Goal: Information Seeking & Learning: Learn about a topic

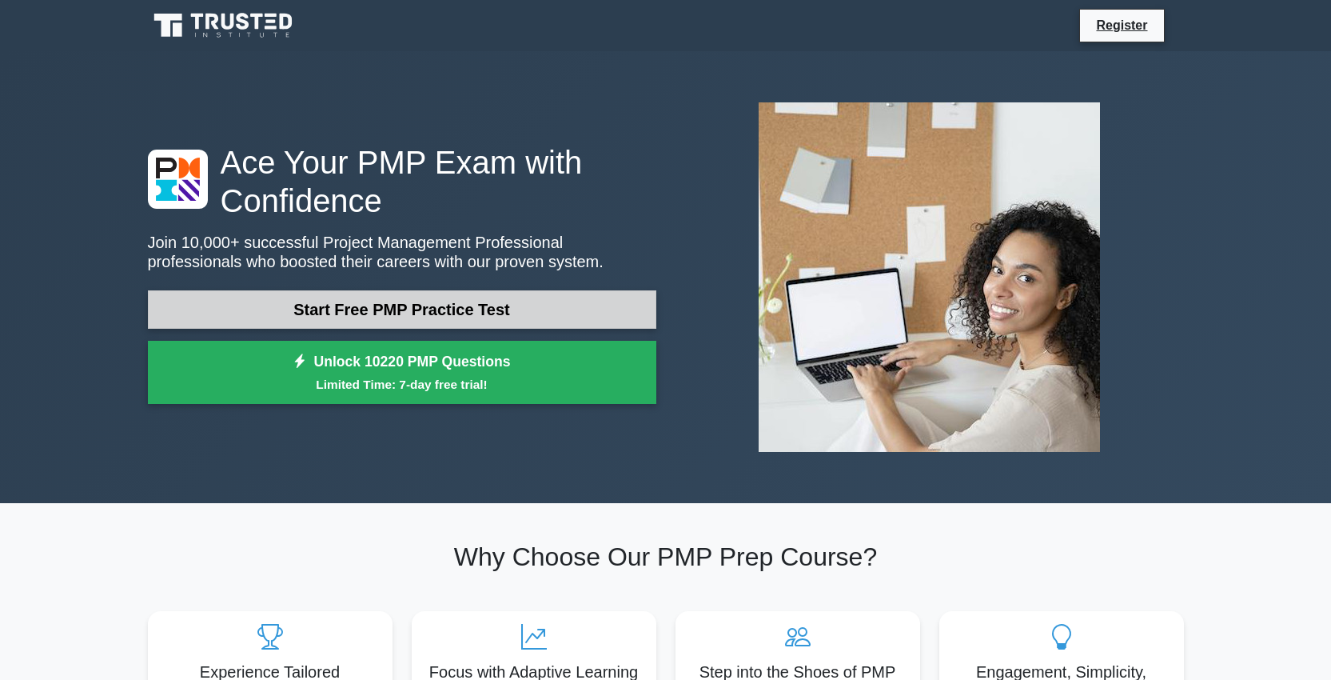
click at [380, 313] on link "Start Free PMP Practice Test" at bounding box center [402, 309] width 508 height 38
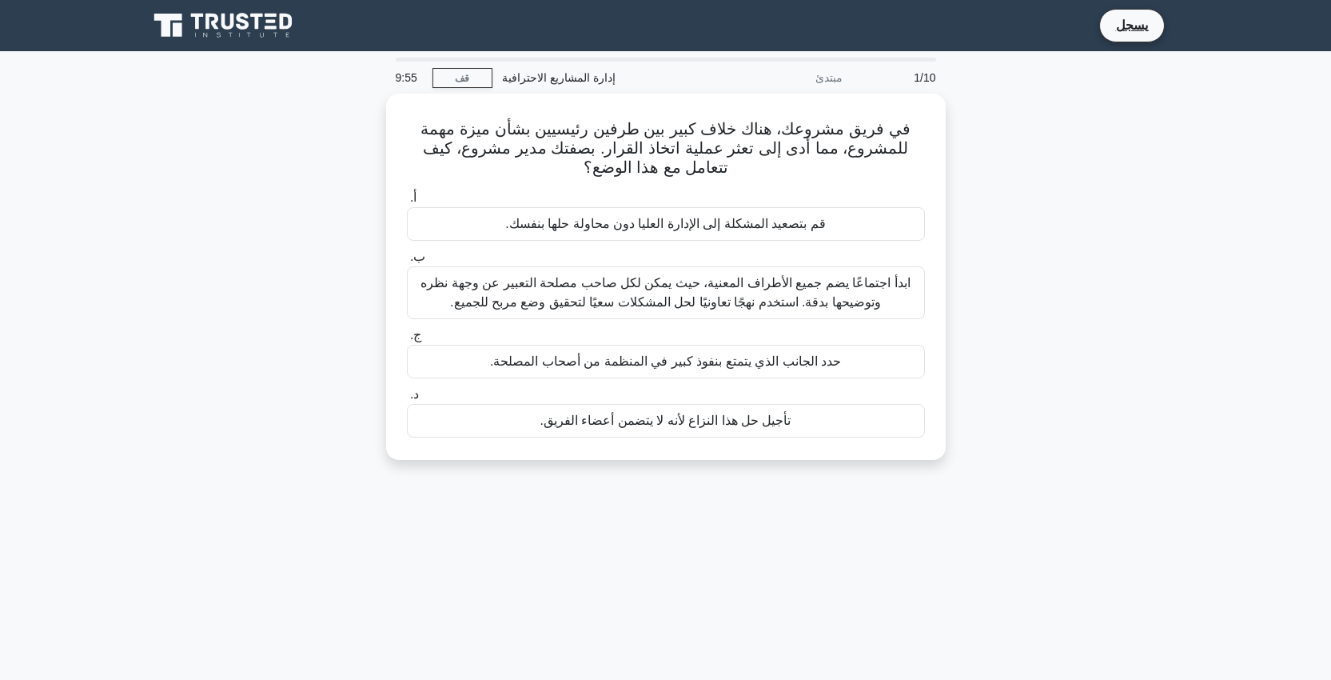
click at [1012, 120] on div "في فريق مشروعك، هناك خلاف كبير بين طرفين رئيسيين بشأن ميزة مهمة للمشروع، مما أد…" at bounding box center [665, 286] width 1055 height 385
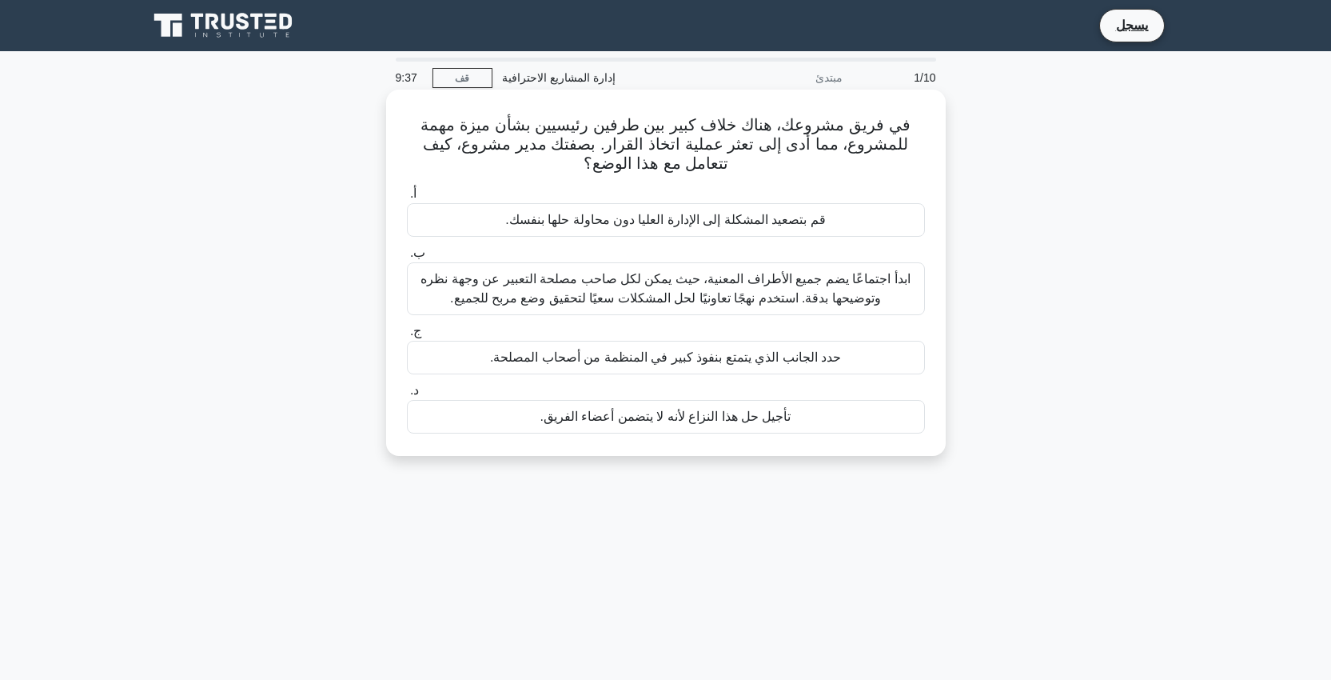
click at [736, 303] on font "ابدأ اجتماعًا يضم جميع الأطراف المعنية، حيث يمكن لكل صاحب مصلحة التعبير عن وجهة…" at bounding box center [665, 288] width 489 height 33
click at [407, 258] on input "ب. ابدأ اجتماعًا يضم جميع الأطراف المعنية، حيث يمكن لكل صاحب مصلحة التعبير عن و…" at bounding box center [407, 253] width 0 height 10
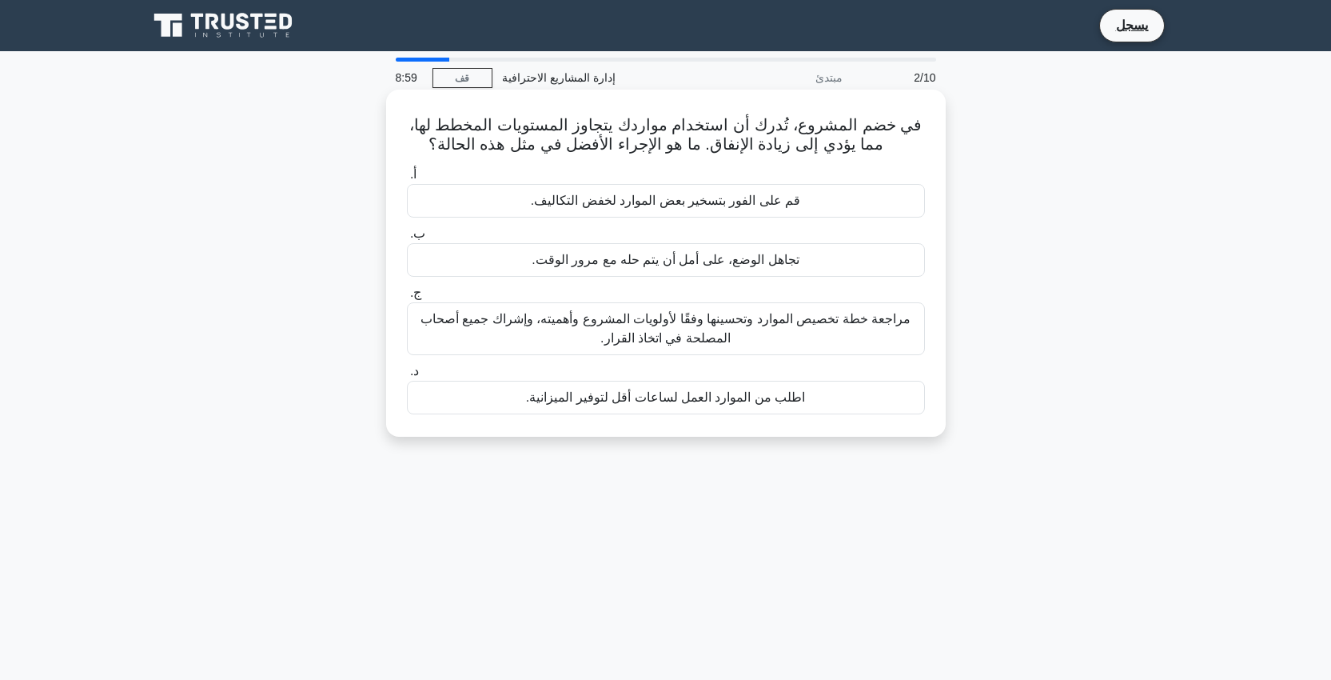
click at [838, 341] on font "مراجعة خطة تخصيص الموارد وتحسينها وفقًا لأولويات المشروع وأهميته، وإشراك جميع أ…" at bounding box center [666, 328] width 504 height 38
click at [407, 298] on input "ج. مراجعة خطة تخصيص الموارد وتحسينها وفقًا لأولويات المشروع وأهميته، وإشراك جمي…" at bounding box center [407, 293] width 0 height 10
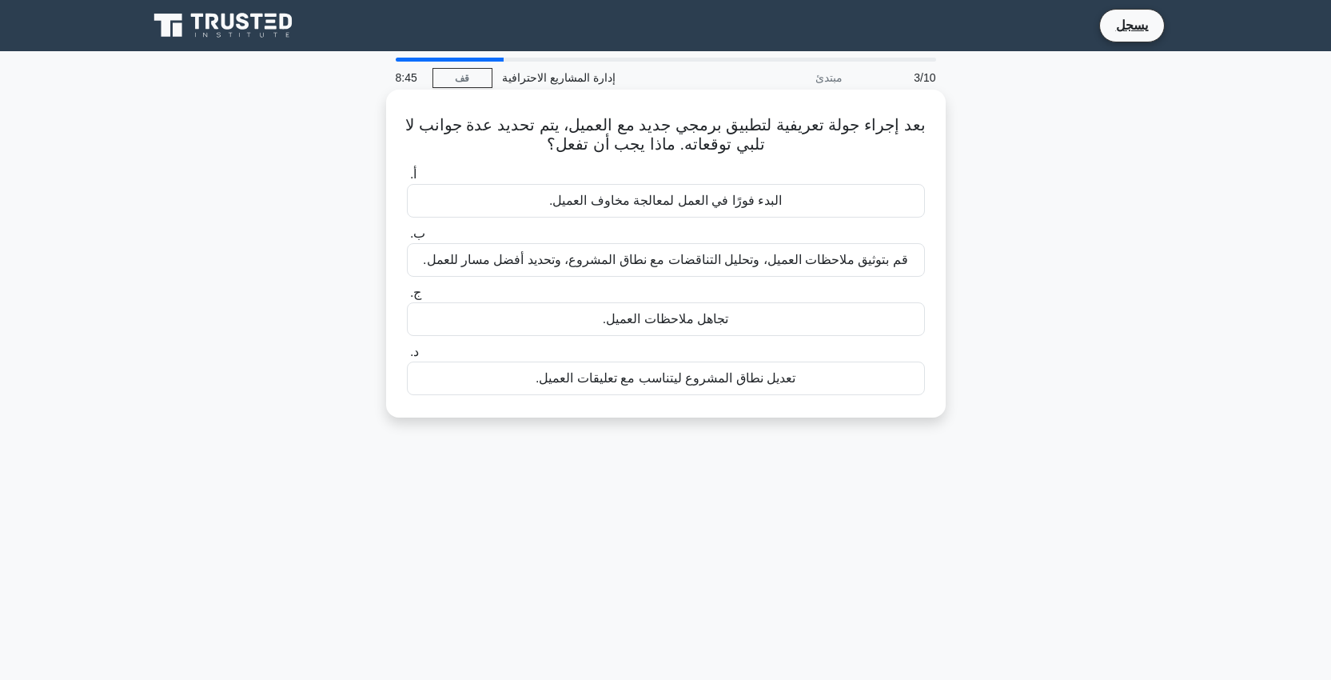
click at [664, 259] on font "قم بتوثيق ملاحظات العميل، وتحليل التناقضات مع نطاق المشروع، وتحديد أفضل مسار لل…" at bounding box center [665, 260] width 485 height 14
click at [407, 239] on input "ب. قم بتوثيق ملاحظات العميل، وتحليل التناقضات مع نطاق المشروع، وتحديد أفضل مسار…" at bounding box center [407, 234] width 0 height 10
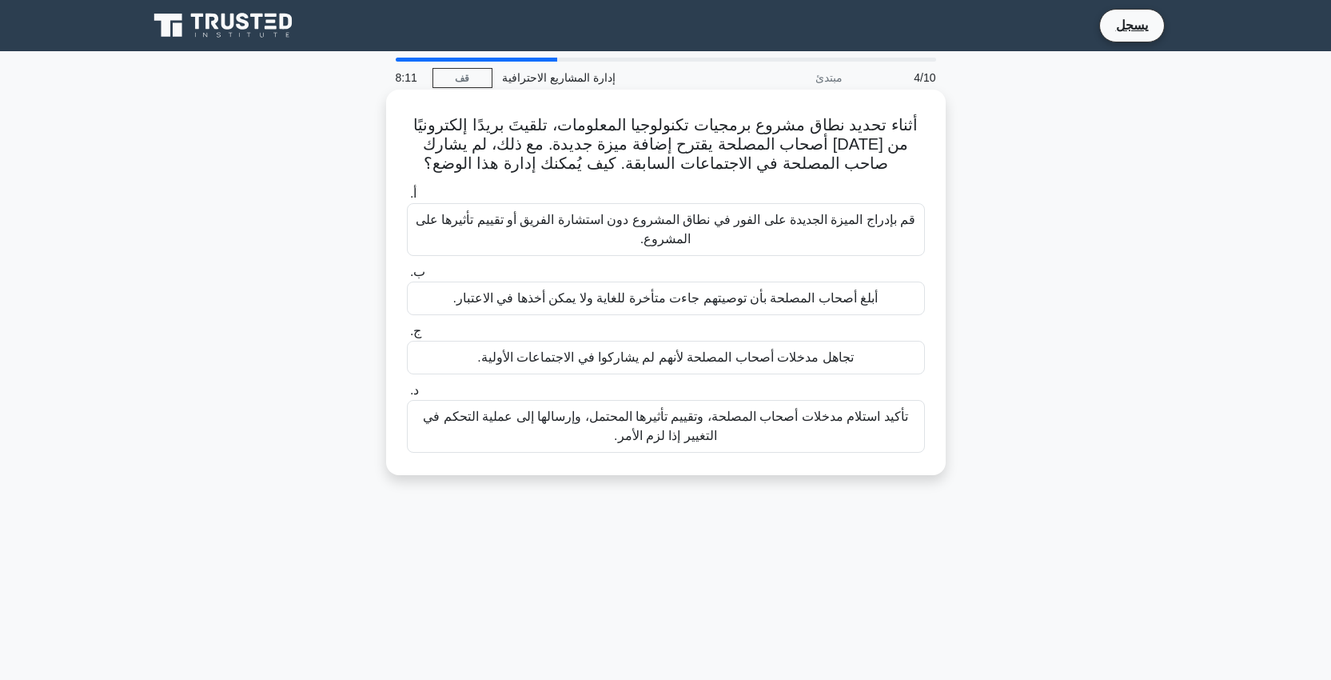
click at [744, 432] on font "تأكيد استلام مدخلات أصحاب المصلحة، وتقييم تأثيرها المحتمل، وإرسالها إلى عملية ا…" at bounding box center [666, 426] width 504 height 38
click at [407, 396] on input "د. تأكيد استلام مدخلات أصحاب المصلحة، وتقييم تأثيرها المحتمل، وإرسالها إلى عملي…" at bounding box center [407, 390] width 0 height 10
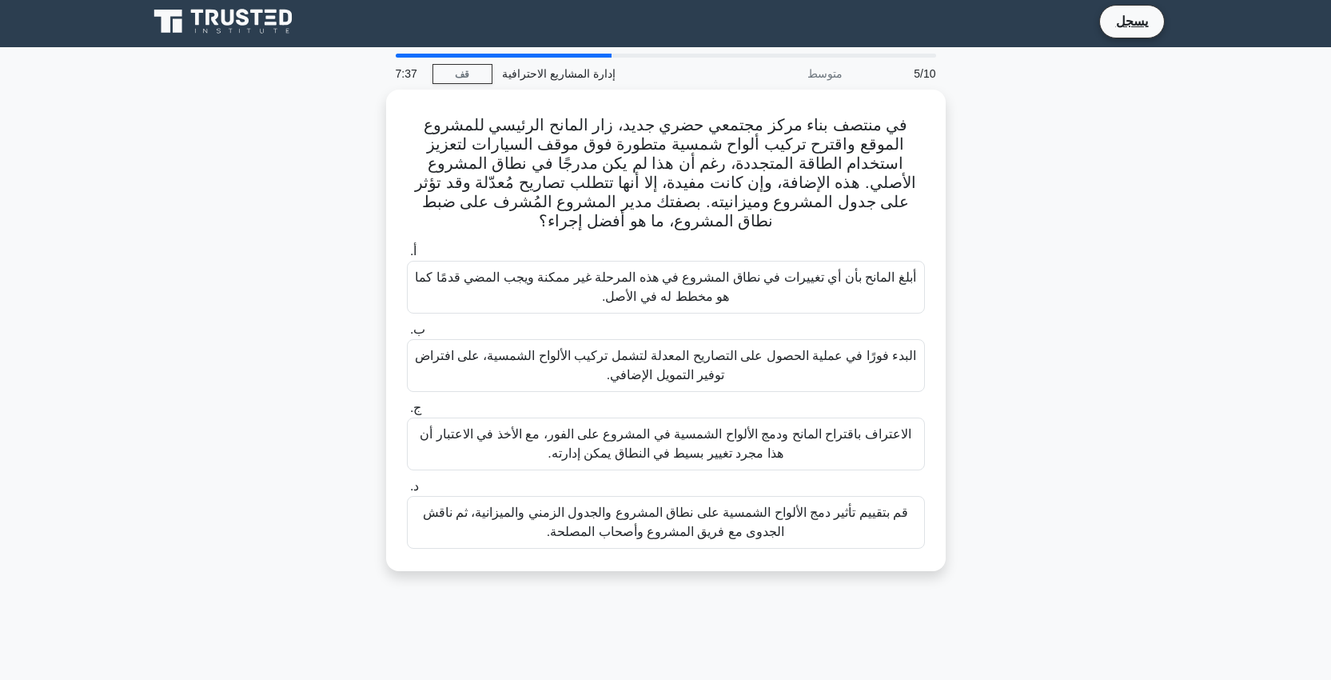
scroll to position [3, 0]
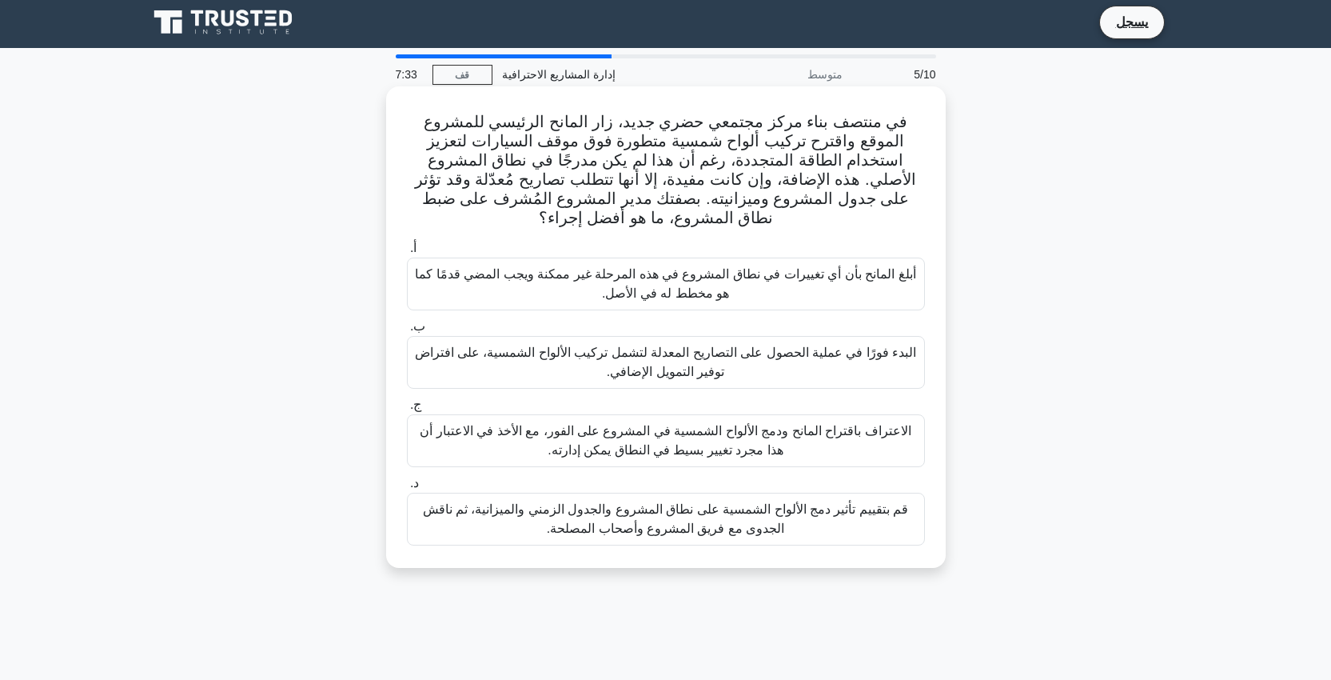
click at [818, 529] on font "قم بتقييم تأثير دمج الألواح الشمسية على نطاق المشروع والجدول الزمني والميزانية،…" at bounding box center [666, 519] width 504 height 38
click at [407, 489] on input "د. قم بتقييم تأثير دمج الألواح الشمسية على نطاق المشروع والجدول الزمني والميزان…" at bounding box center [407, 483] width 0 height 10
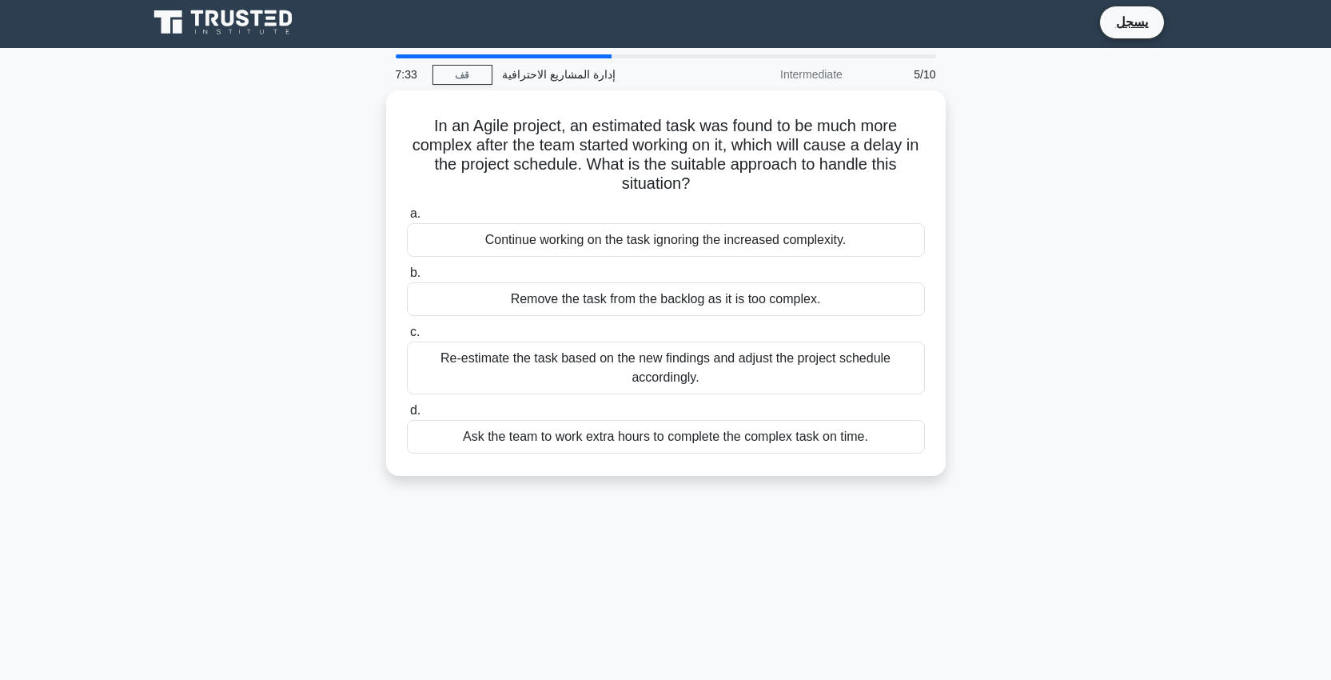
scroll to position [0, 0]
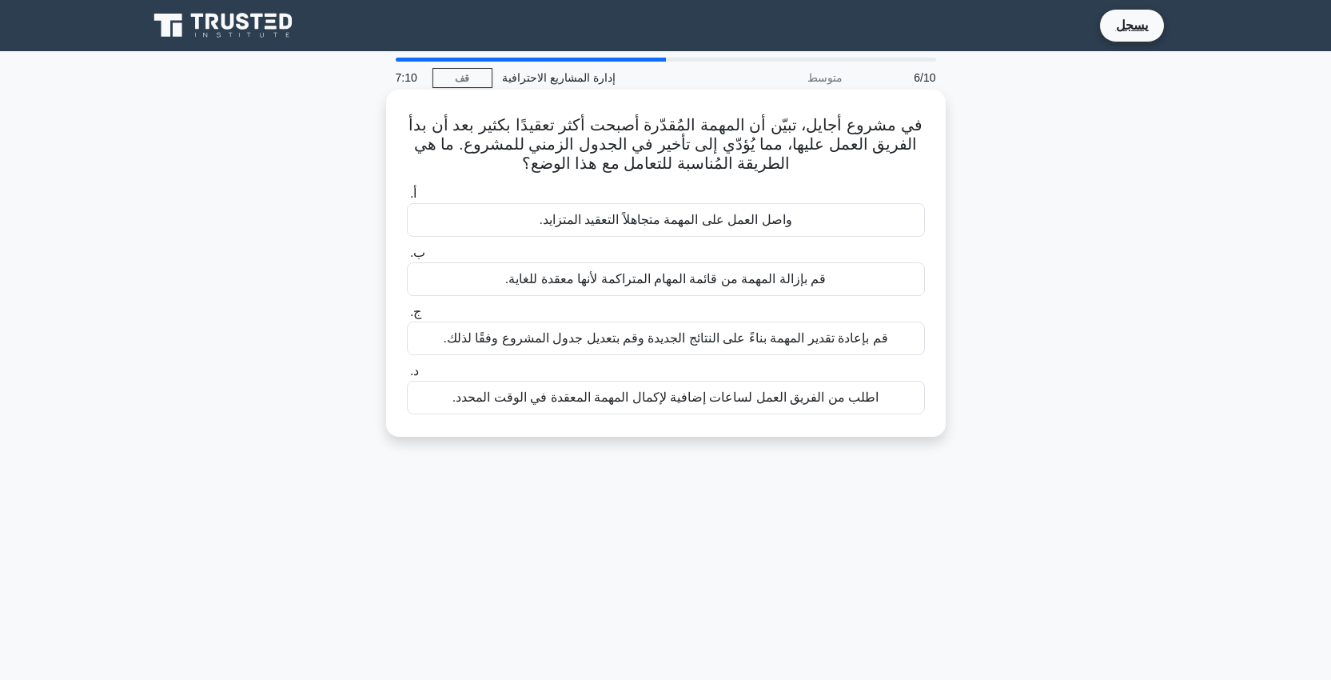
click at [761, 341] on font "قم بإعادة تقدير المهمة بناءً على النتائج الجديدة وقم بتعديل جدول المشروع وفقًا …" at bounding box center [665, 338] width 445 height 14
click at [407, 317] on input "ج. قم بإعادة تقدير المهمة بناءً على النتائج الجديدة وقم بتعديل جدول المشروع وفق…" at bounding box center [407, 312] width 0 height 10
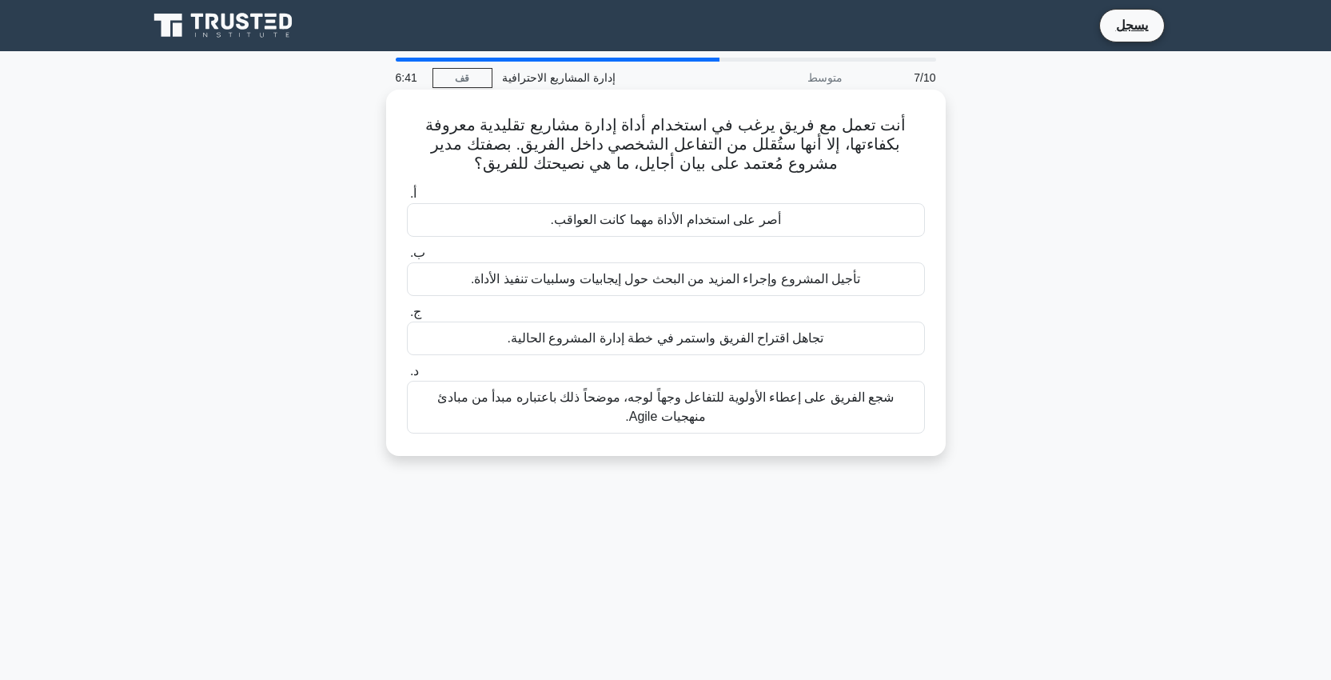
click at [839, 413] on font "شجع الفريق على إعطاء الأولوية للتفاعل وجهاً لوجه، موضحاً ذلك باعتباره مبدأ من م…" at bounding box center [666, 407] width 504 height 38
click at [407, 377] on input "د. شجع الفريق على إعطاء الأولوية للتفاعل وجهاً لوجه، موضحاً ذلك باعتباره مبدأ م…" at bounding box center [407, 371] width 0 height 10
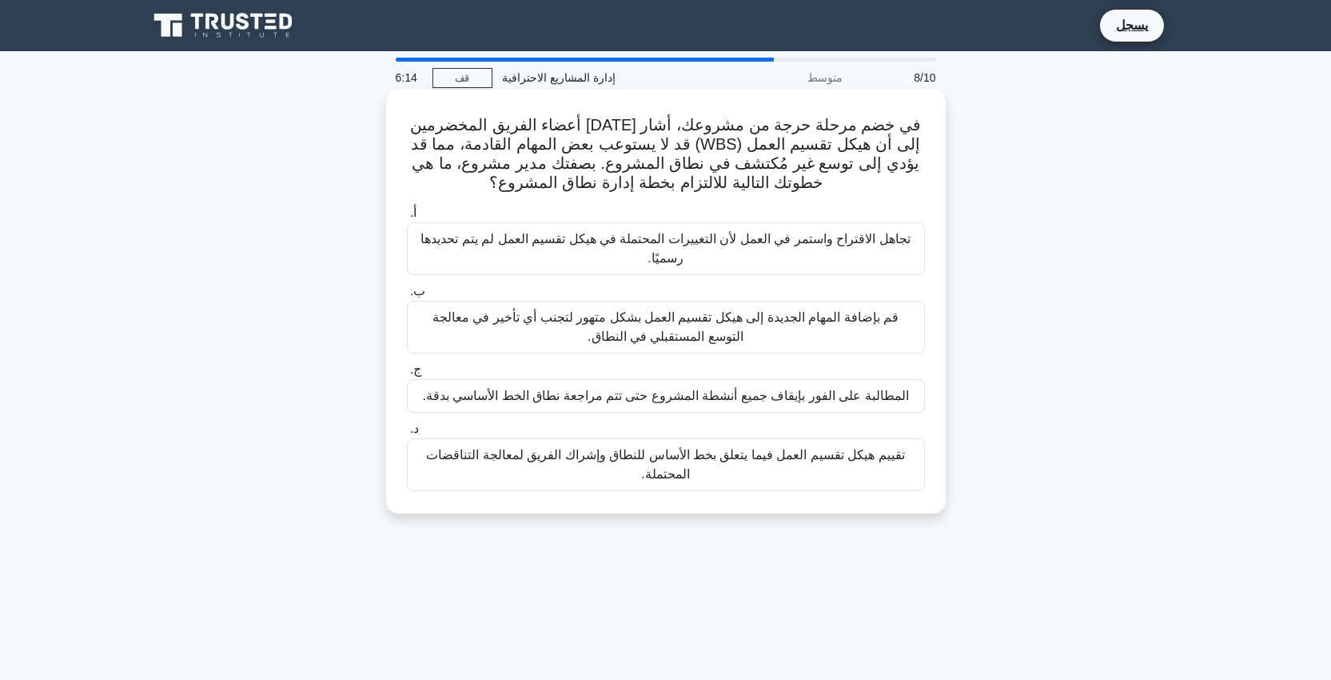
click at [700, 481] on font "تقييم هيكل تقسيم العمل فيما يتعلق بخط الأساس للنطاق وإشراك الفريق لمعالجة التنا…" at bounding box center [666, 464] width 504 height 38
click at [407, 434] on input "د. تقييم هيكل تقسيم العمل فيما يتعلق بخط الأساس للنطاق وإشراك الفريق لمعالجة ال…" at bounding box center [407, 429] width 0 height 10
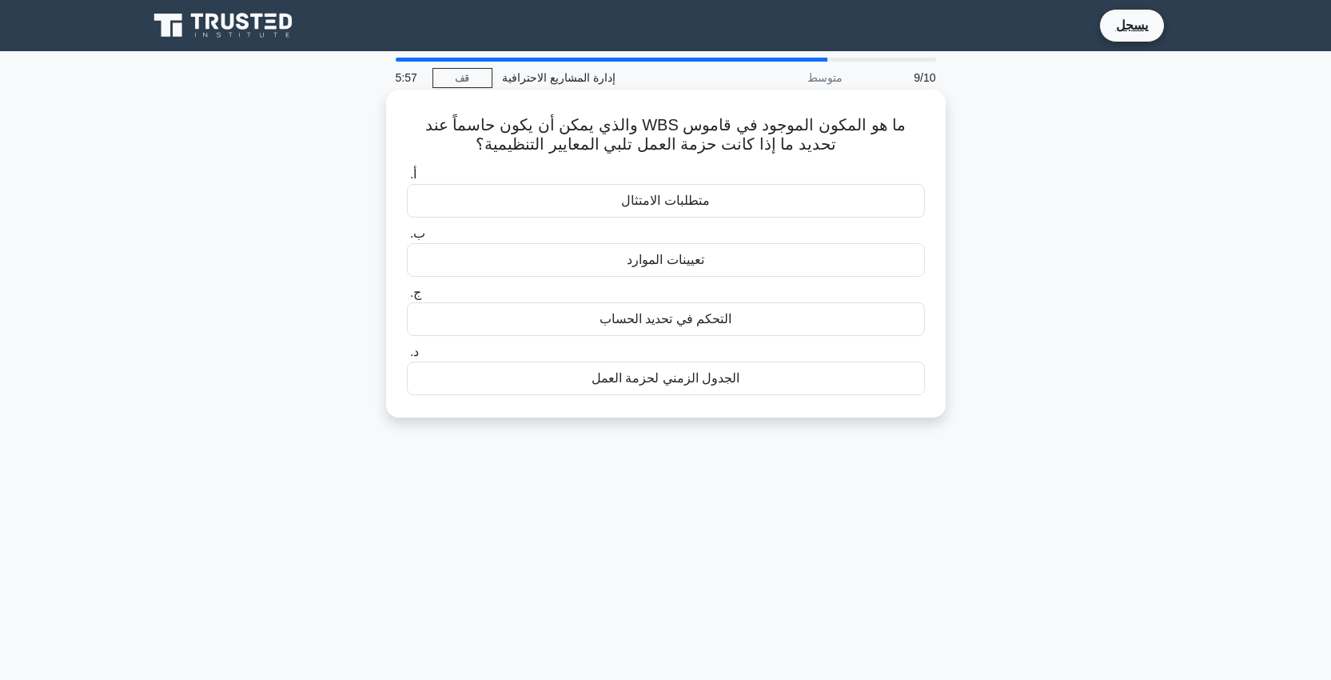
click at [748, 395] on div "الجدول الزمني لحزمة العمل" at bounding box center [666, 378] width 518 height 34
click at [407, 357] on input "د. الجدول الزمني لحزمة العمل" at bounding box center [407, 352] width 0 height 10
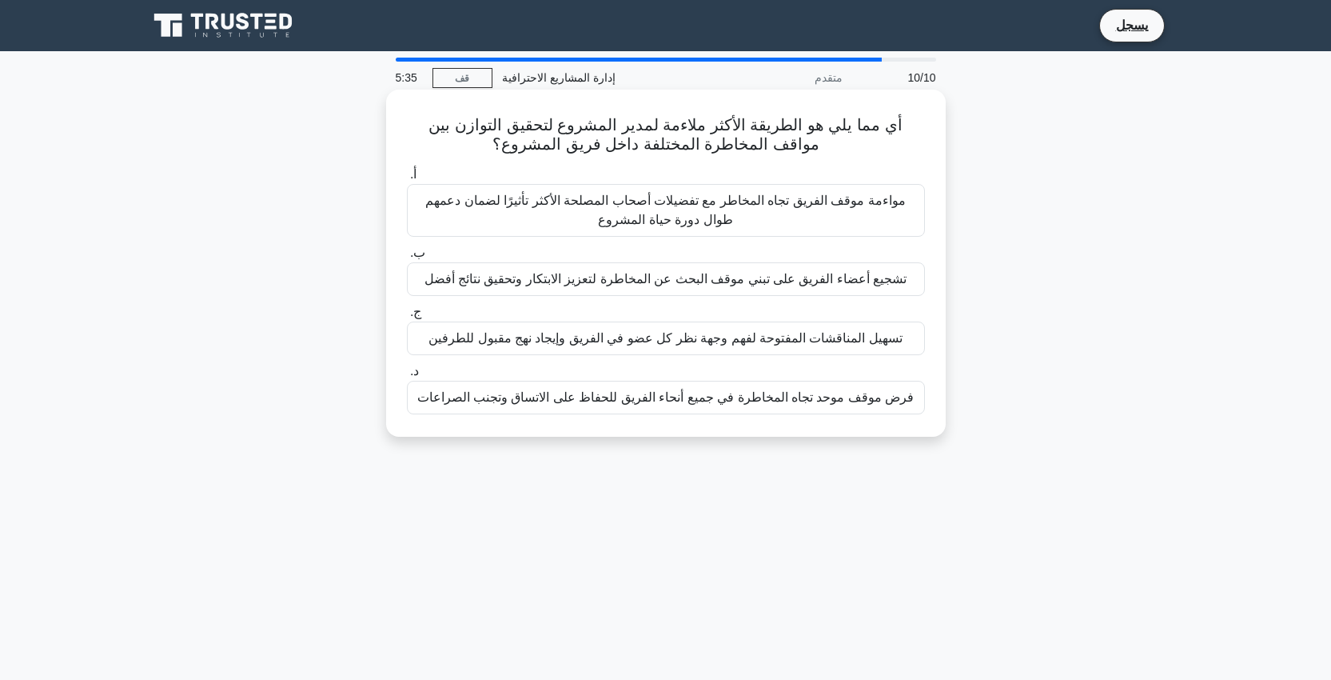
click at [815, 343] on font "تسهيل المناقشات المفتوحة لفهم وجهة نظر كل عضو في الفريق وإيجاد نهج مقبول للطرفين" at bounding box center [666, 338] width 474 height 14
click at [407, 317] on input "ج. تسهيل المناقشات المفتوحة لفهم وجهة نظر كل عضو في الفريق وإيجاد نهج مقبول للط…" at bounding box center [407, 312] width 0 height 10
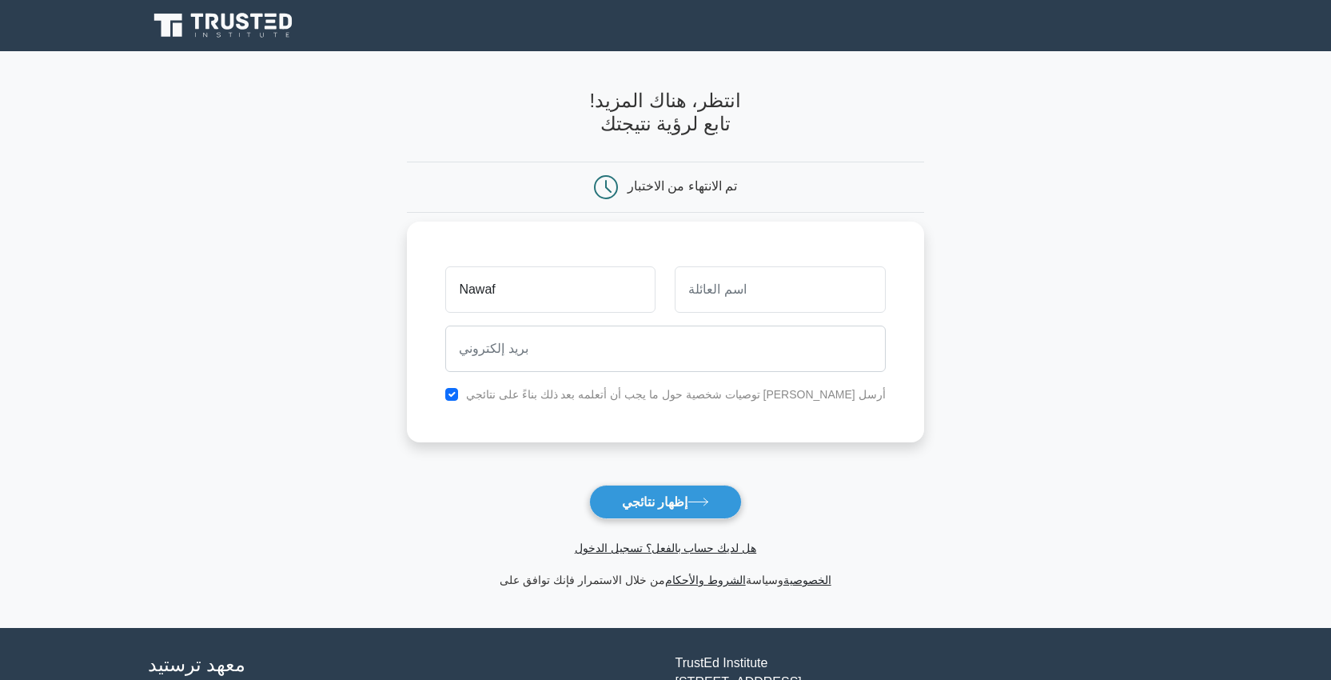
type input "Nawaf"
type input "Alalawi"
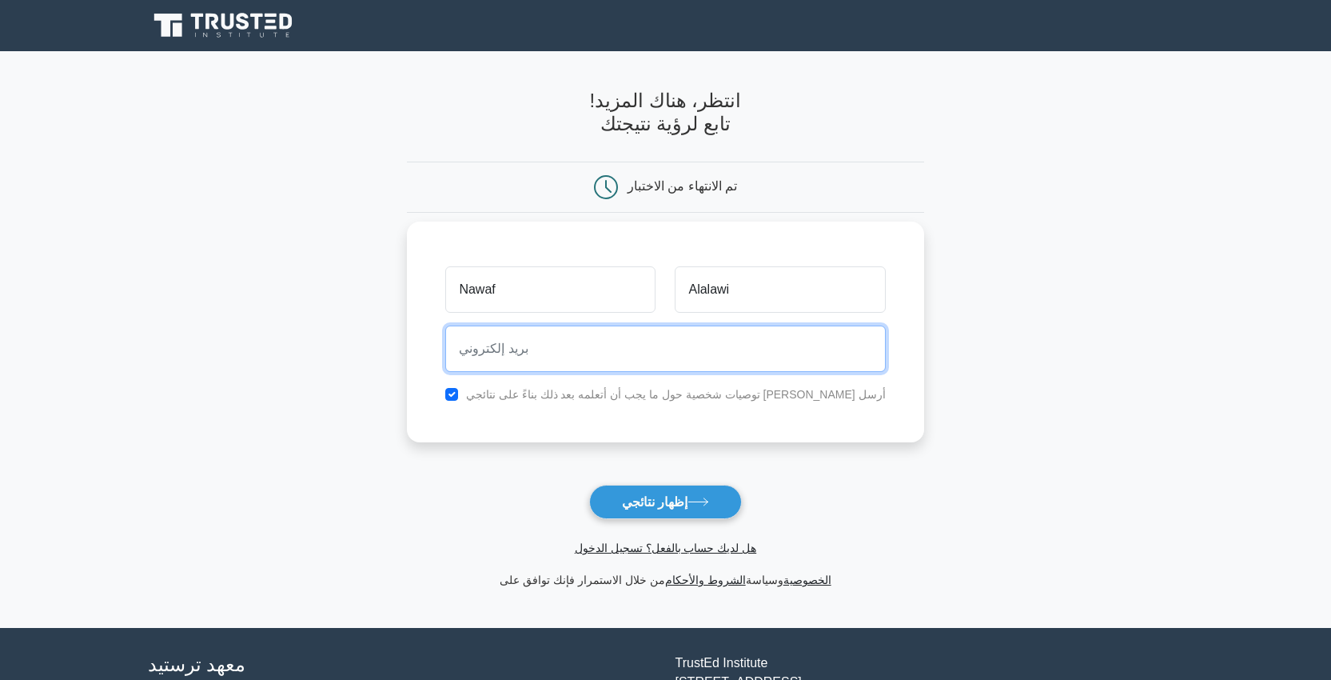
click at [730, 347] on input "email" at bounding box center [665, 348] width 440 height 46
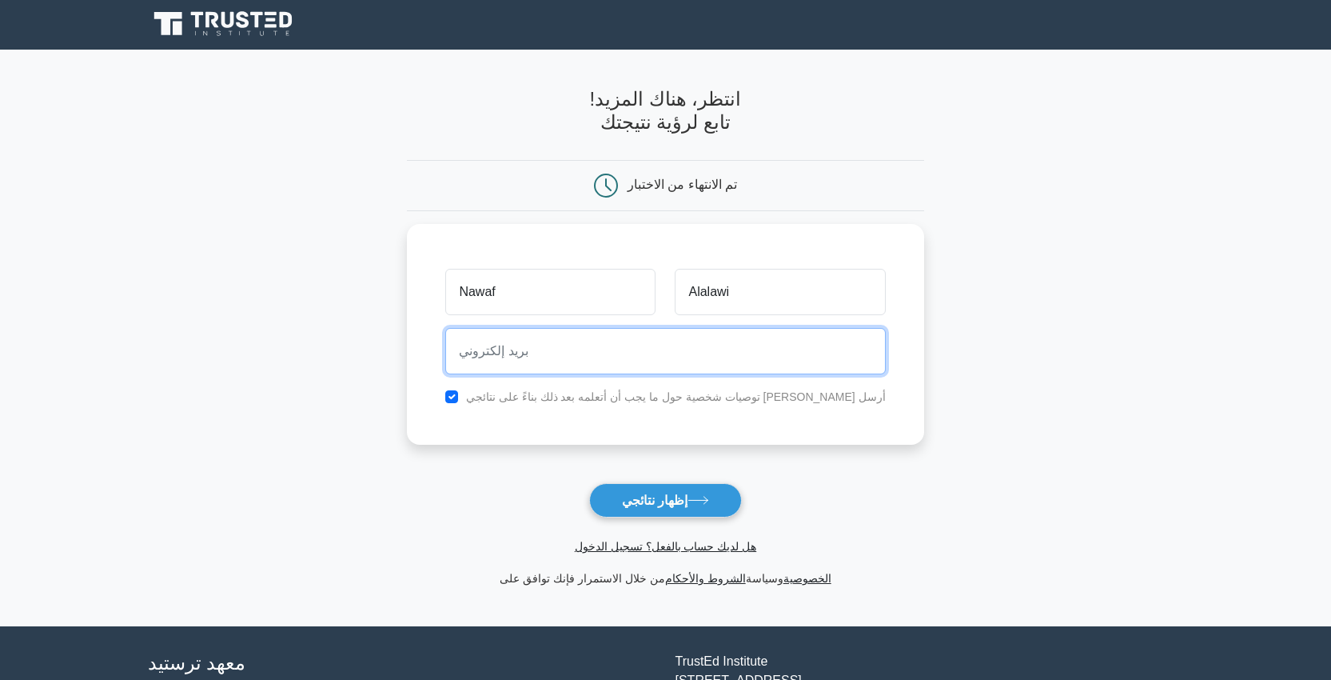
scroll to position [3, 0]
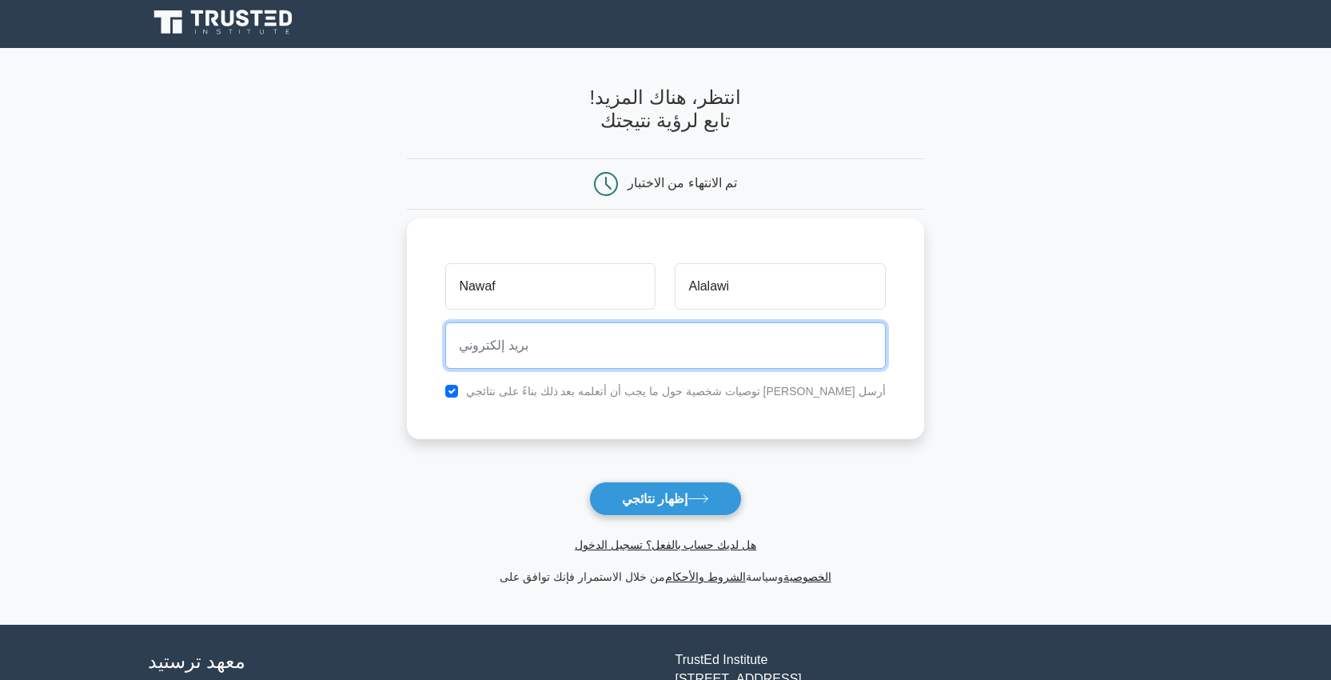
click at [641, 344] on input "email" at bounding box center [665, 345] width 440 height 46
type input "070nooaf@gmail.com"
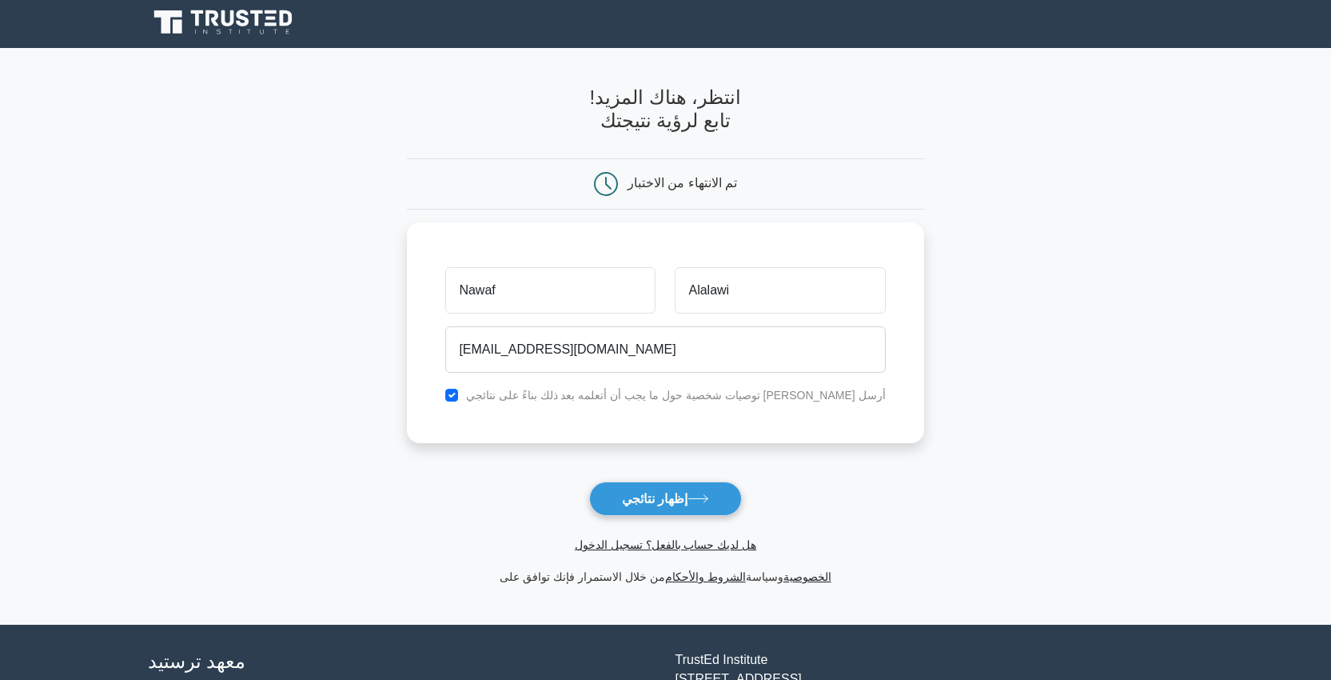
click at [684, 480] on form "انتظر، هناك المزيد! تابع لرؤية نتيجتك تم الانتهاء من الاختبار Nawaf Alalawi" at bounding box center [665, 336] width 516 height 500
click at [686, 490] on button "إظهار نتائجي" at bounding box center [665, 498] width 153 height 34
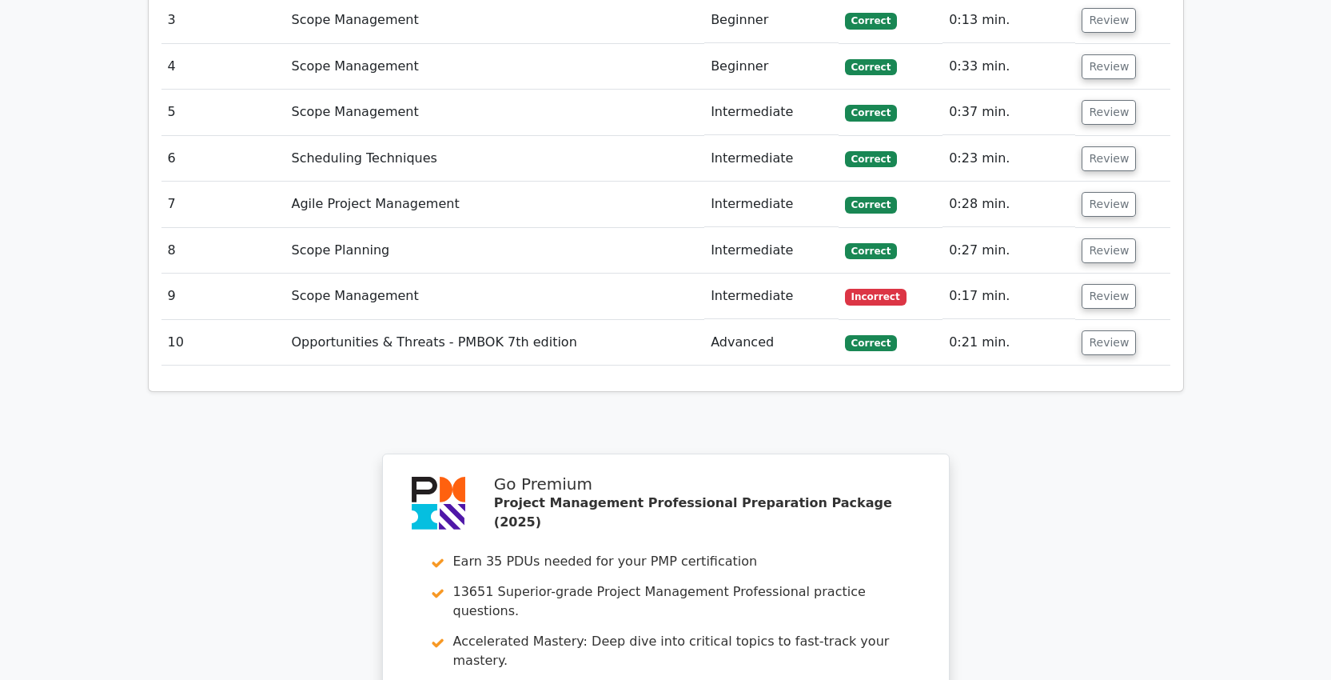
scroll to position [2345, 0]
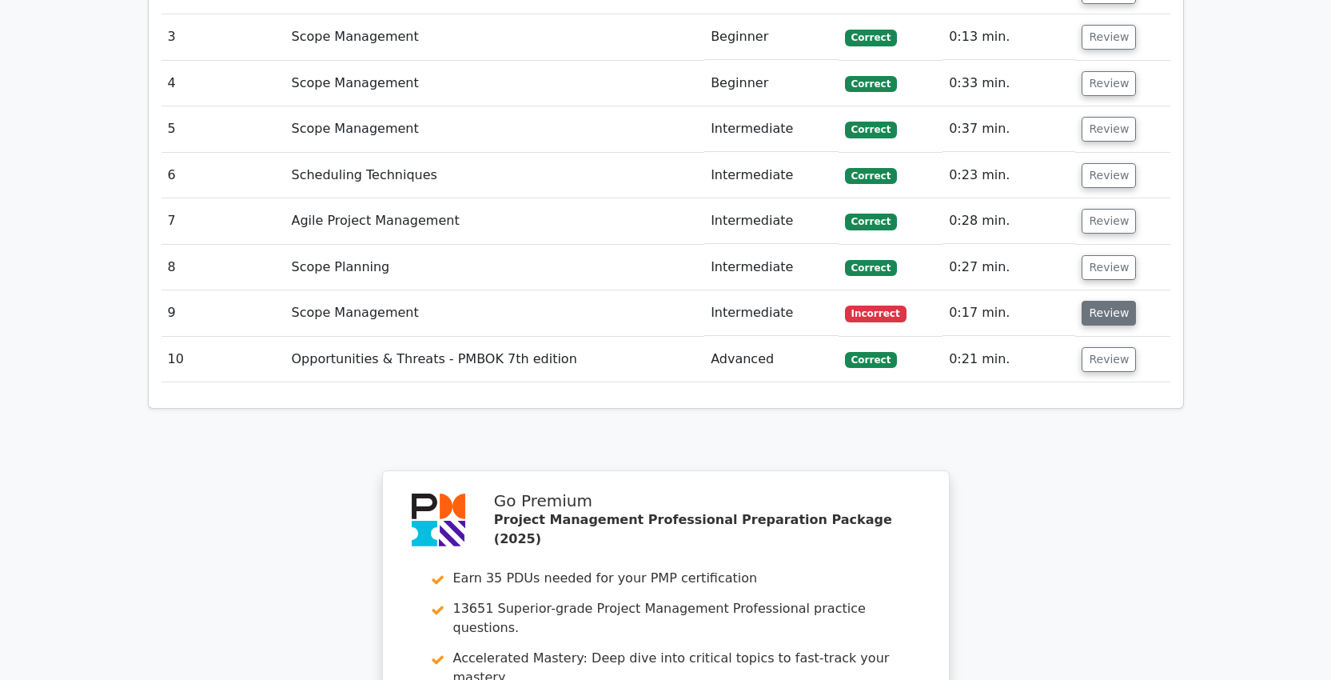
click at [1102, 301] on button "Review" at bounding box center [1109, 313] width 54 height 25
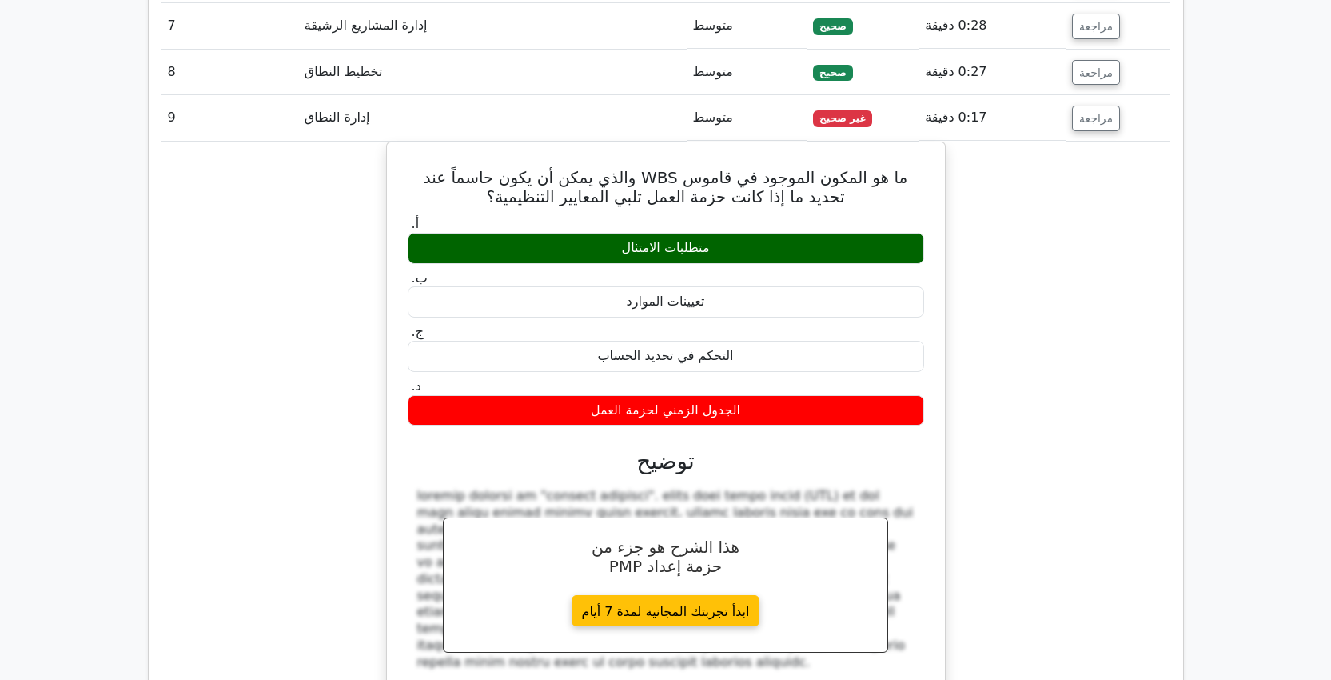
scroll to position [2407, 0]
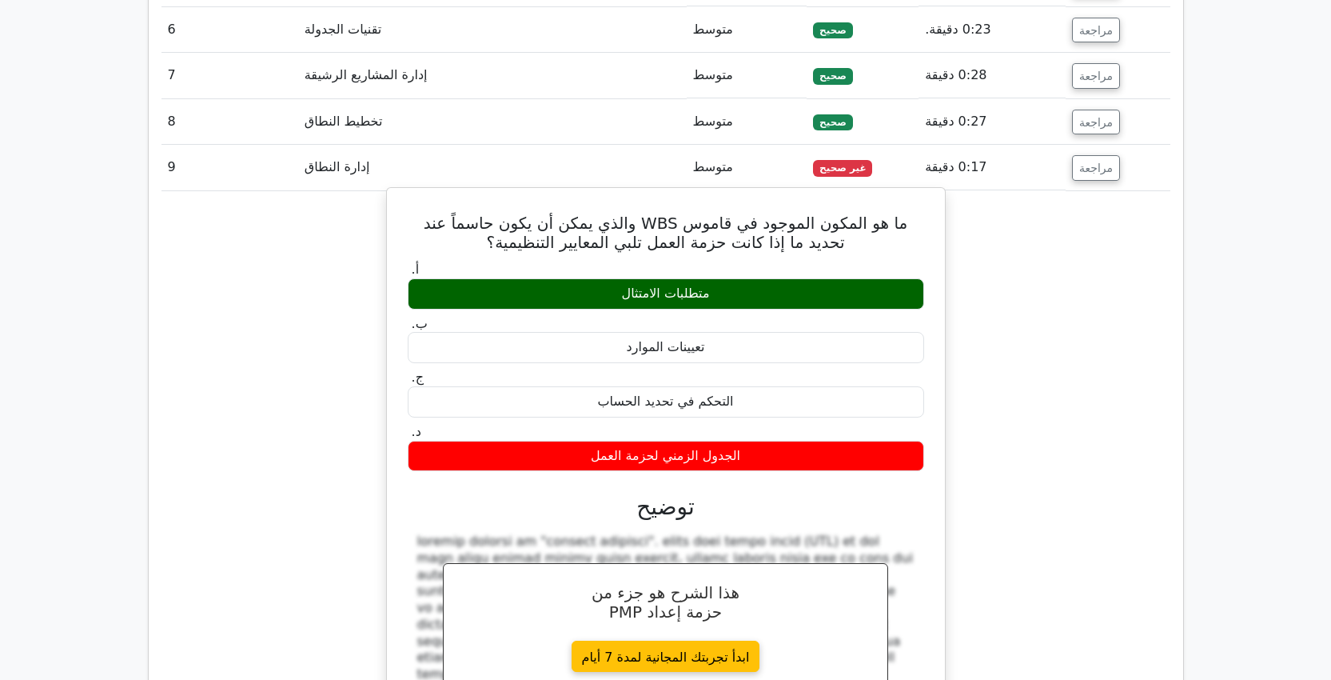
click at [596, 213] on font "ما هو المكون الموجود في قاموس WBS والذي يمكن أن يكون حاسماً عند تحديد ما إذا كا…" at bounding box center [666, 232] width 485 height 38
click at [694, 213] on font "ما هو المكون الموجود في قاموس WBS والذي يمكن أن يكون حاسماً عند تحديد ما إذا كا…" at bounding box center [666, 232] width 485 height 38
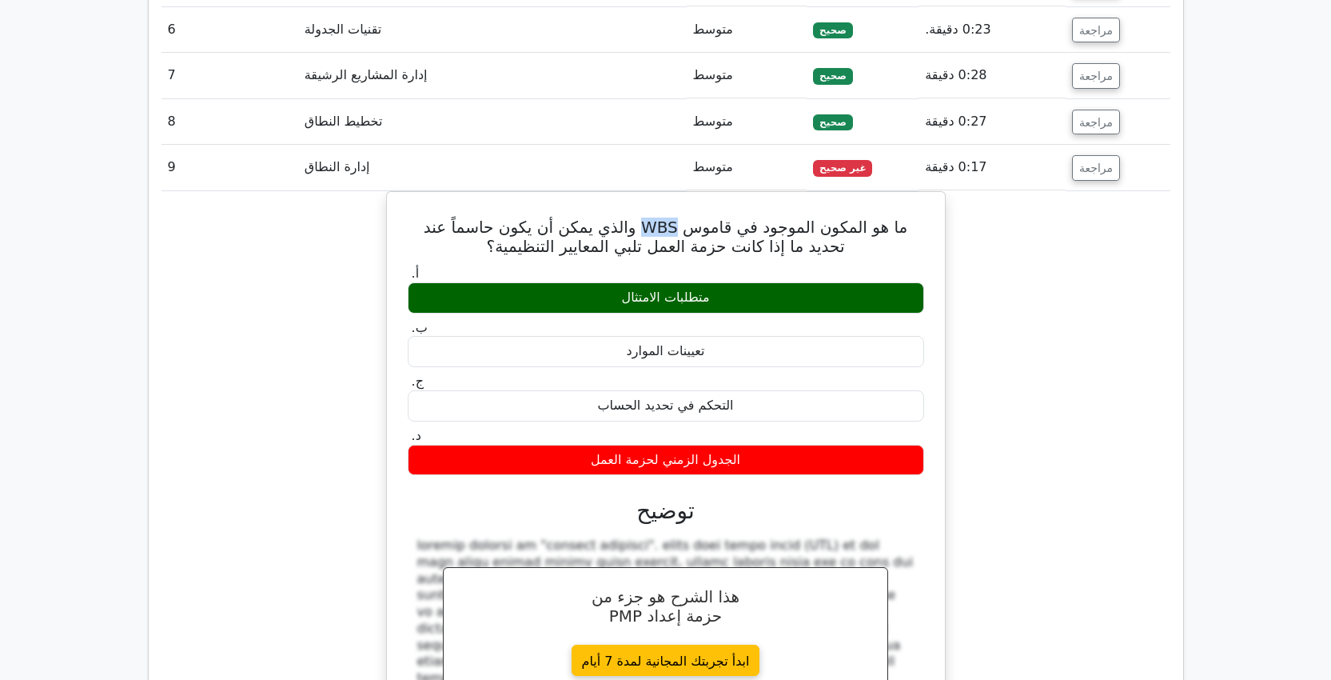
copy font "WBS"
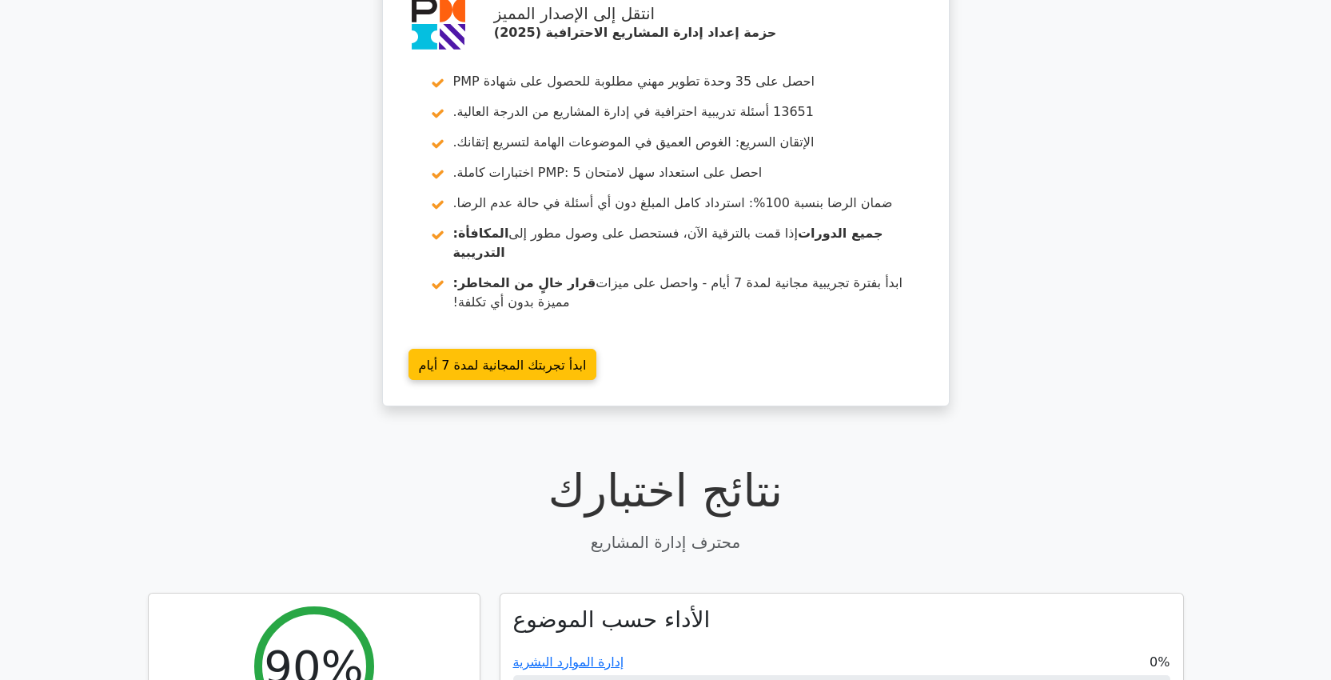
scroll to position [0, 0]
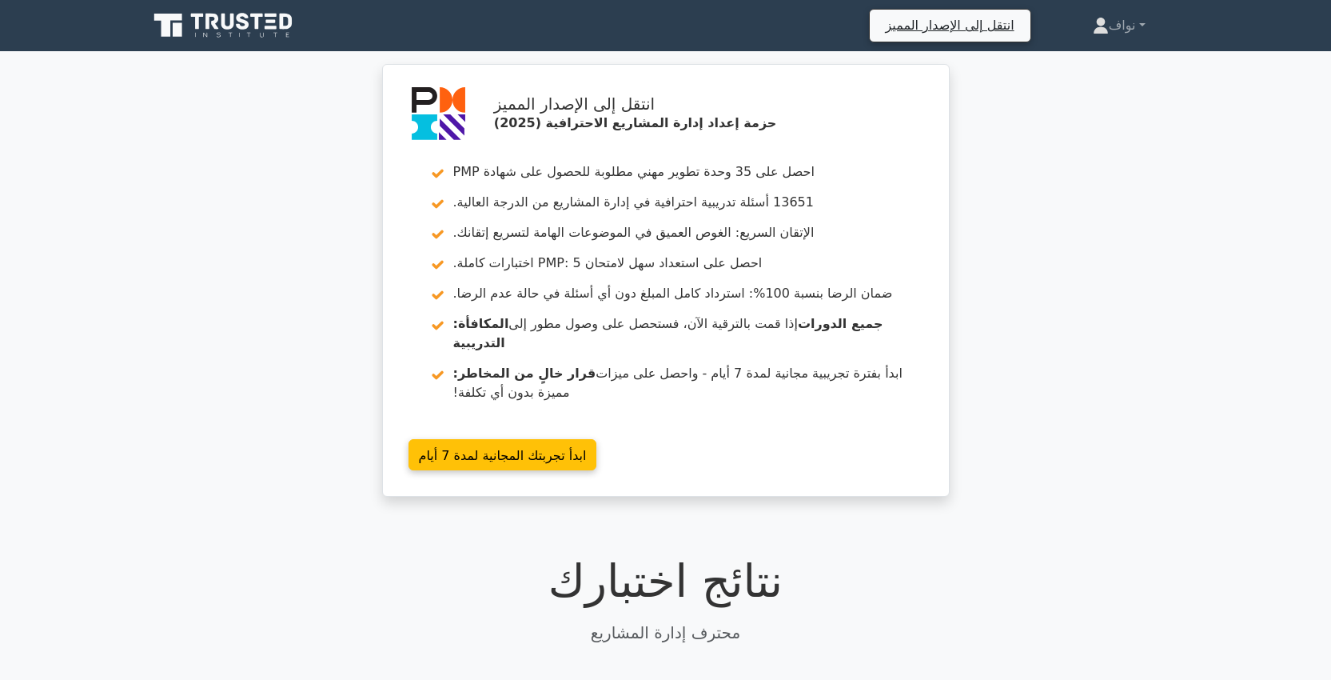
click at [240, 27] on icon at bounding box center [243, 21] width 13 height 17
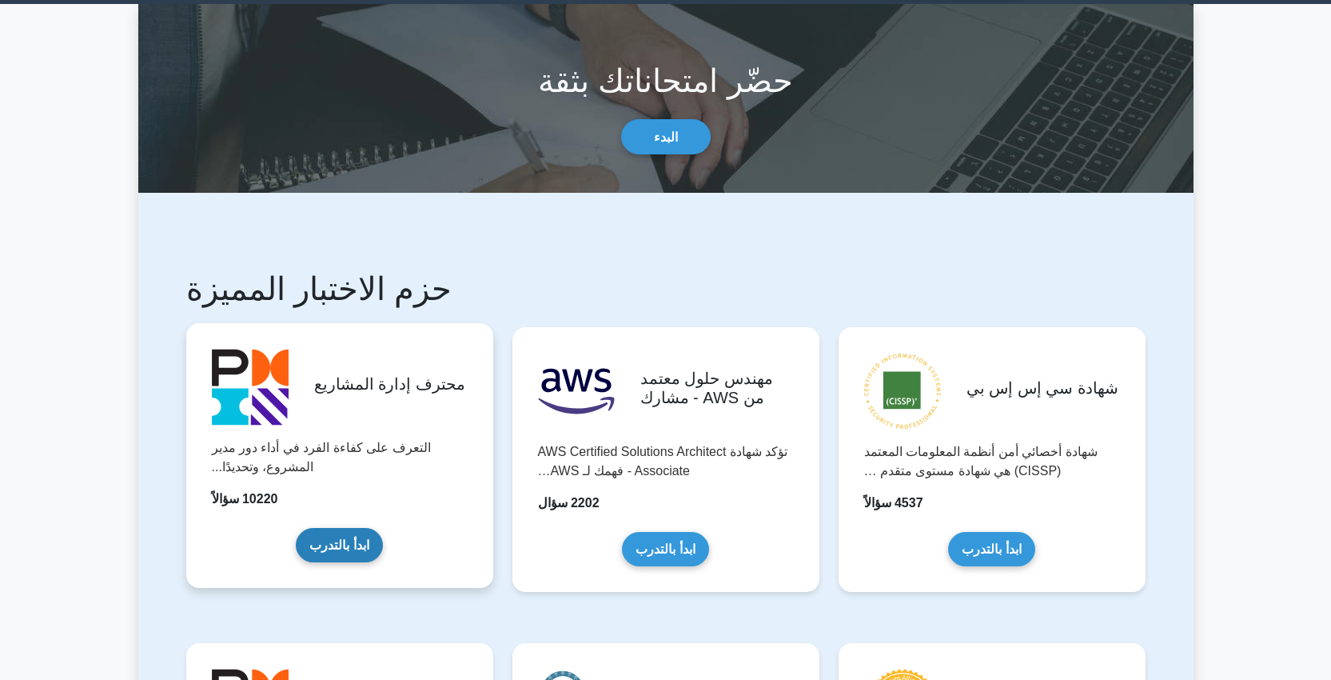
scroll to position [48, 0]
click at [356, 561] on link "ابدأ بالتدرب" at bounding box center [339, 544] width 86 height 34
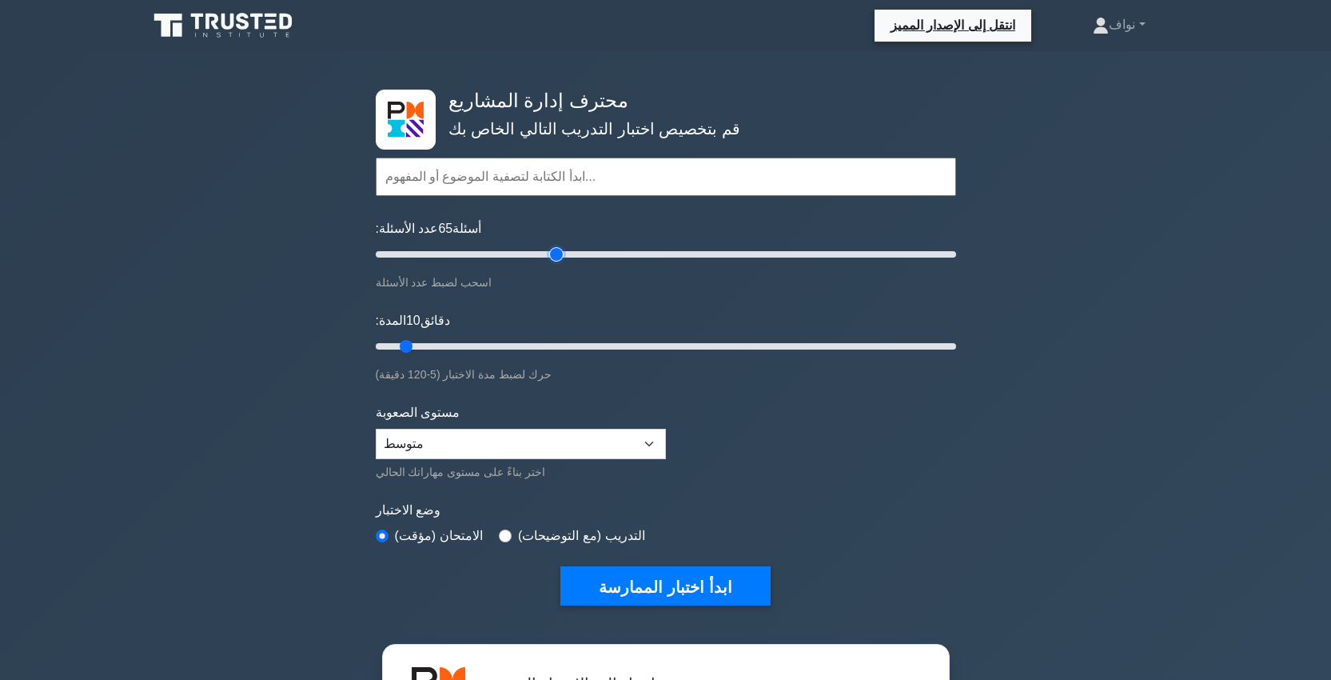
drag, startPoint x: 405, startPoint y: 253, endPoint x: 554, endPoint y: 261, distance: 149.7
type input "65"
click at [554, 261] on input "عدد الأسئلة: 65 أسئلة" at bounding box center [666, 254] width 580 height 19
drag, startPoint x: 415, startPoint y: 347, endPoint x: 546, endPoint y: 341, distance: 131.3
type input "40"
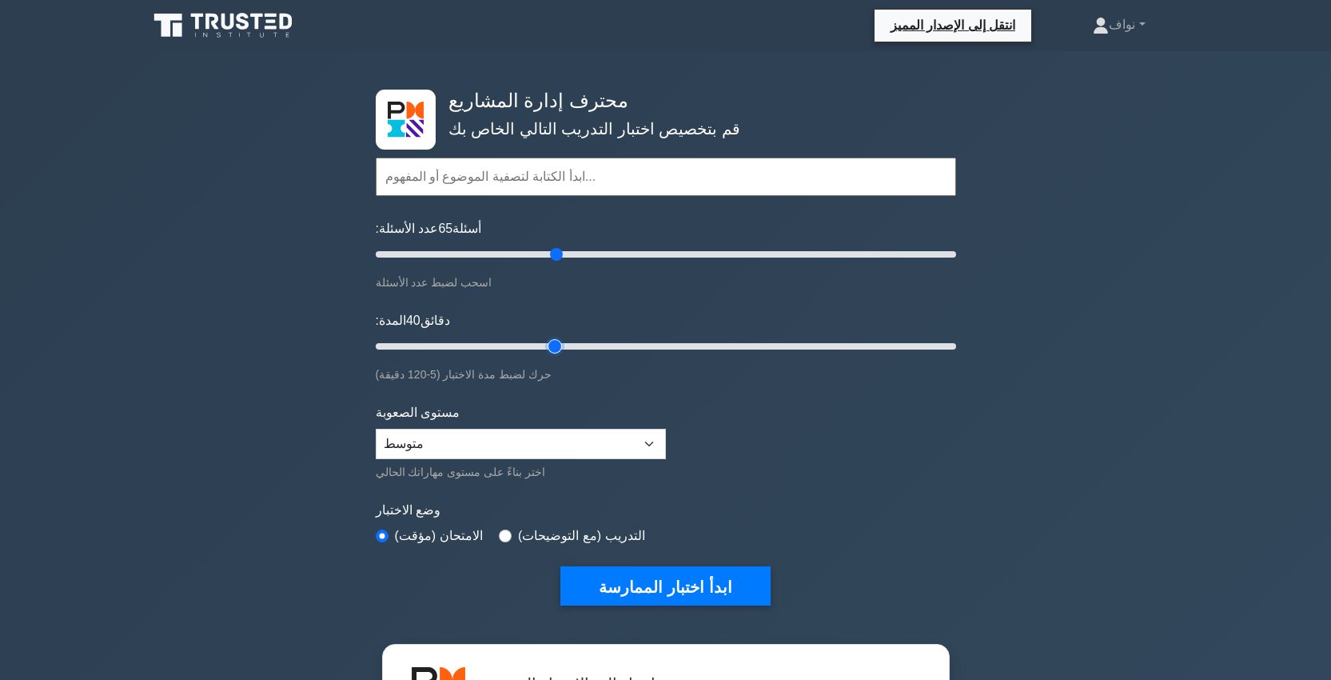
click at [546, 341] on input "المدة: 40 دقائق" at bounding box center [666, 346] width 580 height 19
click at [509, 450] on select "مبتدئ متوسط خبير" at bounding box center [521, 444] width 290 height 30
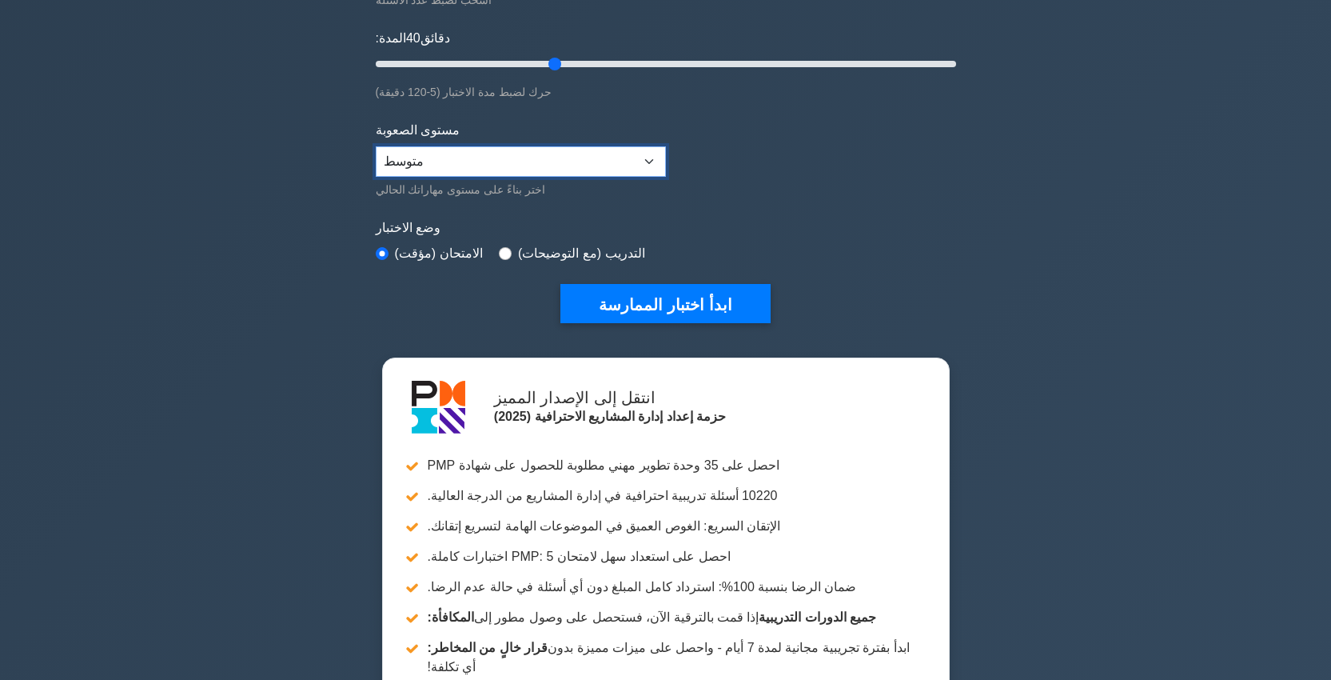
scroll to position [288, 0]
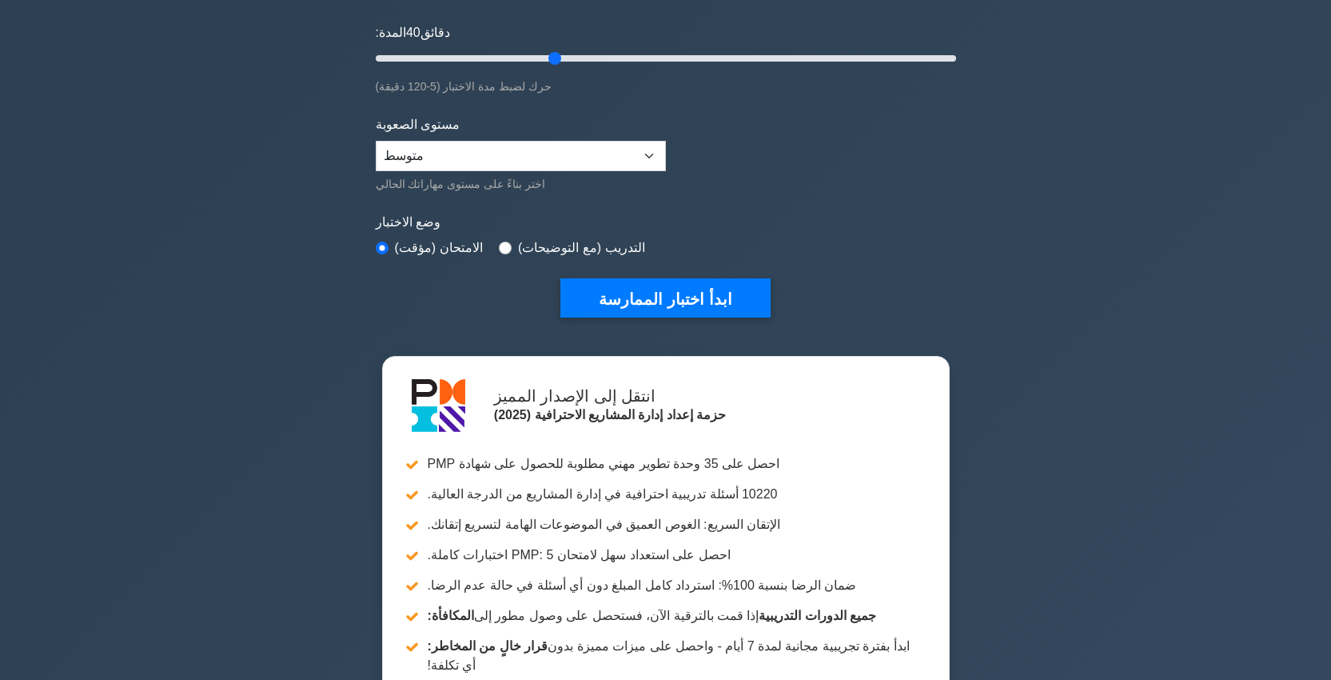
click at [678, 317] on div "محترف إدارة المشاريع قم بتخصيص اختبار التدريب التالي الخاص بك المواضيع إدارة ال…" at bounding box center [666, 59] width 600 height 592
click at [674, 301] on font "ابدأ اختبار الممارسة" at bounding box center [665, 299] width 133 height 18
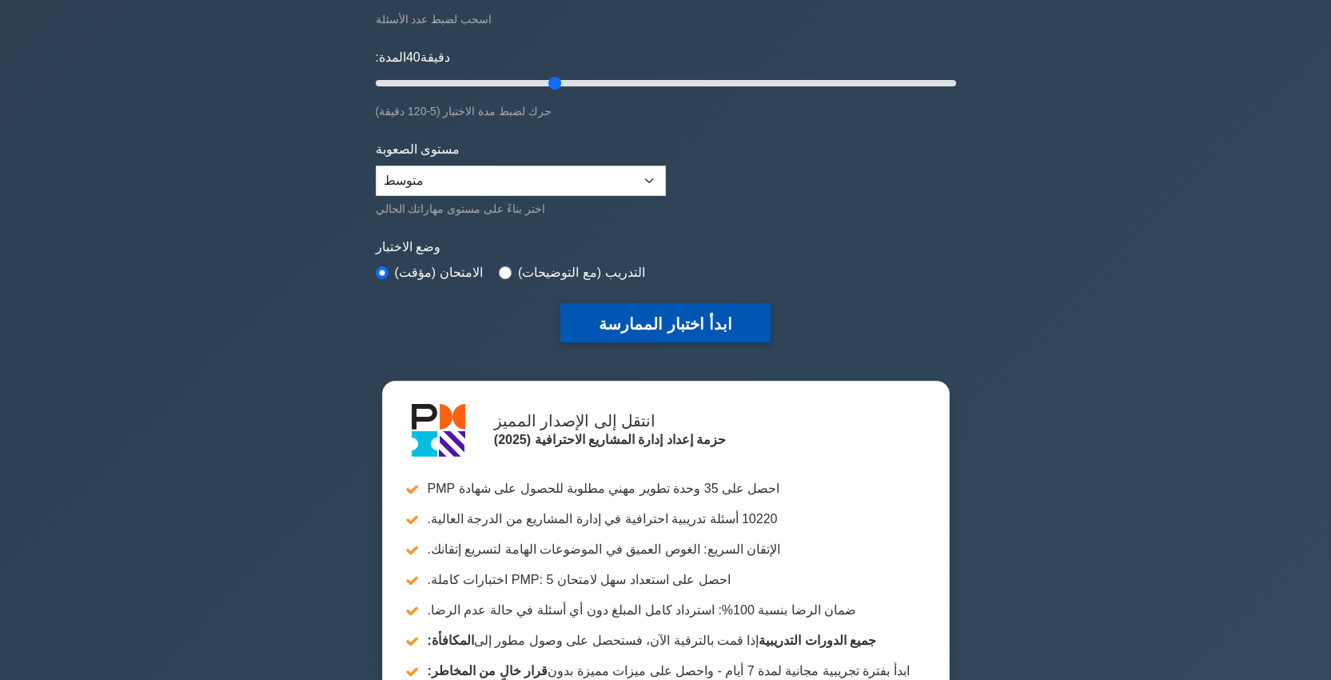
scroll to position [65, 0]
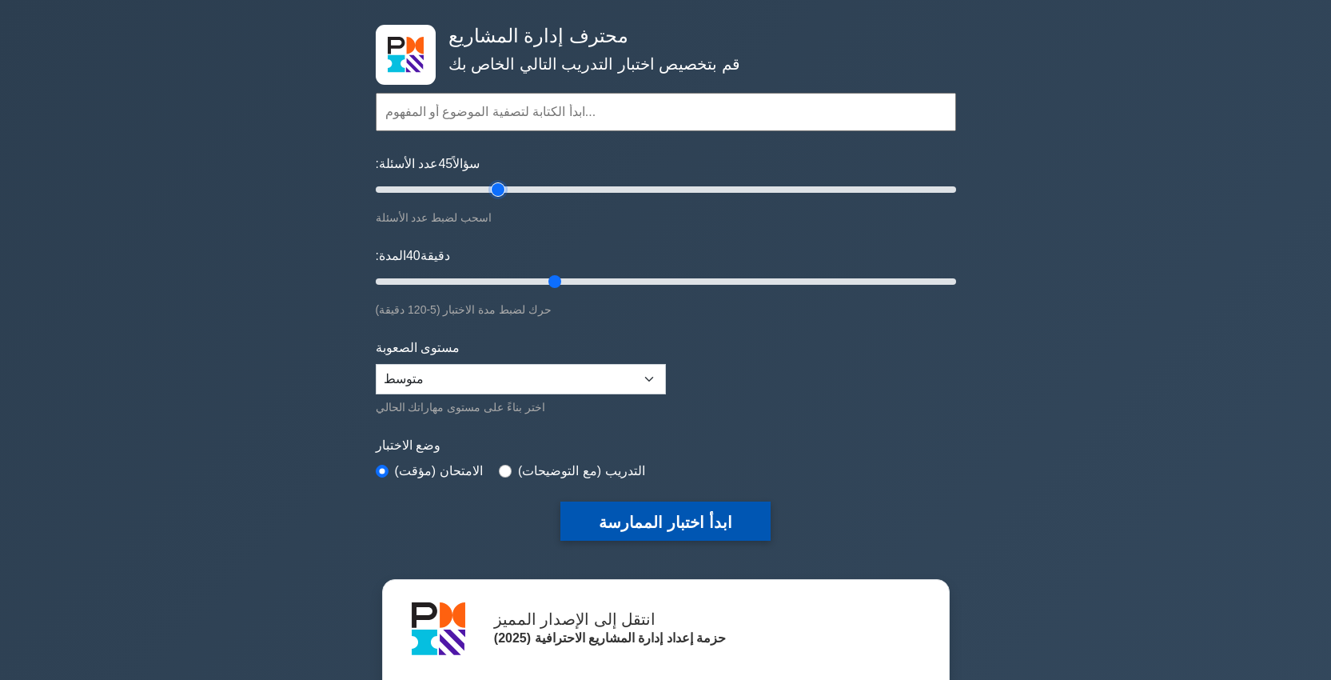
click at [499, 185] on input "عدد الأسئلة: 45 سؤالاً" at bounding box center [666, 189] width 580 height 19
type input "25"
click at [442, 189] on input "عدد الأسئلة: 45 سؤالاً" at bounding box center [666, 189] width 580 height 19
click at [684, 542] on div "محترف إدارة المشاريع قم بتخصيص اختبار التدريب التالي الخاص بك المواضيع إدارة ال…" at bounding box center [666, 282] width 600 height 592
click at [712, 520] on font "ابدأ اختبار الممارسة" at bounding box center [665, 522] width 133 height 18
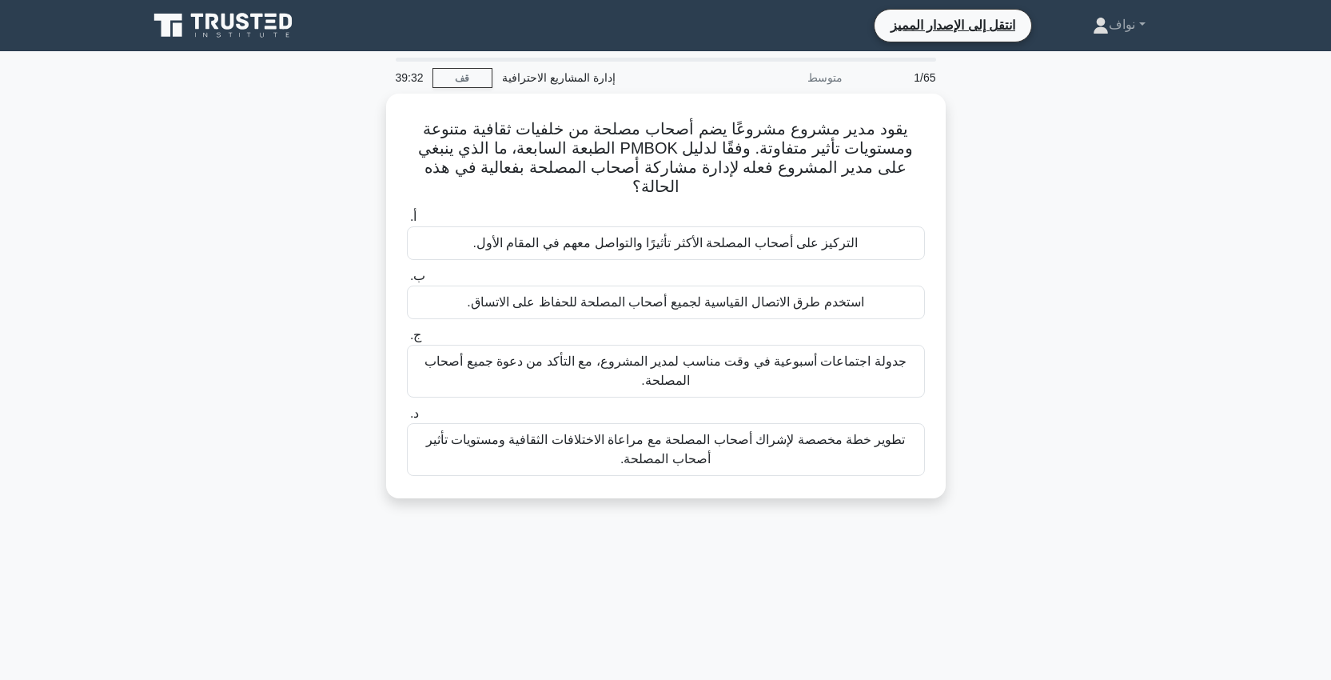
click at [996, 281] on div "يقود مدير مشروع مشروعًا يضم أصحاب مصلحة من خلفيات ثقافية متنوعة ومستويات تأثير …" at bounding box center [665, 306] width 1055 height 424
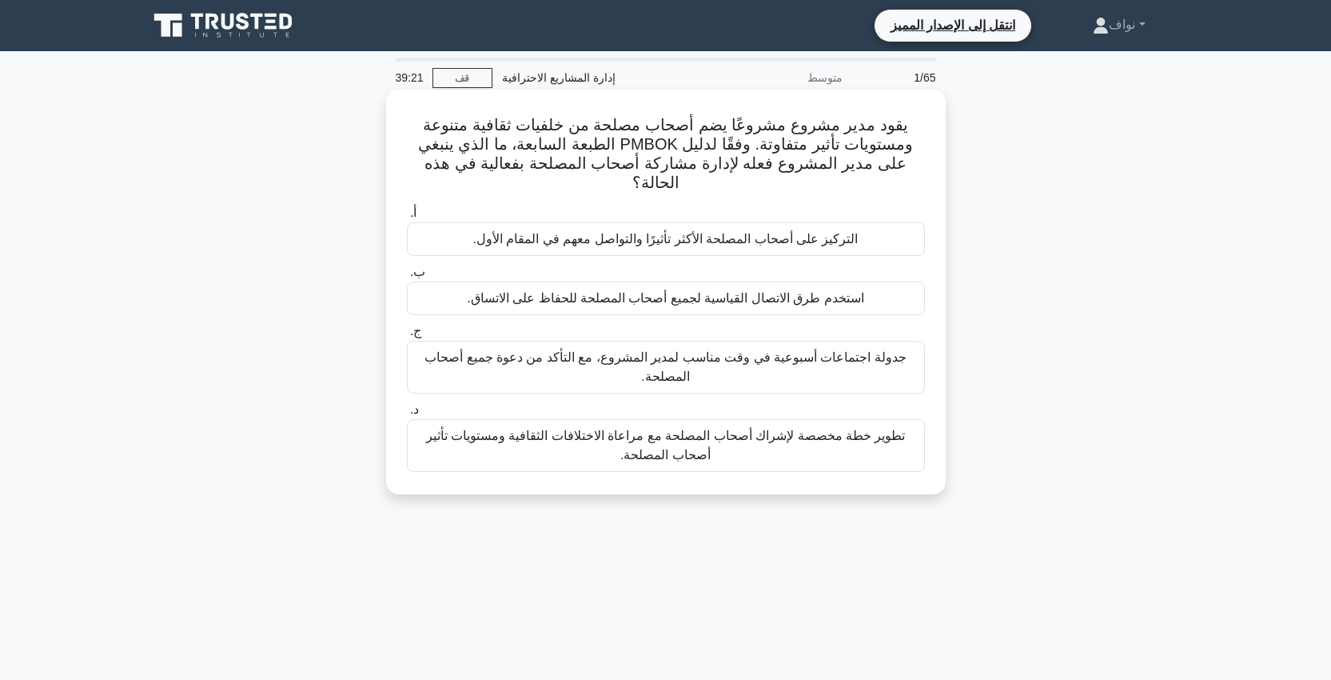
click at [792, 436] on font "تطوير خطة مخصصة لإشراك أصحاب المصلحة مع مراعاة الاختلافات الثقافية ومستويات تأث…" at bounding box center [666, 445] width 480 height 33
click at [407, 415] on input "د. تطوير خطة مخصصة لإشراك أصحاب المصلحة مع مراعاة الاختلافات الثقافية ومستويات …" at bounding box center [407, 410] width 0 height 10
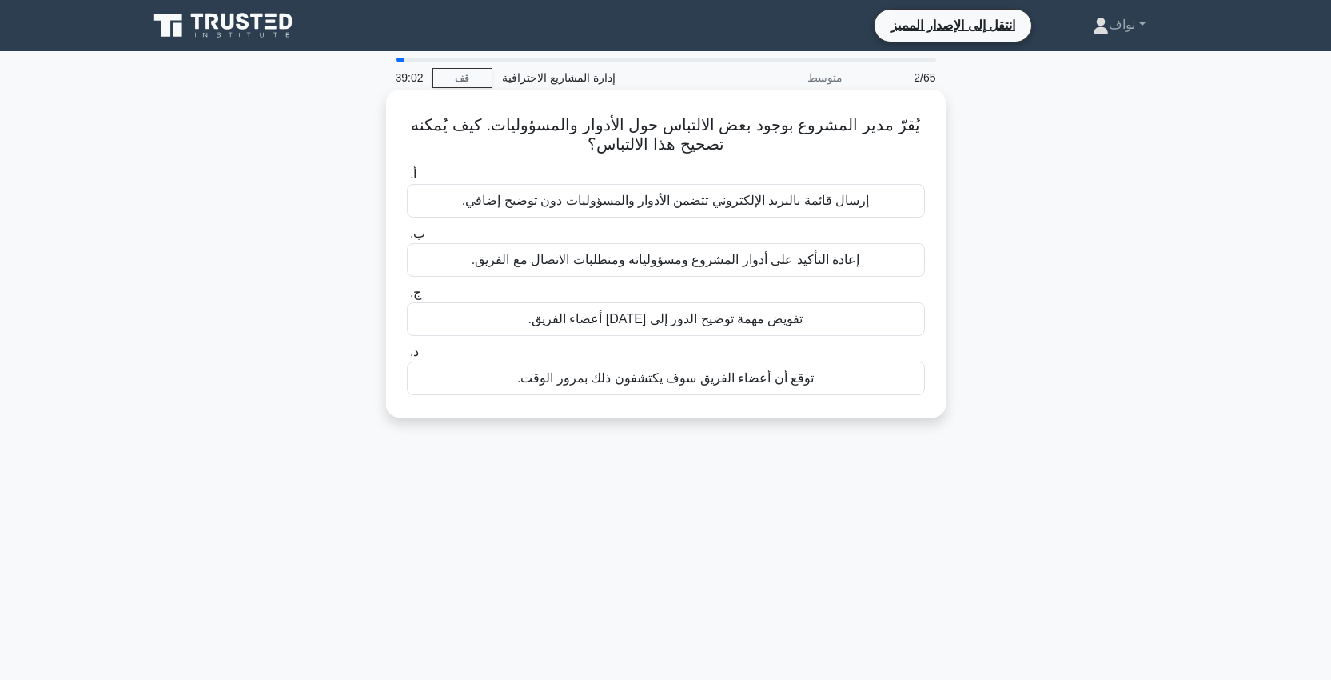
click at [830, 259] on font "إعادة التأكيد على أدوار المشروع ومسؤولياته ومتطلبات الاتصال مع الفريق." at bounding box center [666, 260] width 388 height 14
click at [407, 239] on input "ب. إعادة التأكيد على أدوار المشروع ومسؤولياته ومتطلبات الاتصال مع الفريق." at bounding box center [407, 234] width 0 height 10
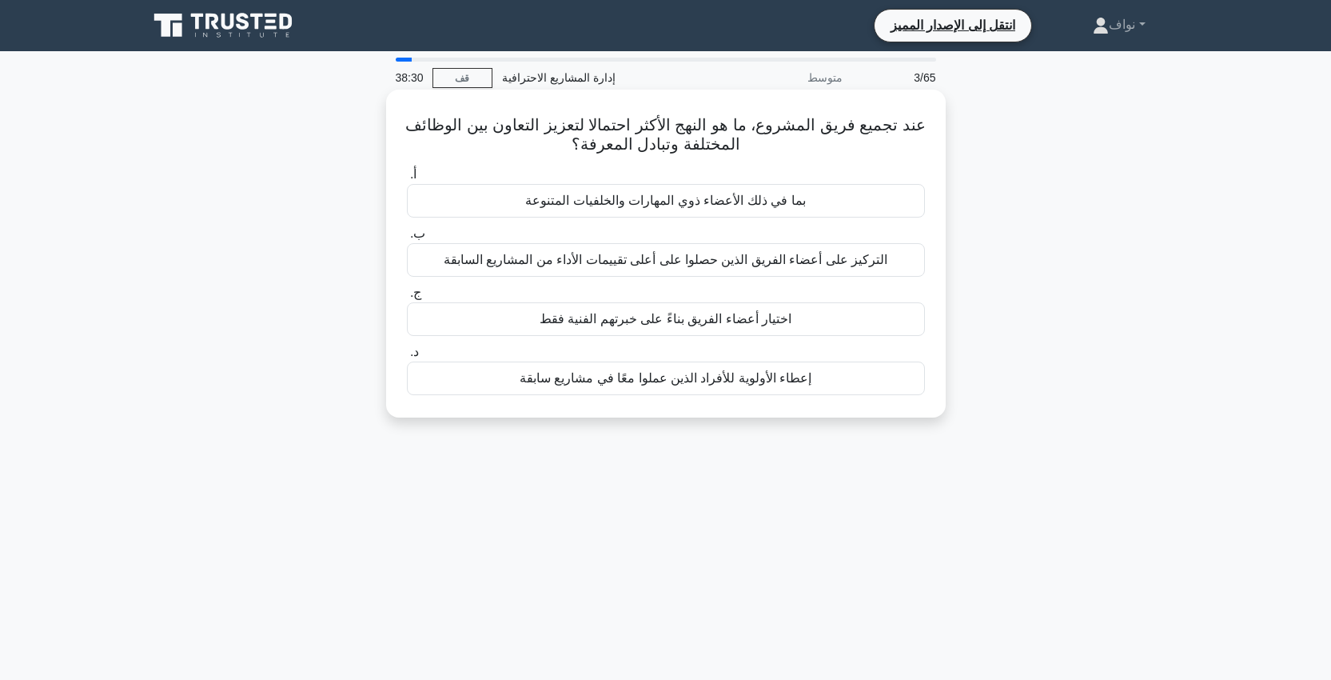
click at [780, 253] on font "التركيز على أعضاء الفريق الذين حصلوا على أعلى تقييمات الأداء من المشاريع السابقة" at bounding box center [666, 260] width 444 height 14
click at [407, 239] on input "ب. التركيز على أعضاء الفريق الذين حصلوا على أعلى تقييمات الأداء من المشاريع الس…" at bounding box center [407, 234] width 0 height 10
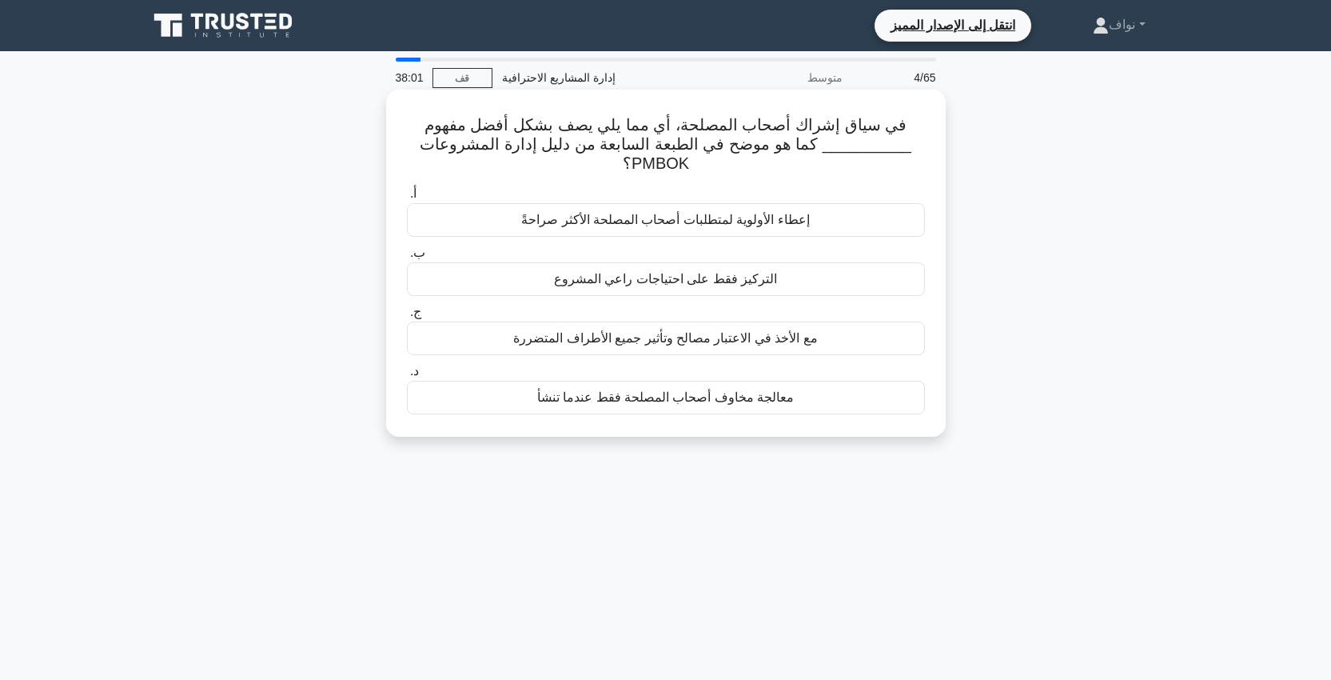
click at [736, 220] on font "إعطاء الأولوية لمتطلبات أصحاب المصلحة الأكثر صراحةً" at bounding box center [665, 220] width 289 height 14
click at [407, 199] on input "أ. إعطاء الأولوية لمتطلبات أصحاب المصلحة الأكثر صراحةً" at bounding box center [407, 194] width 0 height 10
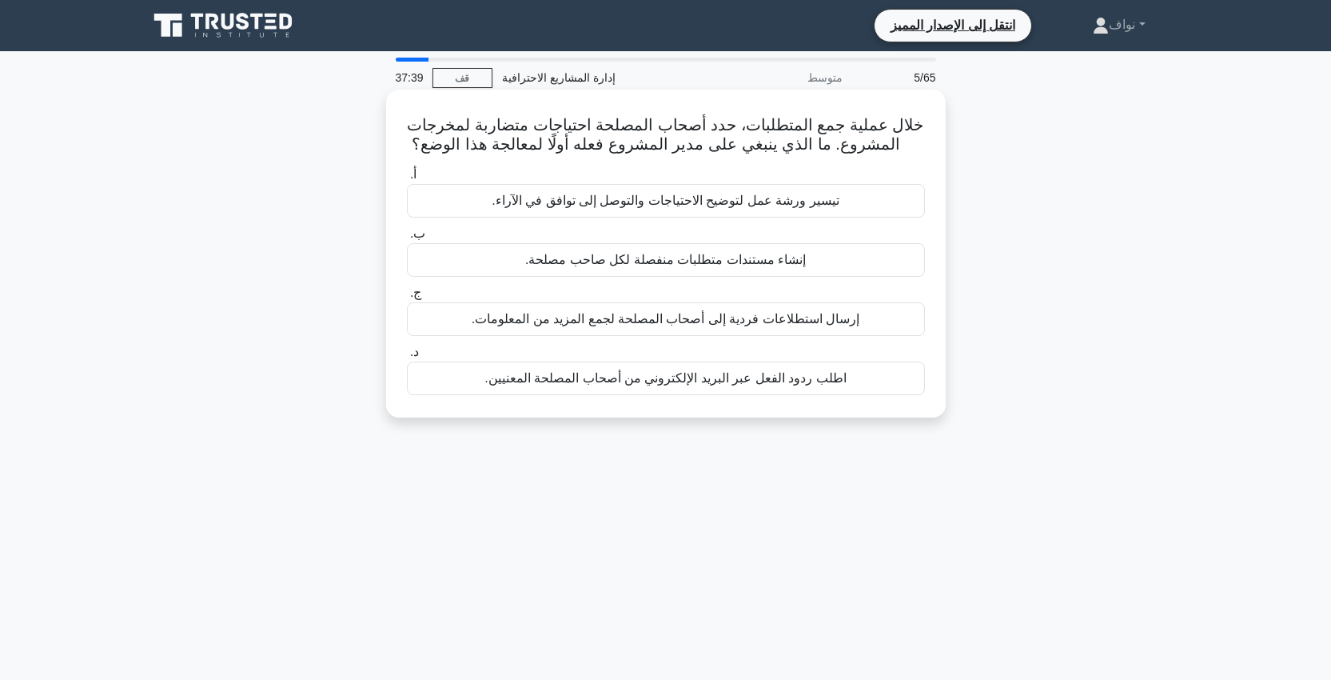
click at [658, 94] on div "خلال عملية جمع المتطلبات، حدد أصحاب المصلحة احتياجات متضاربة لمخرجات المشروع. م…" at bounding box center [666, 254] width 560 height 328
click at [680, 198] on font "تيسير ورشة عمل لتوضيح الاحتياجات والتوصل إلى توافق في الآراء." at bounding box center [665, 200] width 347 height 14
click at [407, 180] on input "أ. تيسير ورشة عمل لتوضيح الاحتياجات والتوصل إلى توافق في الآراء." at bounding box center [407, 174] width 0 height 10
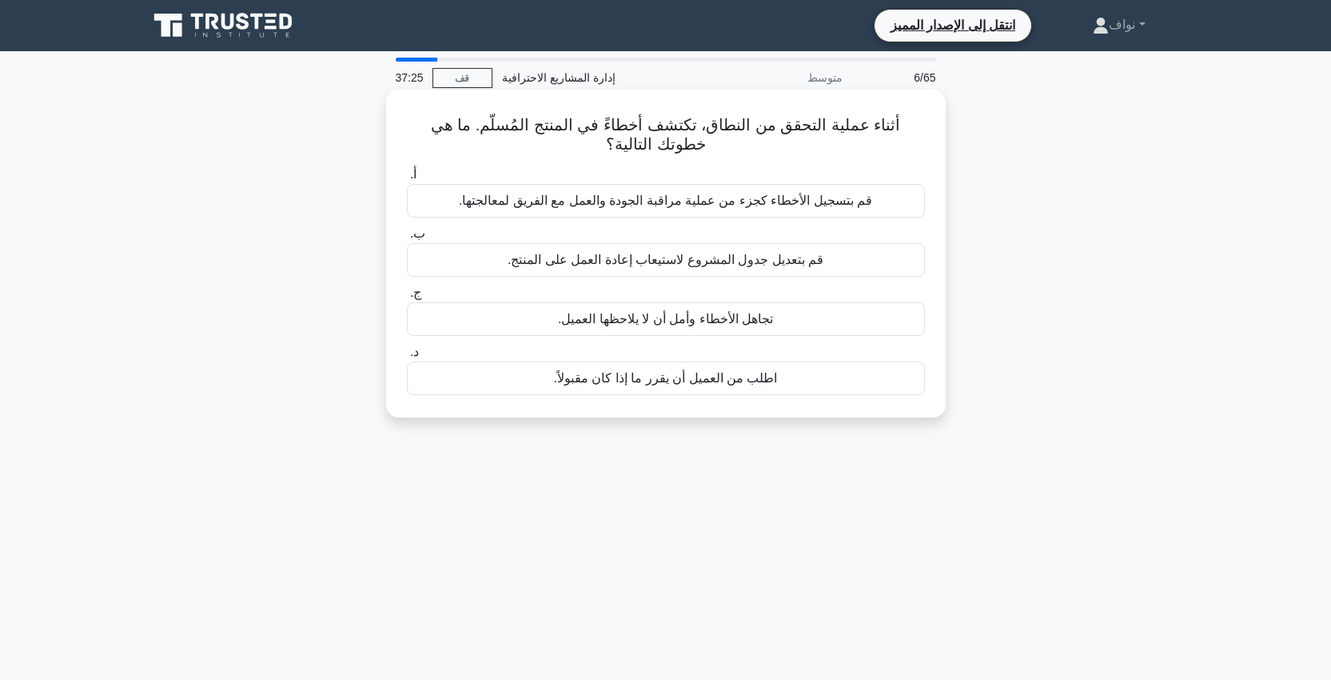
click at [875, 122] on font "أثناء عملية التحقق من النطاق، تكتشف أخطاءً في المنتج المُسلّم. ما هي خطوتك التا…" at bounding box center [666, 134] width 470 height 37
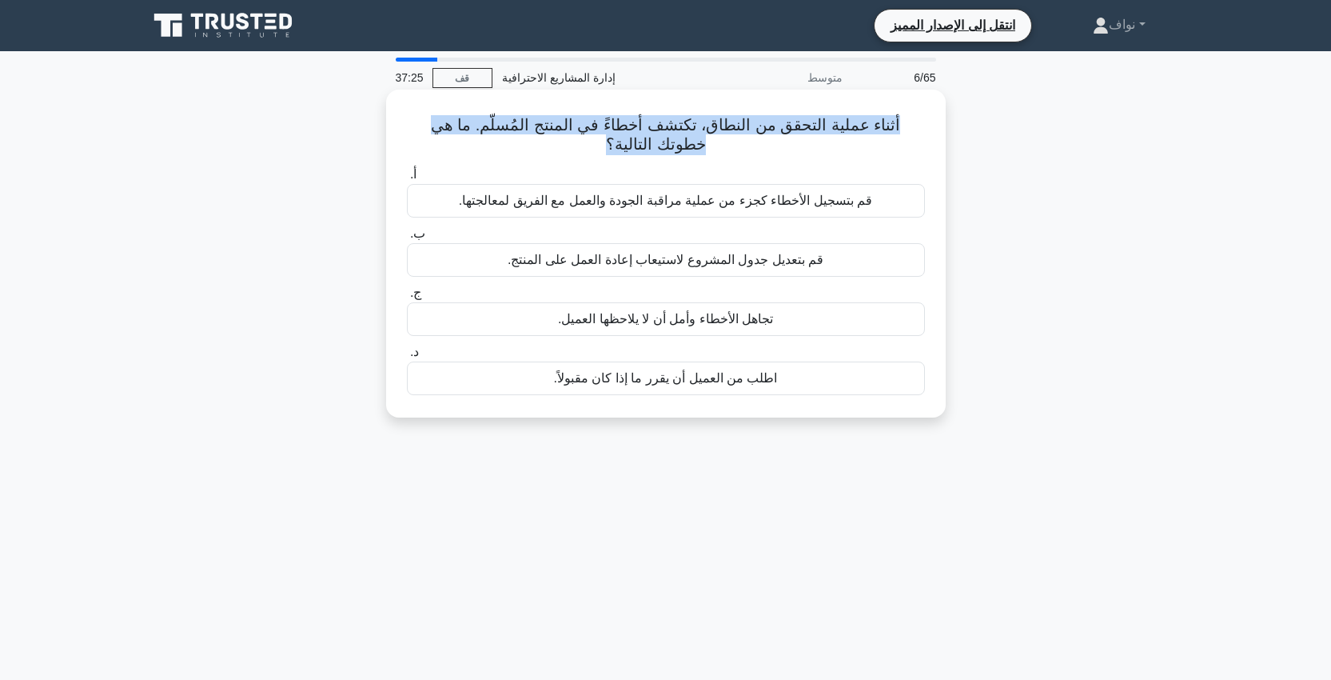
click at [875, 122] on font "أثناء عملية التحقق من النطاق، تكتشف أخطاءً في المنتج المُسلّم. ما هي خطوتك التا…" at bounding box center [666, 134] width 470 height 37
click at [775, 133] on font "أثناء عملية التحقق من النطاق، تكتشف أخطاءً في المنتج المُسلّم. ما هي خطوتك التا…" at bounding box center [666, 134] width 470 height 37
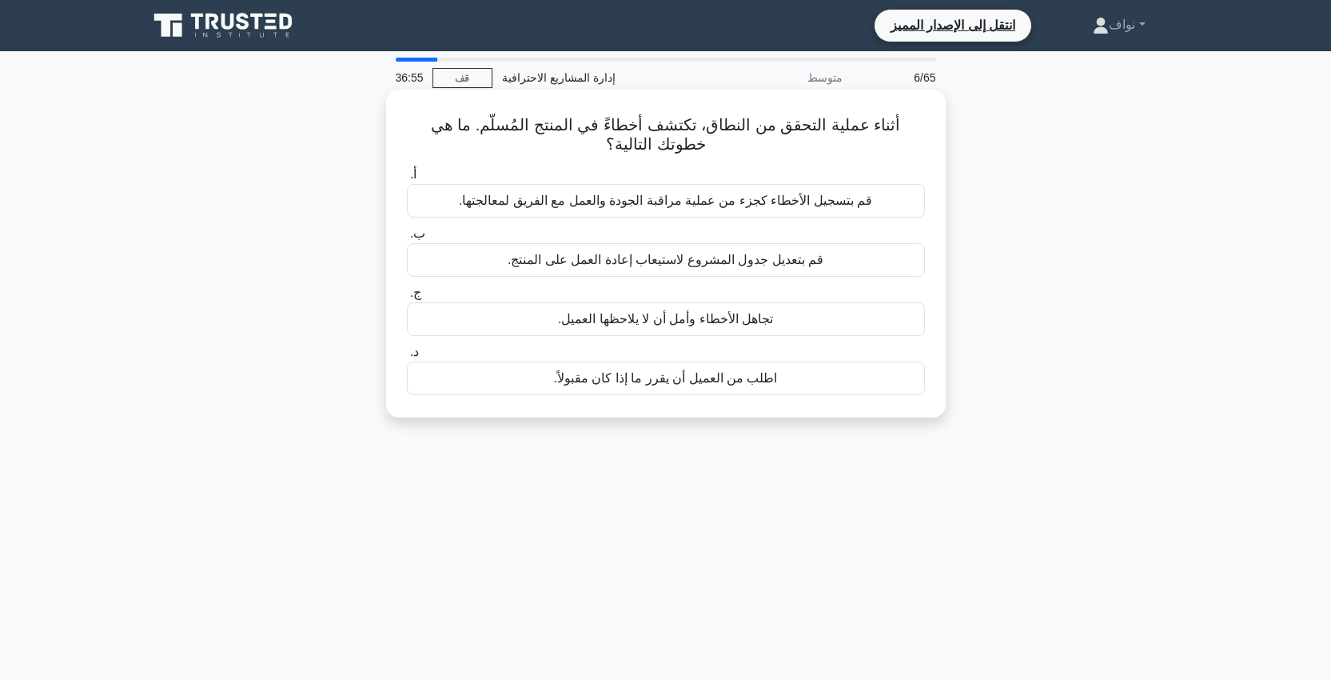
click at [643, 265] on font "قم بتعديل جدول المشروع لاستيعاب إعادة العمل على المنتج." at bounding box center [666, 260] width 316 height 14
click at [407, 239] on input "ب. قم بتعديل جدول المشروع لاستيعاب إعادة العمل على المنتج." at bounding box center [407, 234] width 0 height 10
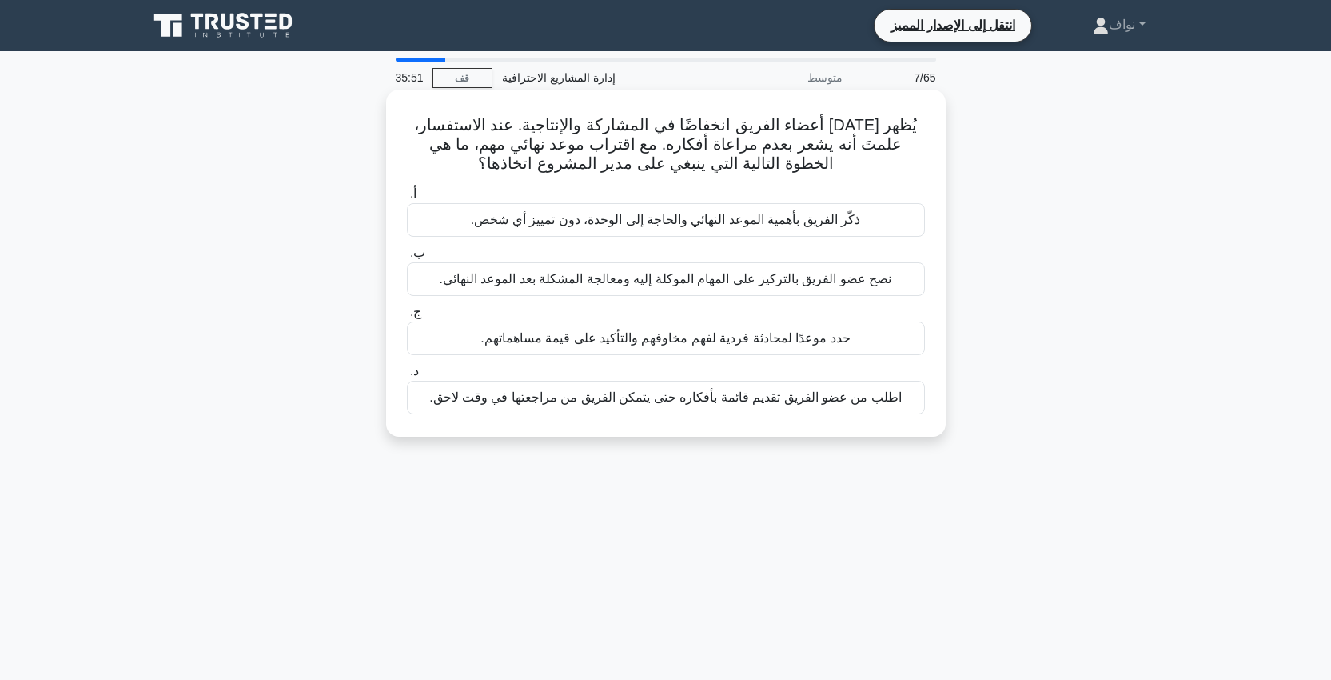
click at [513, 148] on font "يُظهر أحد أعضاء الفريق انخفاضًا في المشاركة والإنتاجية. عند الاستفسار، علمتَ أن…" at bounding box center [666, 144] width 504 height 56
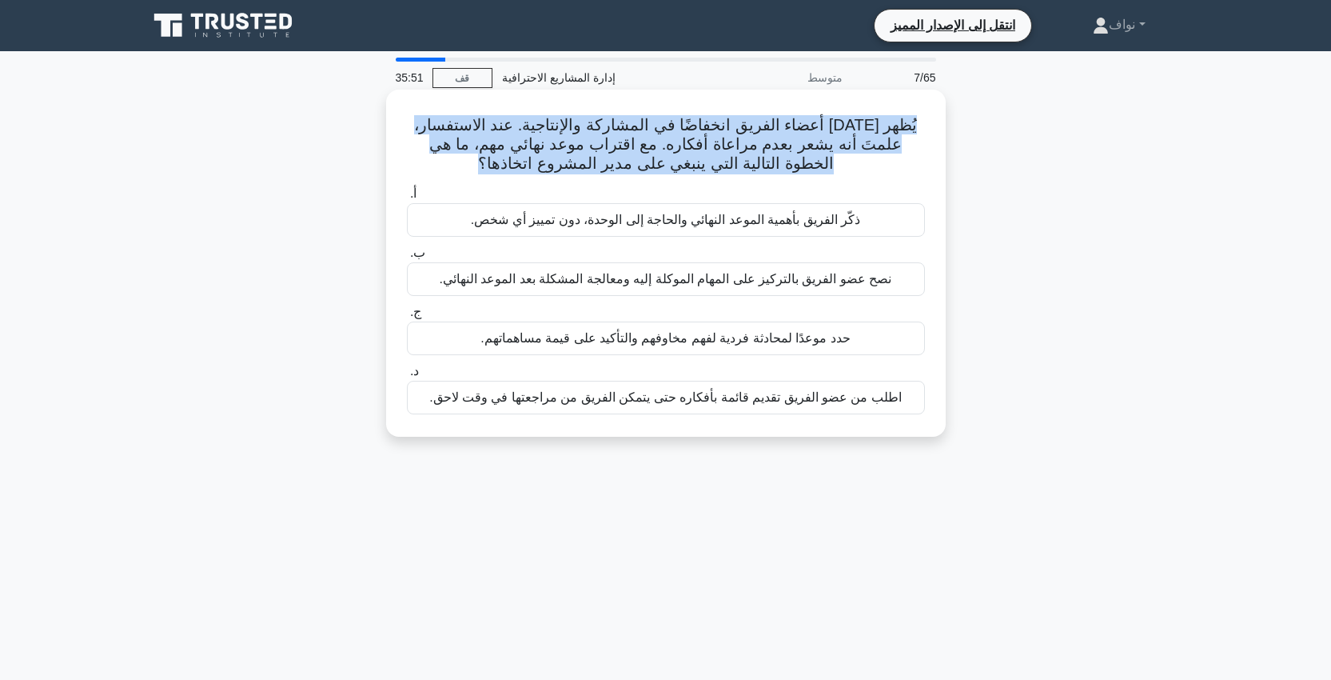
click at [513, 148] on font "يُظهر أحد أعضاء الفريق انخفاضًا في المشاركة والإنتاجية. عند الاستفسار، علمتَ أن…" at bounding box center [666, 144] width 504 height 56
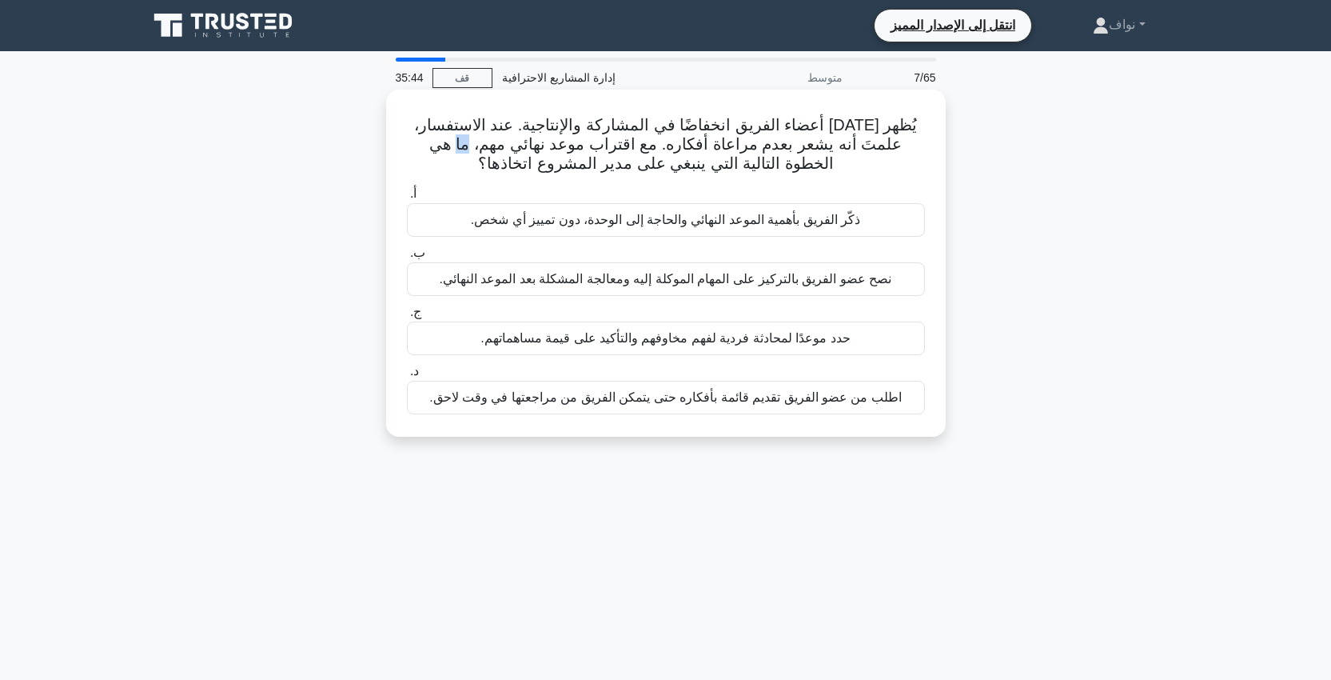
click at [513, 148] on font "يُظهر أحد أعضاء الفريق انخفاضًا في المشاركة والإنتاجية. عند الاستفسار، علمتَ أن…" at bounding box center [666, 144] width 504 height 56
click at [790, 157] on font "يُظهر أحد أعضاء الفريق انخفاضًا في المشاركة والإنتاجية. عند الاستفسار، علمتَ أن…" at bounding box center [666, 144] width 504 height 56
click at [885, 135] on font "يُظهر أحد أعضاء الفريق انخفاضًا في المشاركة والإنتاجية. عند الاستفسار، علمتَ أن…" at bounding box center [666, 144] width 504 height 56
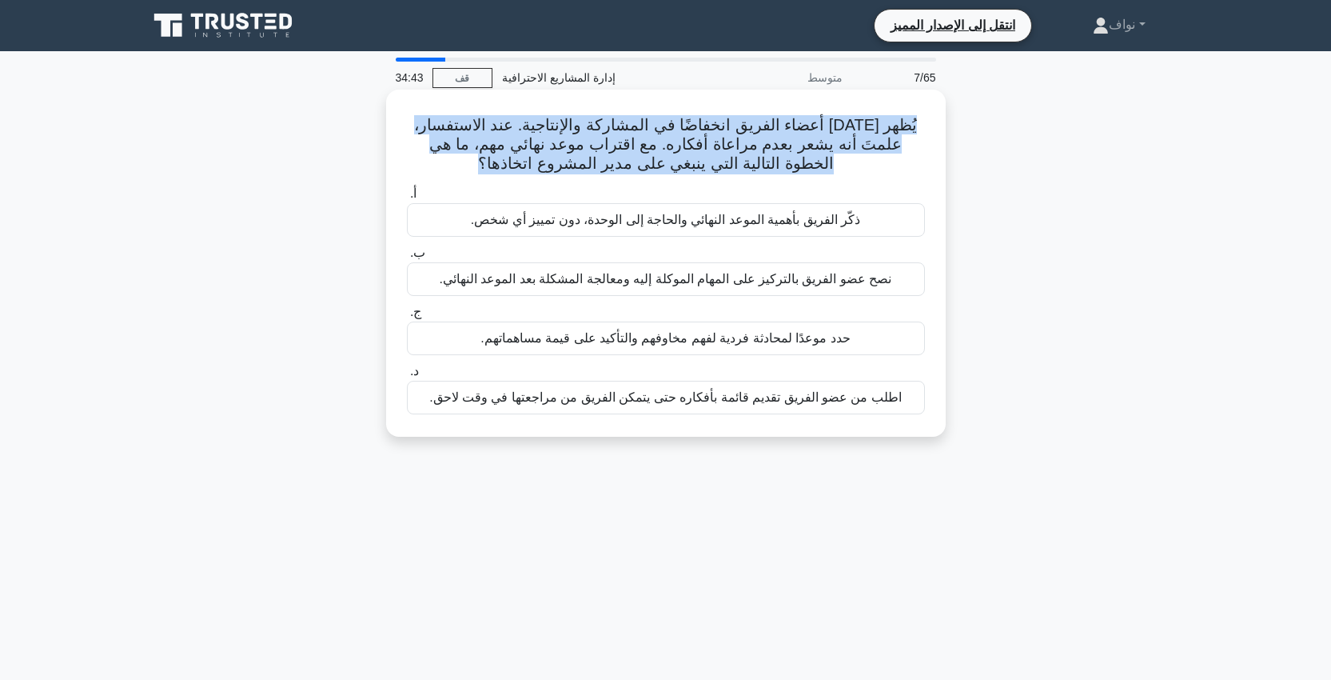
click at [885, 135] on font "يُظهر أحد أعضاء الفريق انخفاضًا في المشاركة والإنتاجية. عند الاستفسار، علمتَ أن…" at bounding box center [666, 144] width 504 height 56
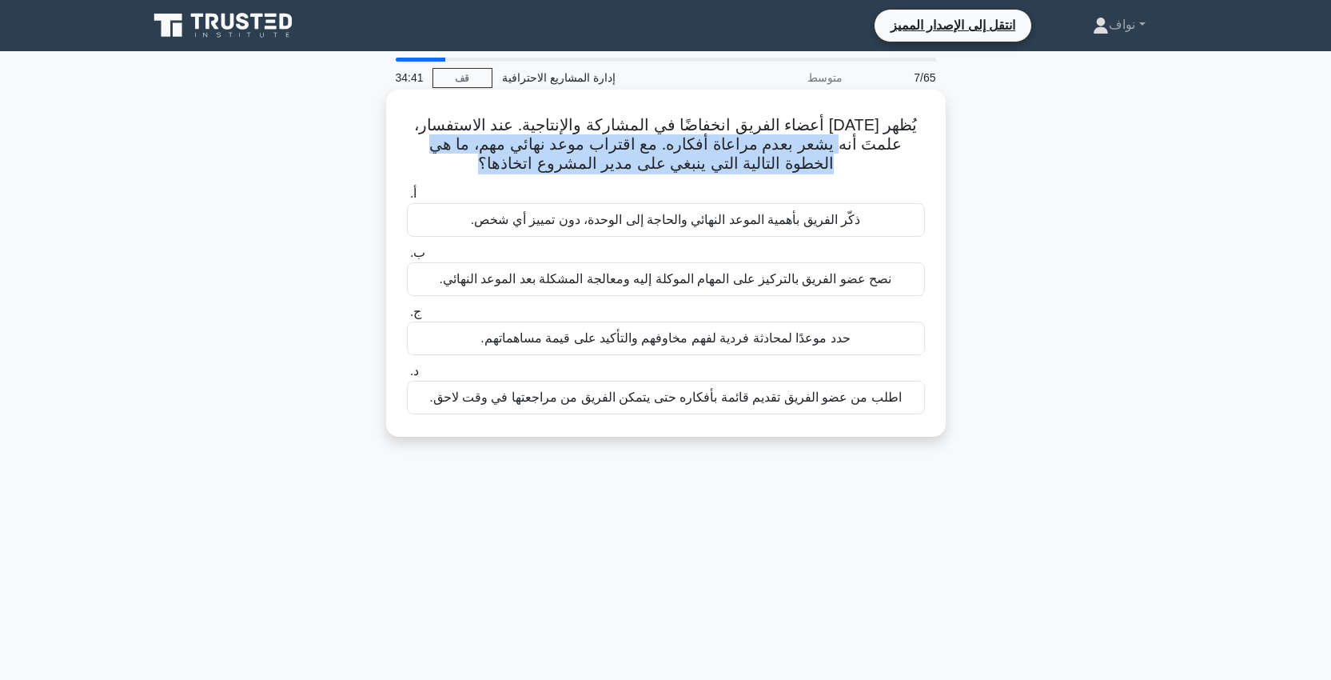
click at [881, 137] on font "يُظهر أحد أعضاء الفريق انخفاضًا في المشاركة والإنتاجية. عند الاستفسار، علمتَ أن…" at bounding box center [666, 144] width 504 height 56
click at [881, 138] on font "يُظهر أحد أعضاء الفريق انخفاضًا في المشاركة والإنتاجية. عند الاستفسار، علمتَ أن…" at bounding box center [666, 144] width 504 height 56
click at [882, 138] on font "يُظهر أحد أعضاء الفريق انخفاضًا في المشاركة والإنتاجية. عند الاستفسار، علمتَ أن…" at bounding box center [666, 144] width 504 height 56
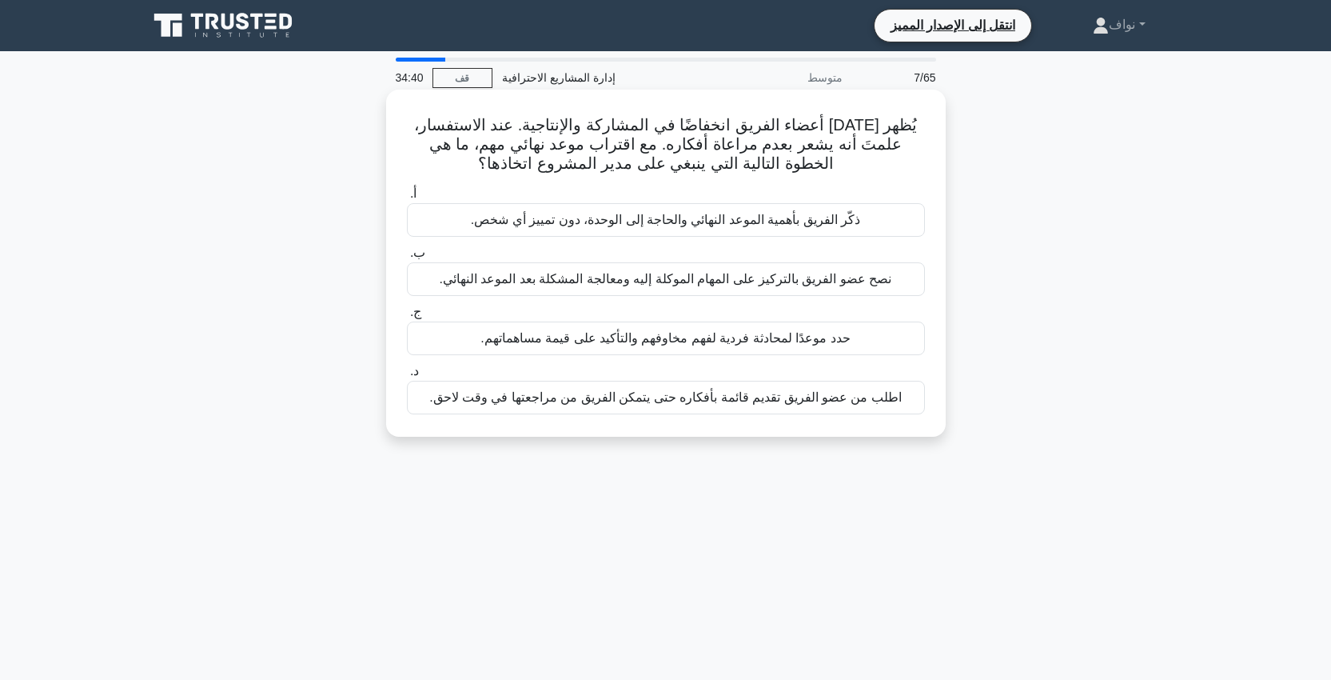
click at [895, 130] on font "يُظهر أحد أعضاء الفريق انخفاضًا في المشاركة والإنتاجية. عند الاستفسار، علمتَ أن…" at bounding box center [666, 144] width 504 height 56
click at [896, 130] on font "يُظهر أحد أعضاء الفريق انخفاضًا في المشاركة والإنتاجية. عند الاستفسار، علمتَ أن…" at bounding box center [666, 144] width 504 height 56
click at [896, 131] on font "يُظهر أحد أعضاء الفريق انخفاضًا في المشاركة والإنتاجية. عند الاستفسار، علمتَ أن…" at bounding box center [666, 144] width 504 height 56
click at [878, 134] on font "يُظهر أحد أعضاء الفريق انخفاضًا في المشاركة والإنتاجية. عند الاستفسار، علمتَ أن…" at bounding box center [666, 144] width 504 height 56
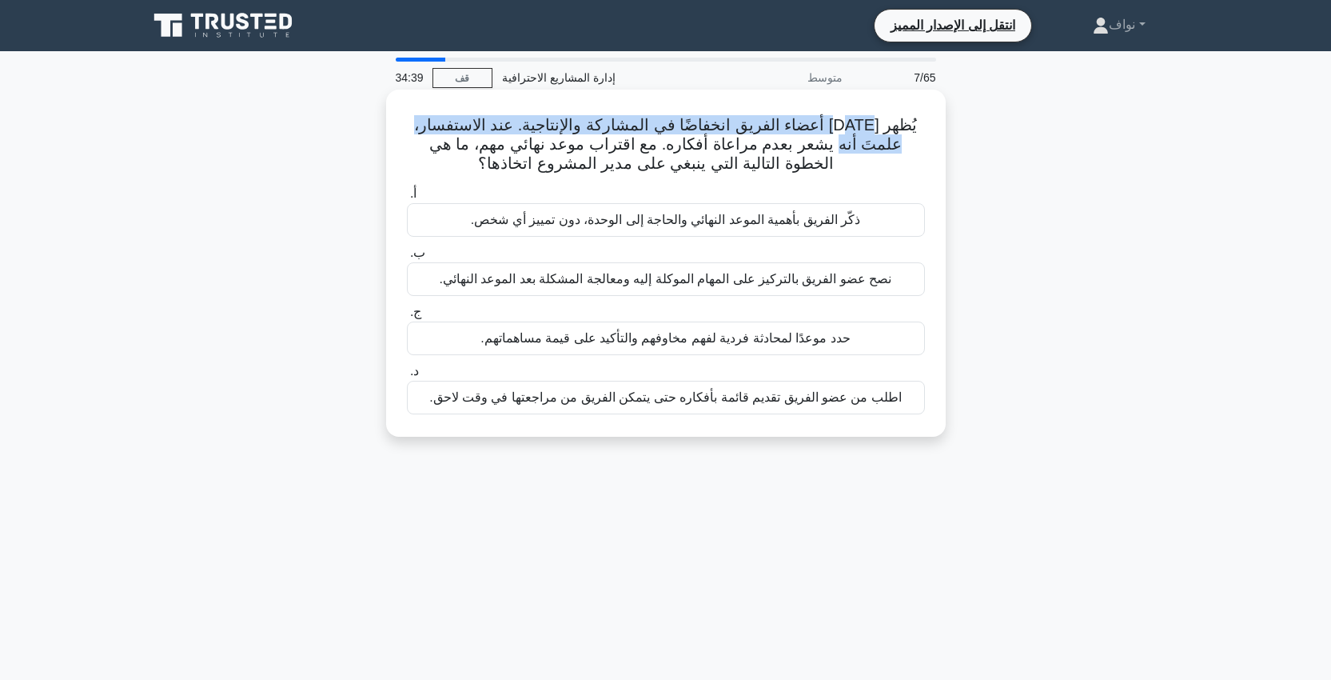
click at [877, 128] on font "يُظهر أحد أعضاء الفريق انخفاضًا في المشاركة والإنتاجية. عند الاستفسار، علمتَ أن…" at bounding box center [666, 144] width 504 height 56
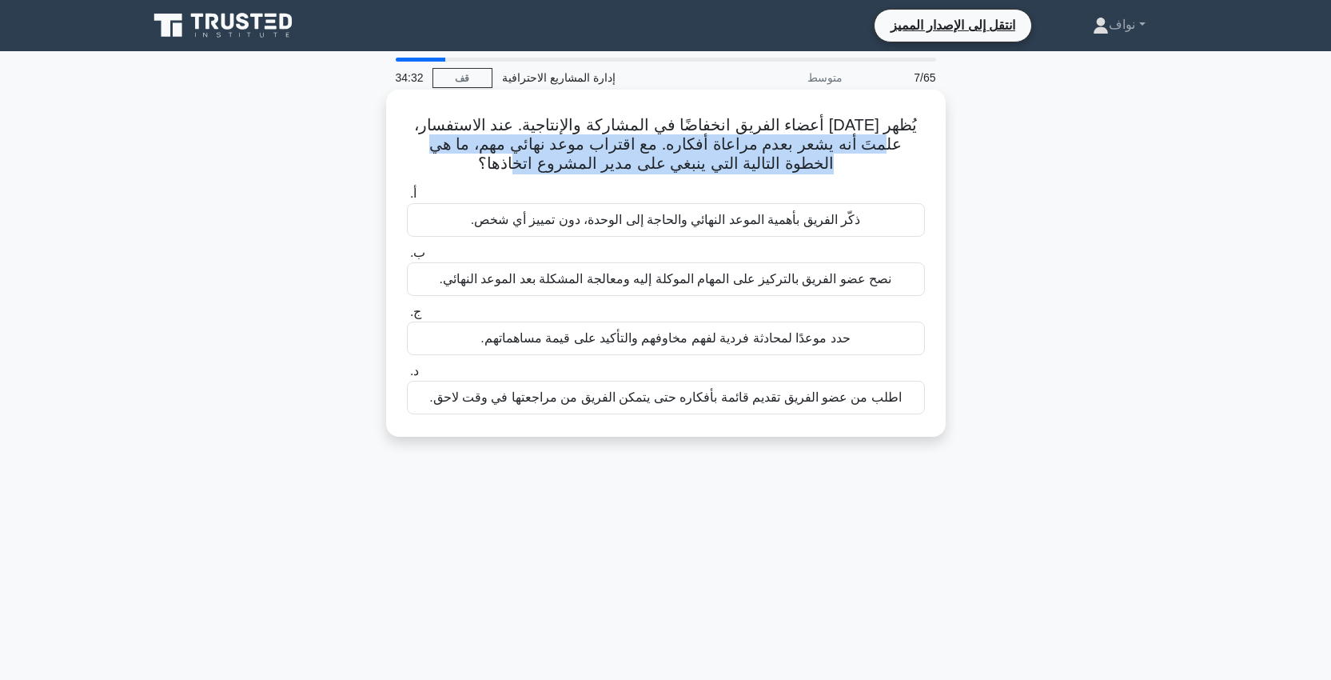
drag, startPoint x: 938, startPoint y: 122, endPoint x: 537, endPoint y: 173, distance: 403.8
click at [537, 173] on div "يُظهر أحد أعضاء الفريق انخفاضًا في المشاركة والإنتاجية. عند الاستفسار، علمتَ أن…" at bounding box center [666, 263] width 547 height 334
click at [537, 173] on h5 "يُظهر أحد أعضاء الفريق انخفاضًا في المشاركة والإنتاجية. عند الاستفسار، علمتَ أن…" at bounding box center [665, 144] width 521 height 59
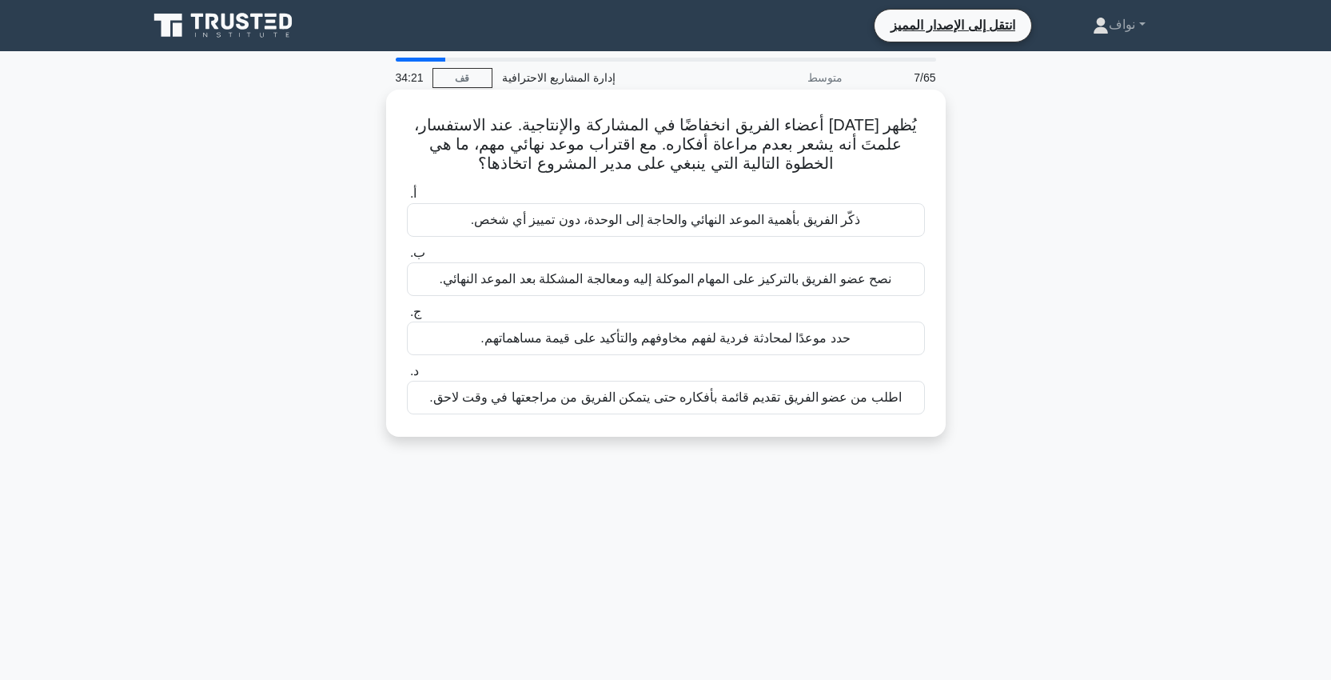
click at [800, 440] on div "يُظهر أحد أعضاء الفريق انخفاضًا في المشاركة والإنتاجية. عند الاستفسار، علمتَ أن…" at bounding box center [665, 277] width 1055 height 366
click at [734, 343] on font "حدد موعدًا لمحادثة فردية لفهم مخاوفهم والتأكيد على قيمة مساهماتهم." at bounding box center [665, 338] width 369 height 14
click at [407, 317] on input "ج. حدد موعدًا لمحادثة فردية لفهم مخاوفهم والتأكيد على قيمة مساهماتهم." at bounding box center [407, 312] width 0 height 10
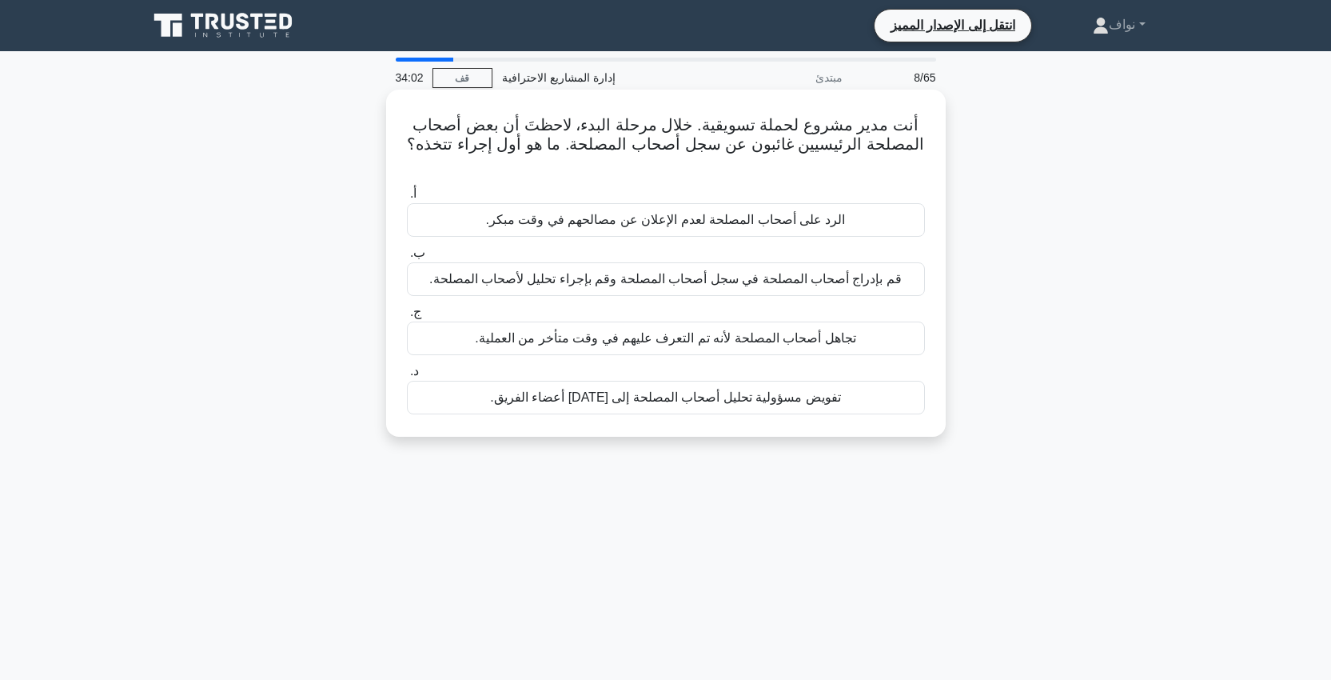
click at [905, 281] on div "قم بإدراج أصحاب المصلحة في سجل أصحاب المصلحة وقم بإجراء تحليل لأصحاب المصلحة." at bounding box center [666, 279] width 518 height 34
click at [407, 258] on input "ب. قم بإدراج أصحاب المصلحة في سجل أصحاب المصلحة وقم بإجراء تحليل لأصحاب المصلحة." at bounding box center [407, 253] width 0 height 10
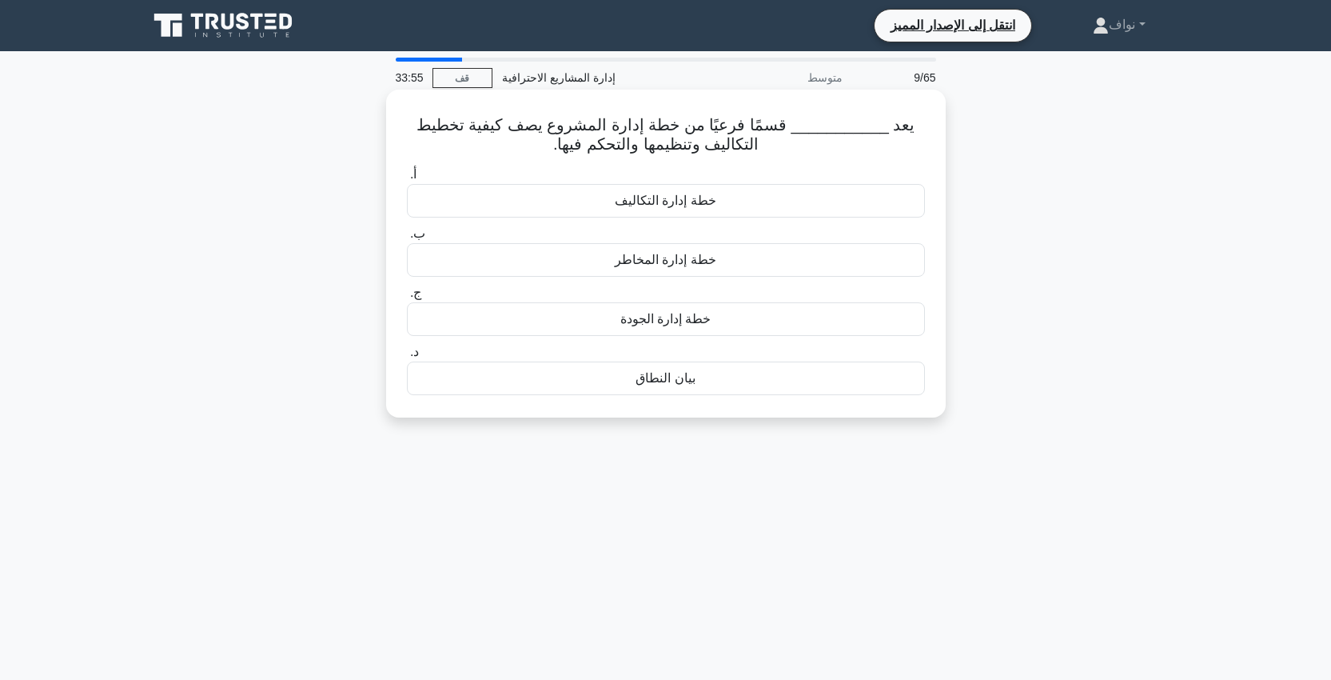
click at [598, 197] on div "خطة إدارة التكاليف" at bounding box center [666, 201] width 518 height 34
click at [407, 180] on input "أ. خطة إدارة التكاليف" at bounding box center [407, 174] width 0 height 10
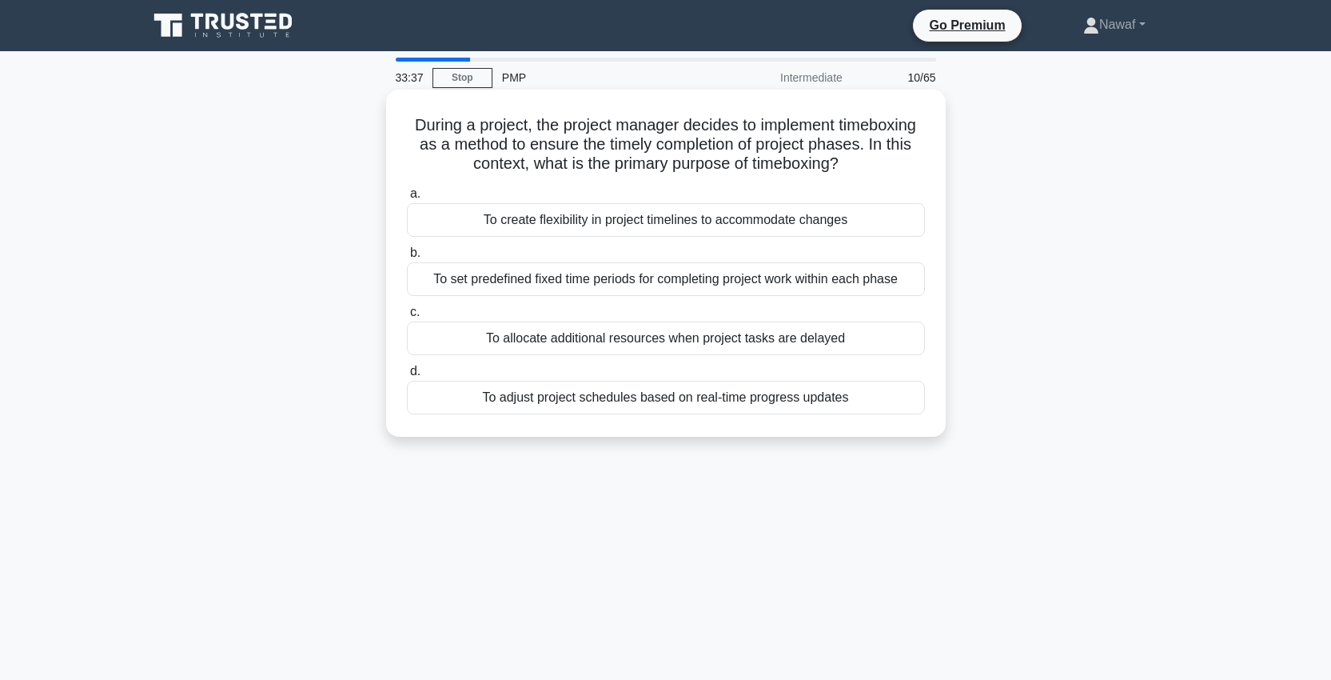
click at [517, 112] on div "During a project, the project manager decides to implement timeboxing as a meth…" at bounding box center [666, 263] width 547 height 334
drag, startPoint x: 834, startPoint y: 124, endPoint x: 883, endPoint y: 119, distance: 49.0
click at [883, 119] on h5 "During a project, the project manager decides to implement timeboxing as a meth…" at bounding box center [665, 144] width 521 height 59
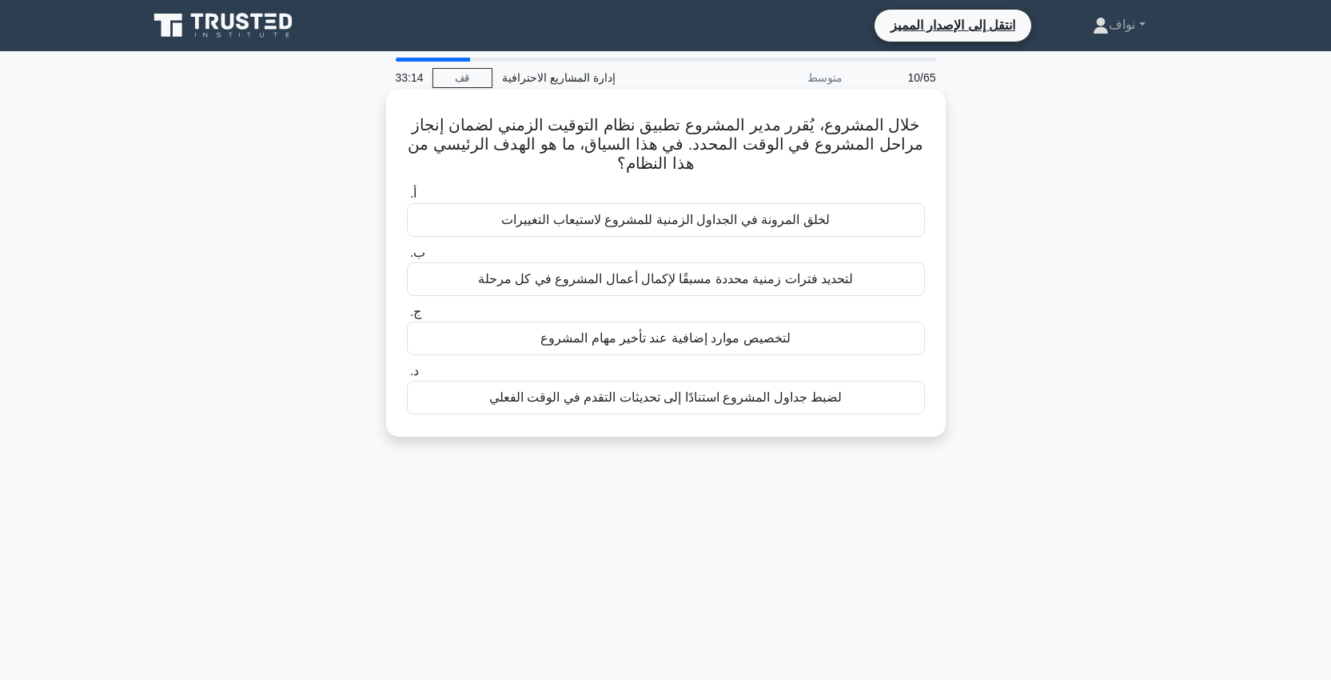
click at [818, 281] on font "لتحديد فترات زمنية محددة مسبقًا لإكمال أعمال المشروع في كل مرحلة" at bounding box center [665, 279] width 375 height 14
click at [407, 258] on input "ب. لتحديد فترات زمنية محددة مسبقًا لإكمال أعمال المشروع في كل مرحلة" at bounding box center [407, 253] width 0 height 10
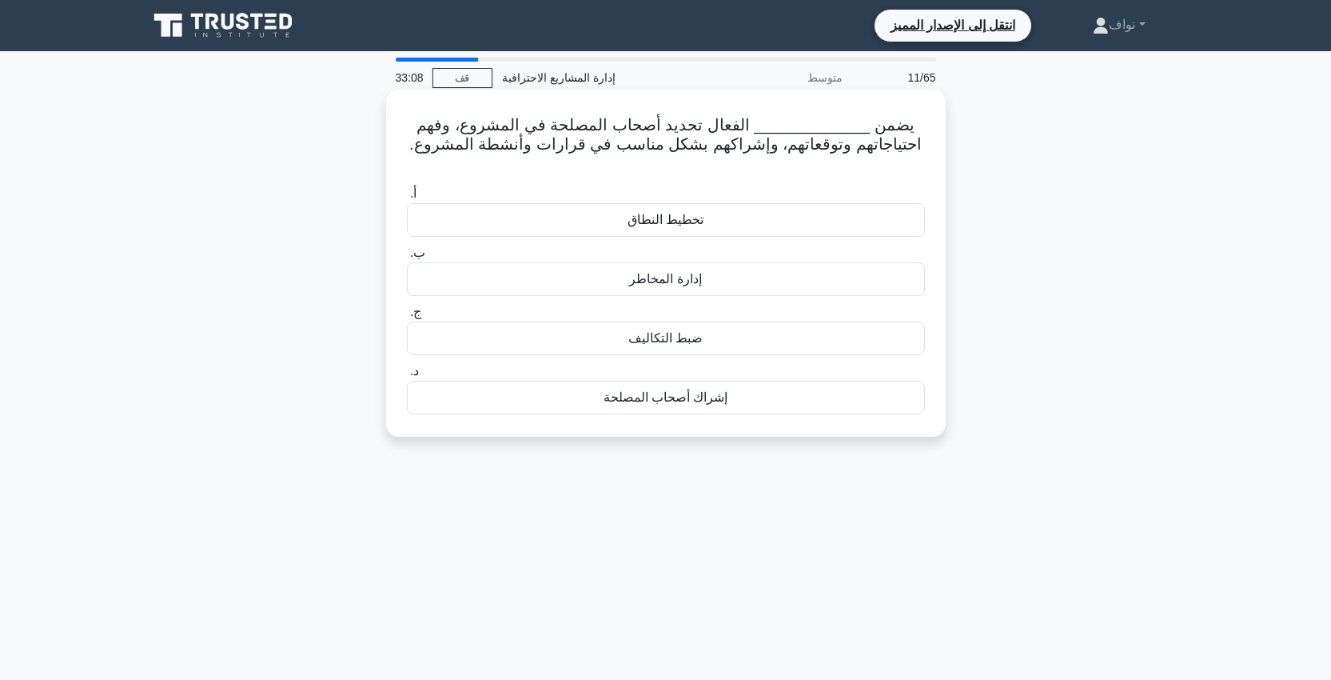
click at [931, 140] on div "يضمن _____________ الفعال تحديد أصحاب المصلحة في المشروع، وفهم احتياجاتهم وتوقع…" at bounding box center [666, 263] width 547 height 334
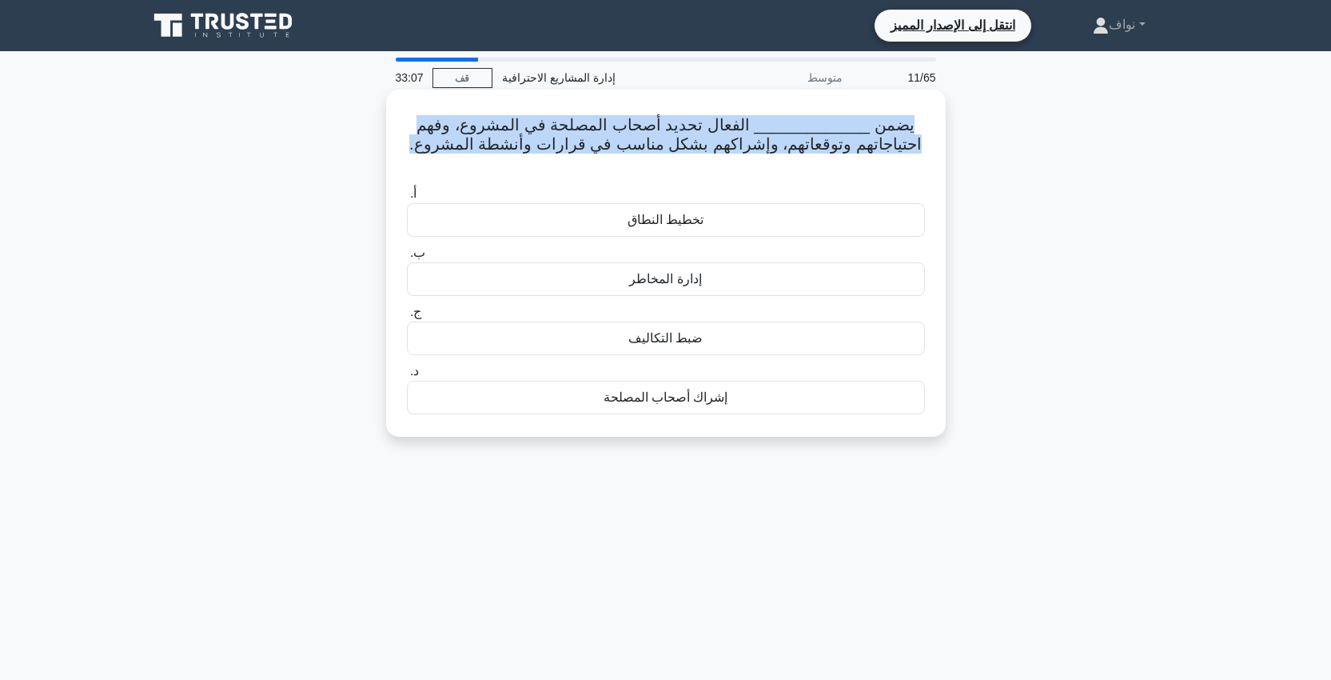
click at [931, 140] on div "يضمن _____________ الفعال تحديد أصحاب المصلحة في المشروع، وفهم احتياجاتهم وتوقع…" at bounding box center [666, 263] width 547 height 334
click at [627, 127] on font "يضمن _____________ الفعال تحديد أصحاب المصلحة في المشروع، وفهم احتياجاتهم وتوقع…" at bounding box center [665, 134] width 512 height 37
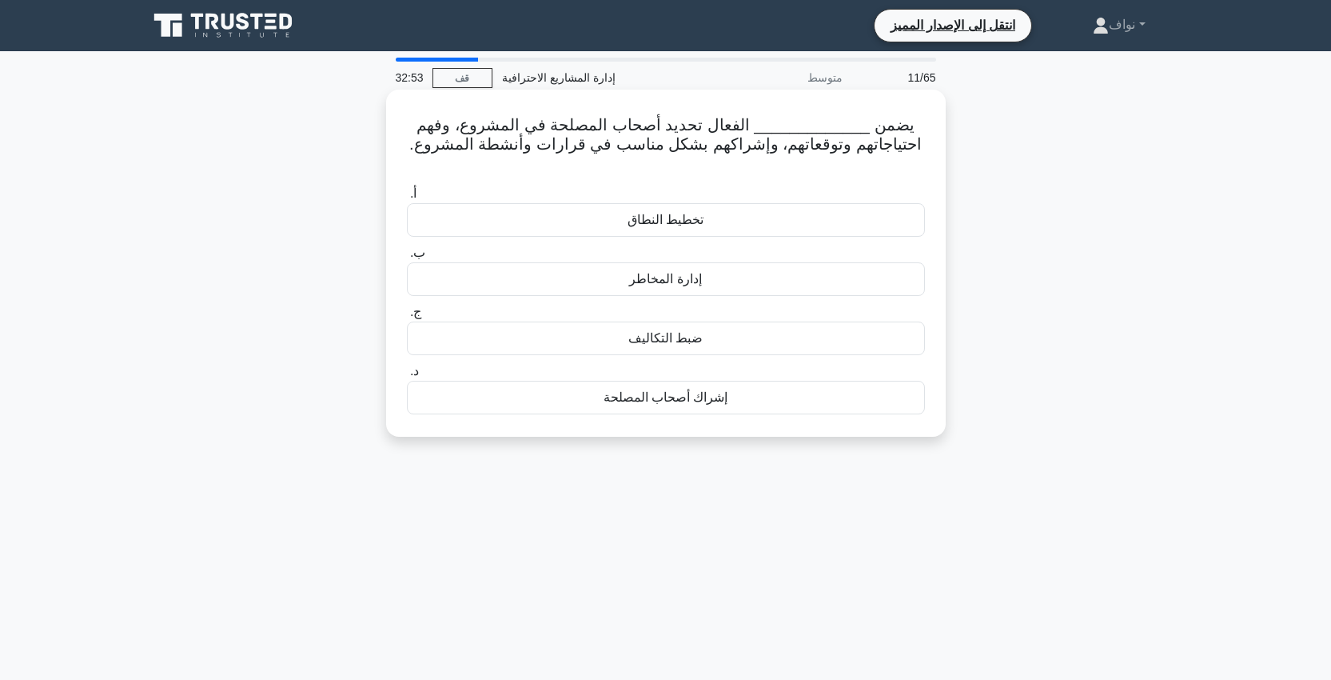
click at [650, 398] on font "إشراك أصحاب المصلحة" at bounding box center [666, 397] width 125 height 14
click at [407, 377] on input "د. إشراك أصحاب المصلحة" at bounding box center [407, 371] width 0 height 10
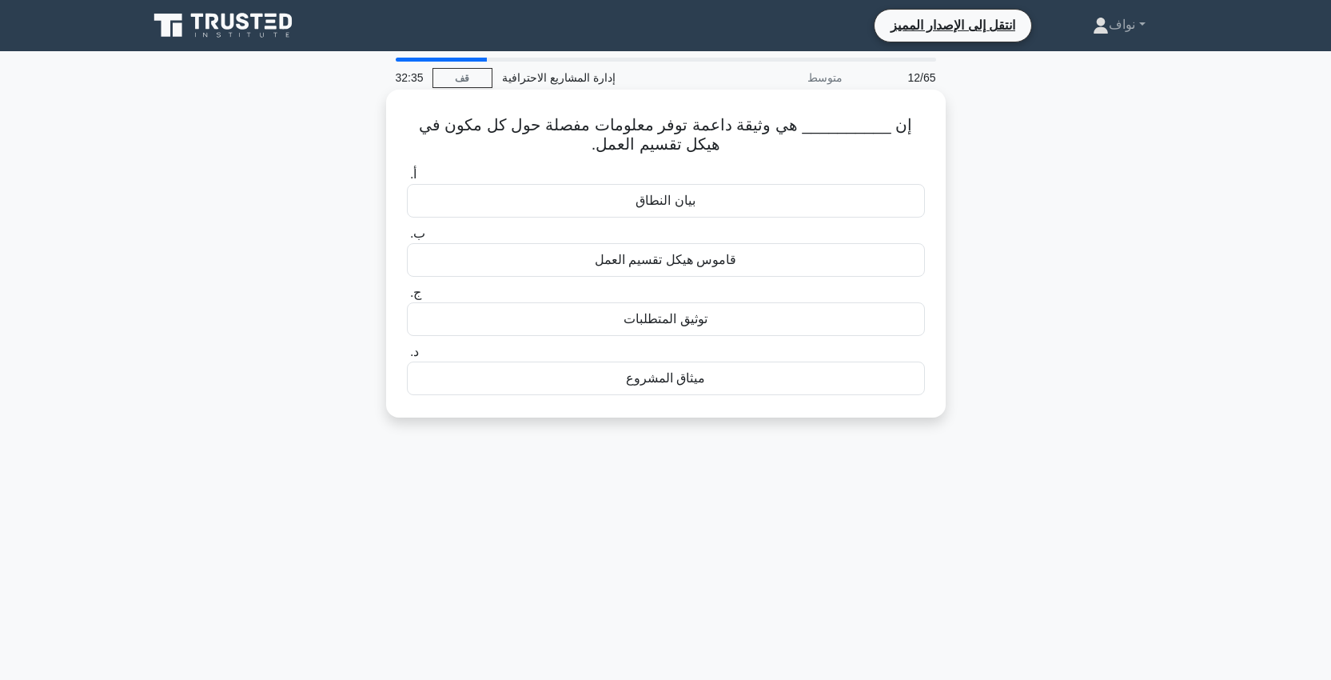
click at [742, 97] on div "إن __________ هي وثيقة داعمة توفر معلومات مفصلة حول كل مكون في هيكل تقسيم العمل…" at bounding box center [666, 253] width 547 height 315
click at [668, 144] on font "إن __________ هي وثيقة داعمة توفر معلومات مفصلة حول كل مكون في هيكل تقسيم العمل." at bounding box center [665, 134] width 493 height 37
click at [640, 213] on div "بيان النطاق" at bounding box center [666, 201] width 518 height 34
click at [407, 180] on input "أ. بيان النطاق" at bounding box center [407, 174] width 0 height 10
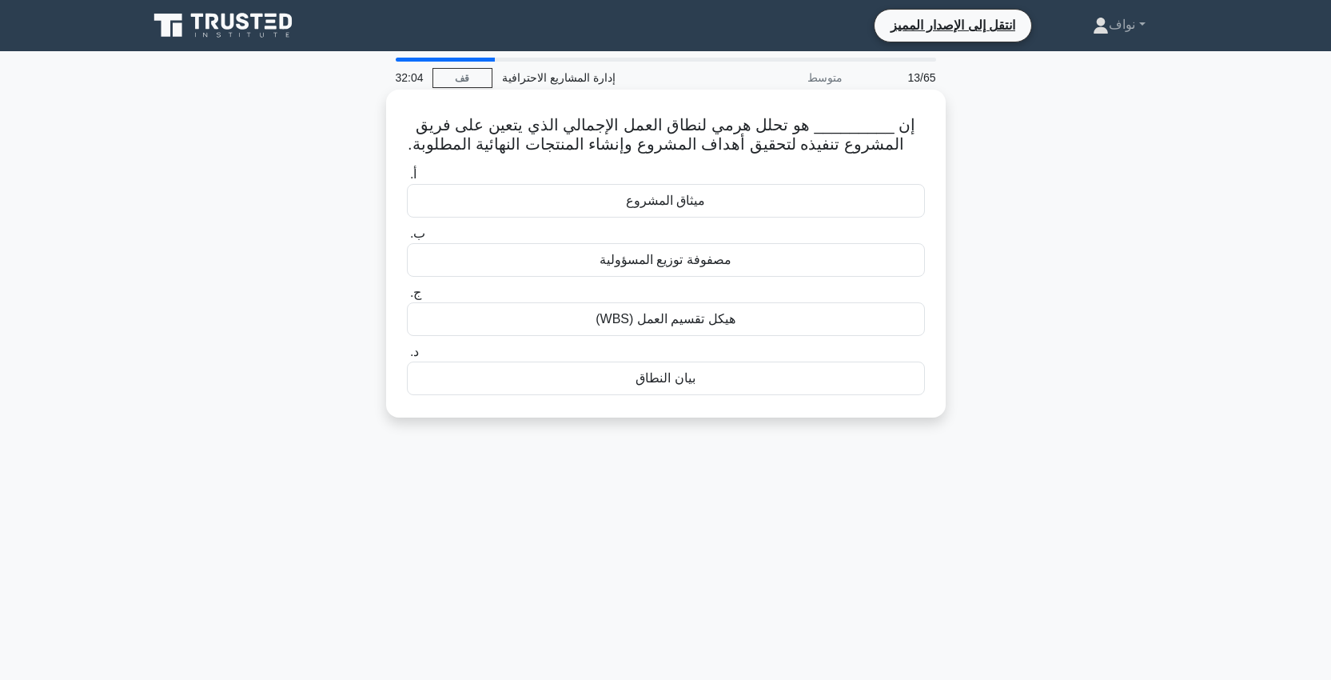
click at [584, 321] on div "هيكل تقسيم العمل (WBS)" at bounding box center [666, 319] width 518 height 34
click at [407, 298] on input "ج. هيكل تقسيم العمل (WBS)" at bounding box center [407, 293] width 0 height 10
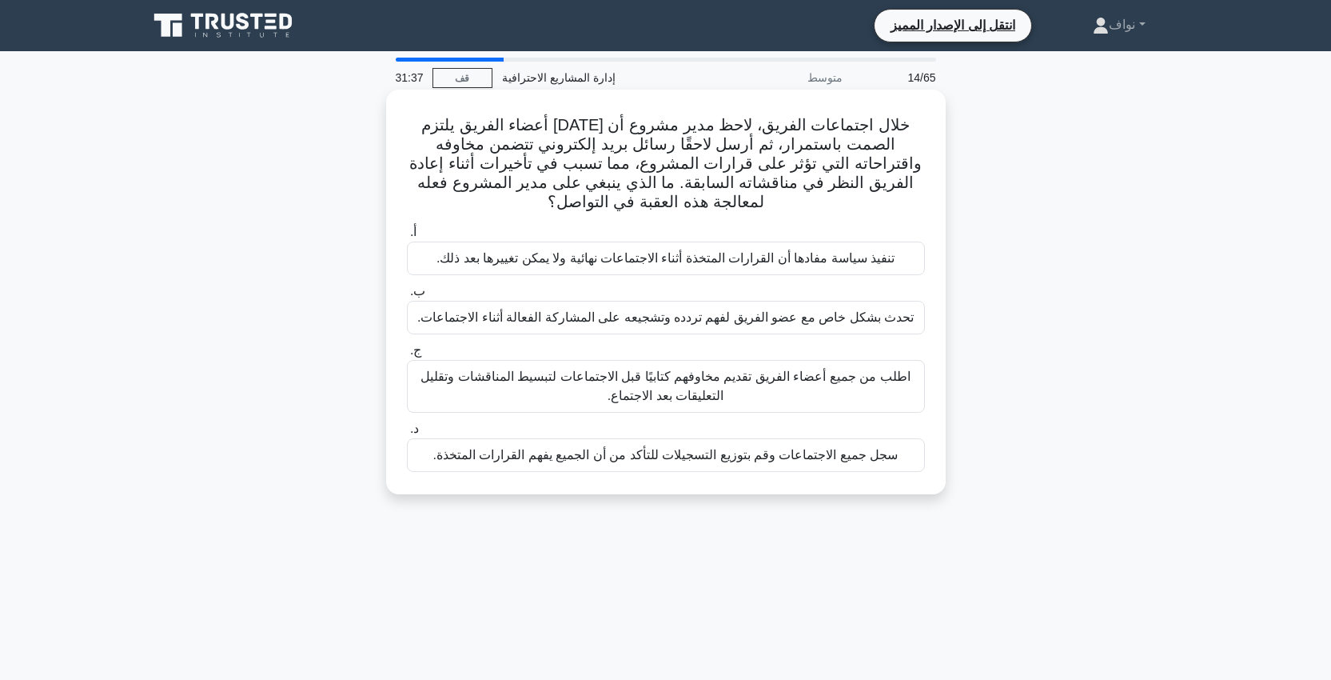
click at [723, 400] on font "اطلب من جميع أعضاء الفريق تقديم مخاوفهم كتابيًا قبل الاجتماعات لتبسيط المناقشات…" at bounding box center [665, 385] width 489 height 33
click at [407, 356] on input "ج. اطلب من جميع أعضاء الفريق تقديم مخاوفهم كتابيًا قبل الاجتماعات لتبسيط المناق…" at bounding box center [407, 350] width 0 height 10
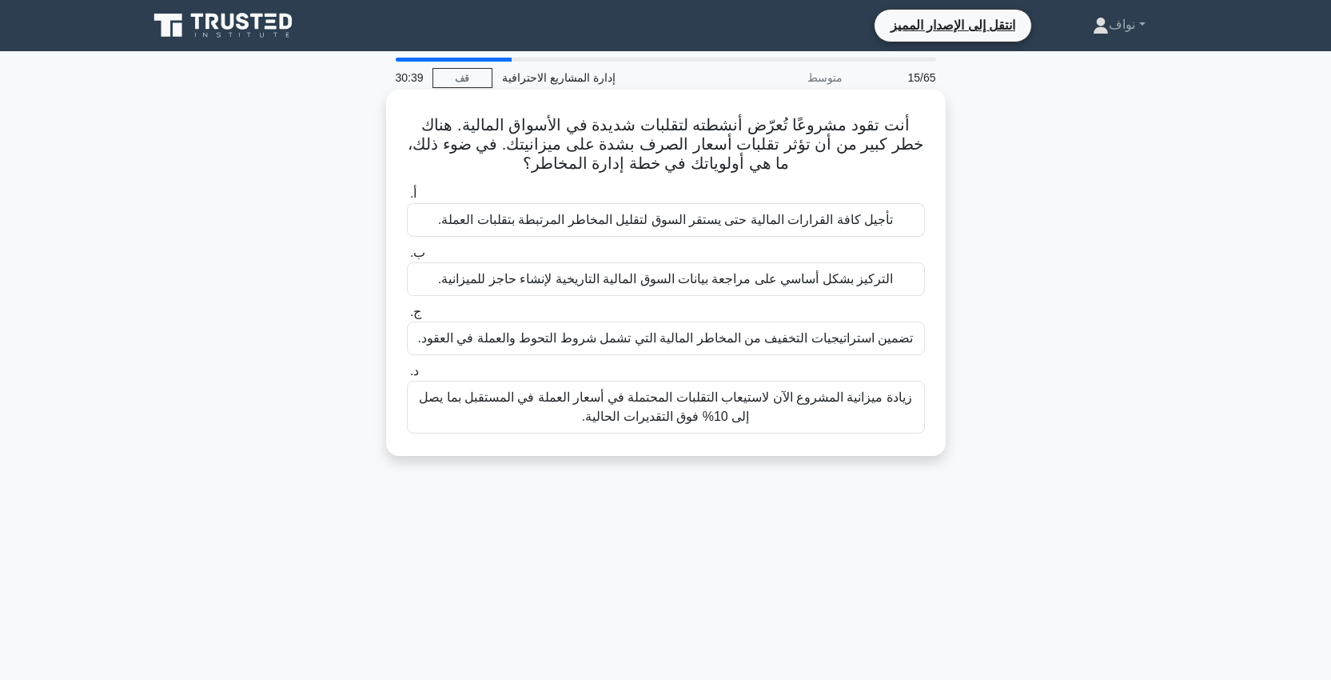
click at [776, 125] on font "أنت تقود مشروعًا تُعرّض أنشطته لتقلبات شديدة في الأسواق المالية. هناك خطر كبير …" at bounding box center [666, 144] width 516 height 56
click at [766, 126] on font "أنت تقود مشروعًا تُعرّض أنشطته لتقلبات شديدة في الأسواق المالية. هناك خطر كبير …" at bounding box center [666, 144] width 516 height 56
click at [922, 181] on div "أ. تأجيل كافة القرارات المالية حتى يستقر السوق لتقليل المخاطر المرتبطة بتقلبات …" at bounding box center [665, 309] width 537 height 256
click at [643, 336] on font "تضمين استراتيجيات التخفيف من المخاطر المالية التي تشمل شروط التحوط والعملة في ا…" at bounding box center [666, 338] width 496 height 14
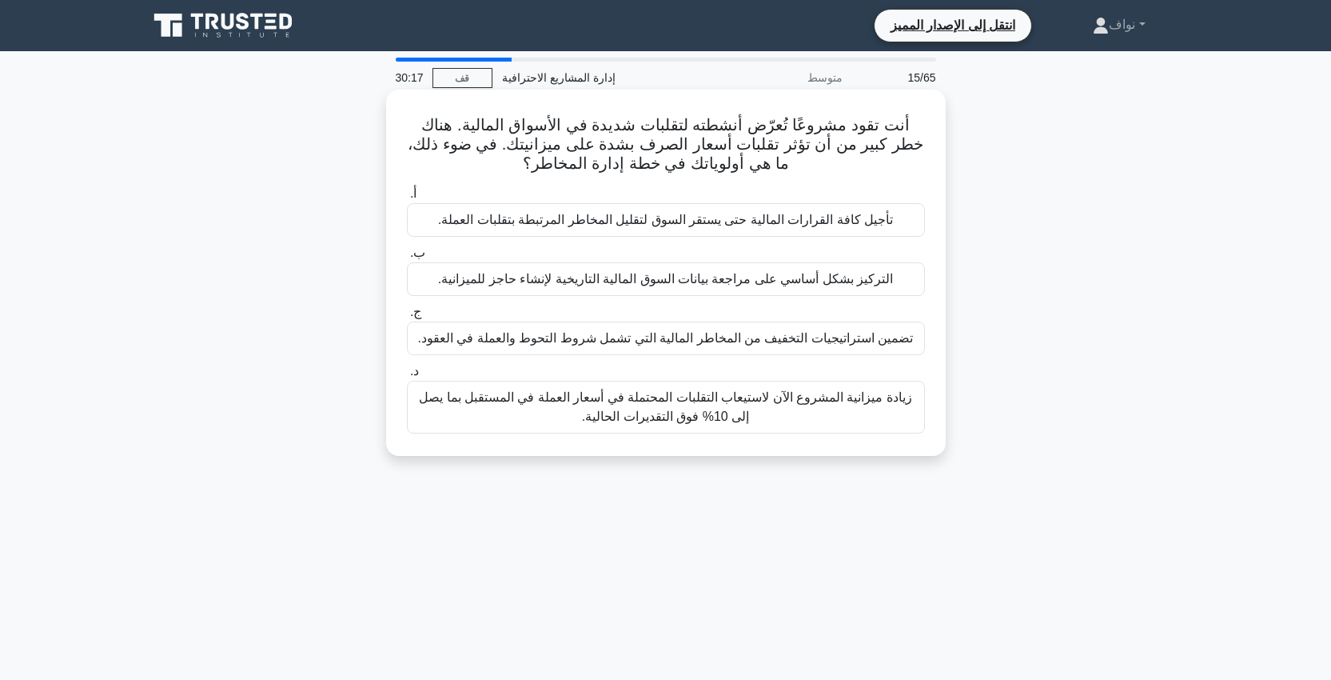
click at [407, 317] on input "ج. تضمين استراتيجيات التخفيف من المخاطر المالية التي تشمل شروط التحوط والعملة ف…" at bounding box center [407, 312] width 0 height 10
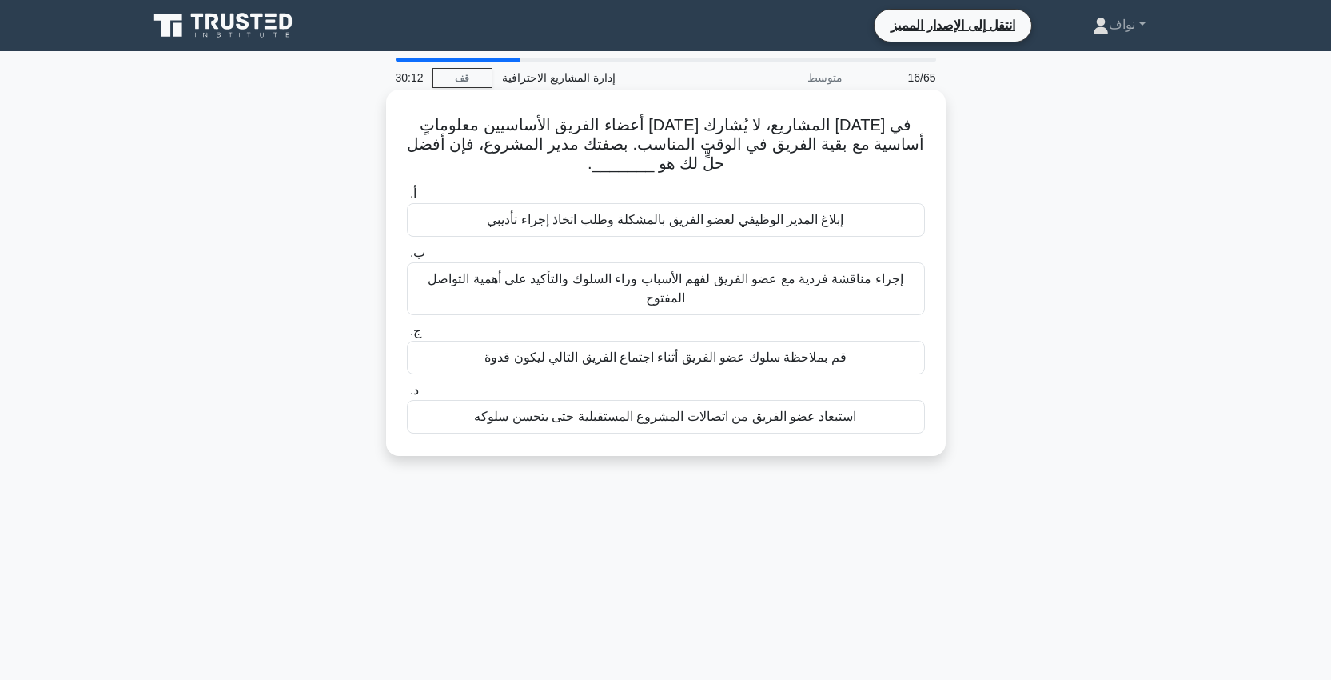
click at [600, 145] on font "في أحد المشاريع، لا يُشارك أحد أعضاء الفريق الأساسيين معلوماتٍ أساسية مع بقية ا…" at bounding box center [666, 144] width 518 height 56
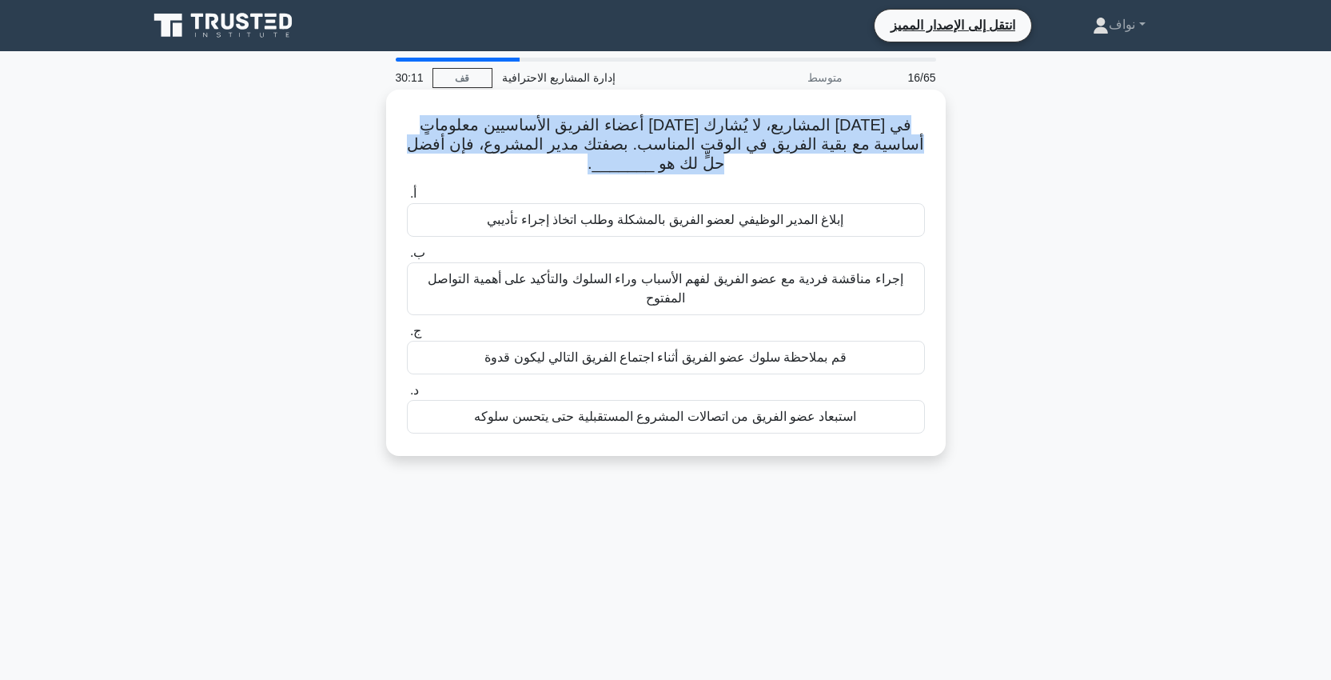
click at [600, 145] on font "في أحد المشاريع، لا يُشارك أحد أعضاء الفريق الأساسيين معلوماتٍ أساسية مع بقية ا…" at bounding box center [666, 144] width 518 height 56
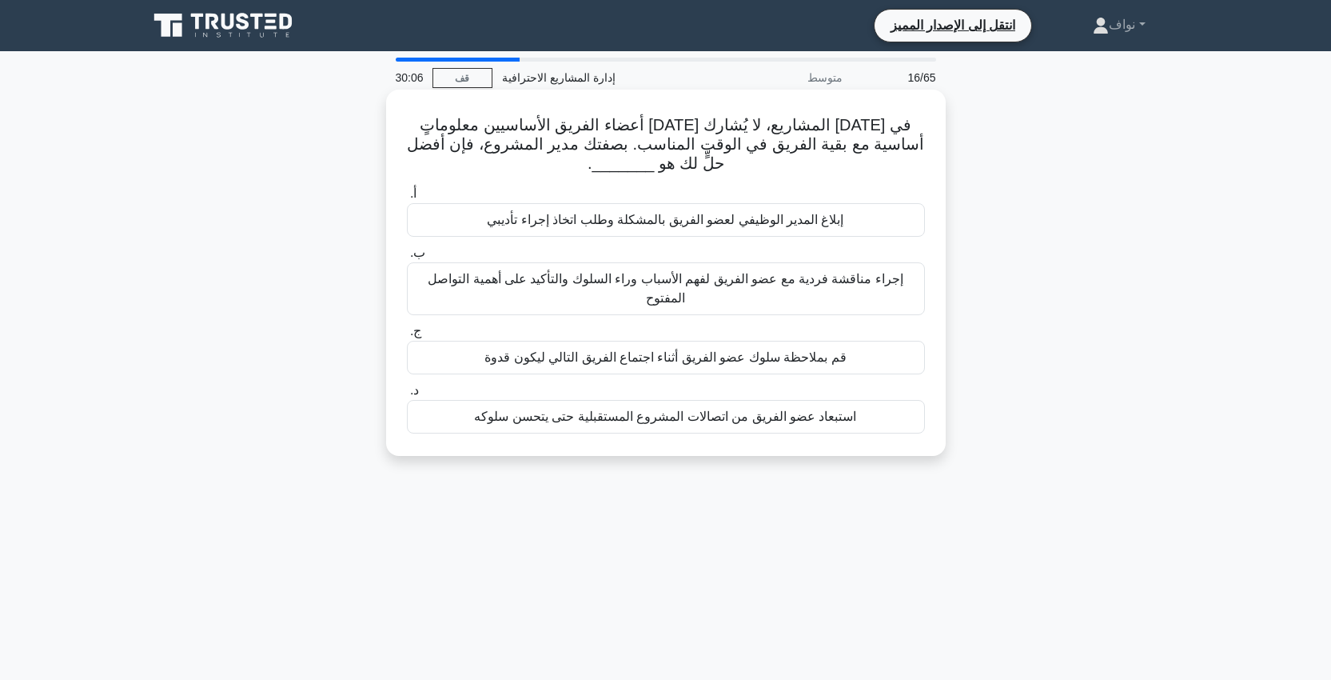
click at [927, 142] on div "في أحد المشاريع، لا يُشارك أحد أعضاء الفريق الأساسيين معلوماتٍ أساسية مع بقية ا…" at bounding box center [666, 272] width 547 height 353
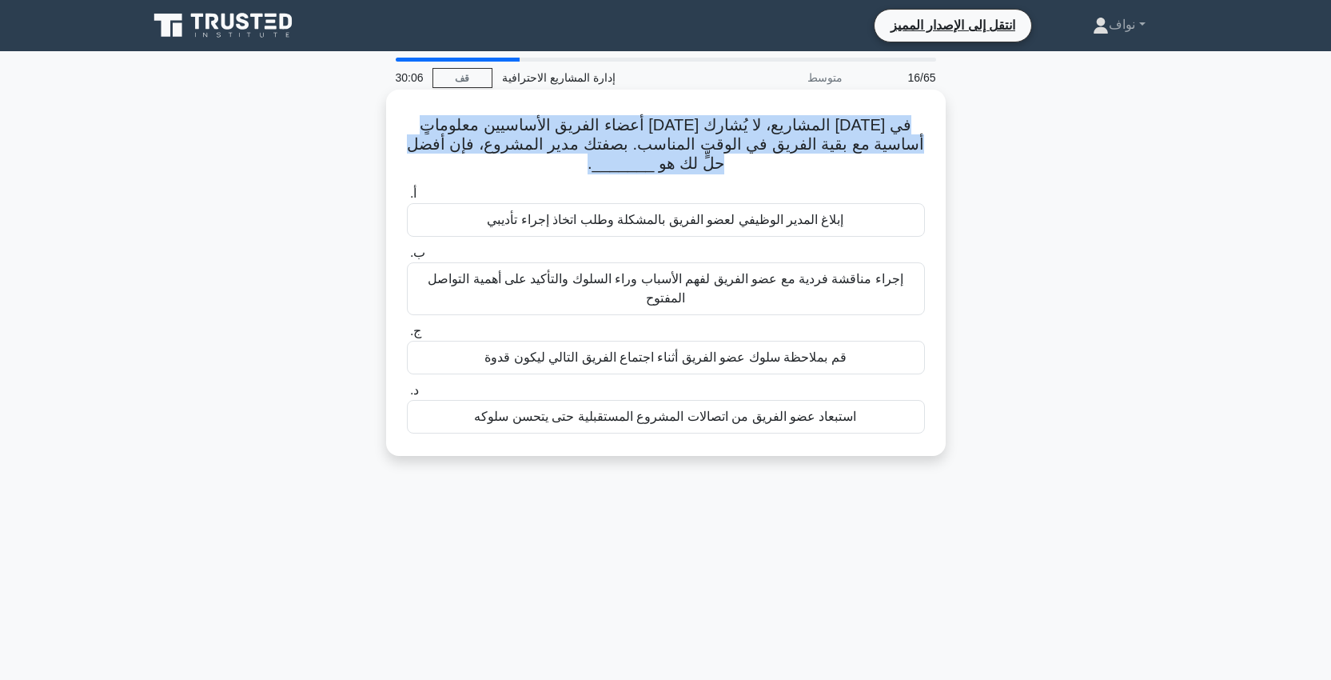
click at [927, 142] on div "في أحد المشاريع، لا يُشارك أحد أعضاء الفريق الأساسيين معلوماتٍ أساسية مع بقية ا…" at bounding box center [666, 272] width 547 height 353
click at [826, 145] on font "في أحد المشاريع، لا يُشارك أحد أعضاء الفريق الأساسيين معلوماتٍ أساسية مع بقية ا…" at bounding box center [666, 144] width 518 height 56
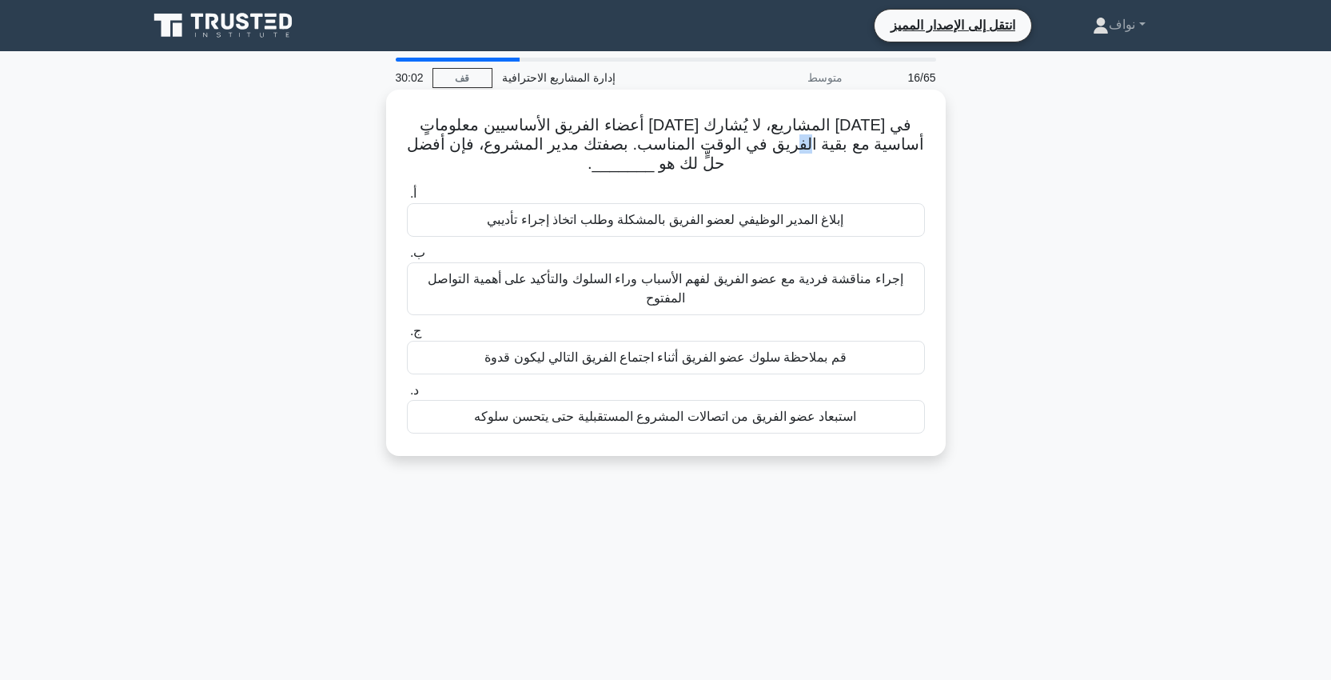
click at [810, 136] on font "في أحد المشاريع، لا يُشارك أحد أعضاء الفريق الأساسيين معلوماتٍ أساسية مع بقية ا…" at bounding box center [666, 144] width 518 height 56
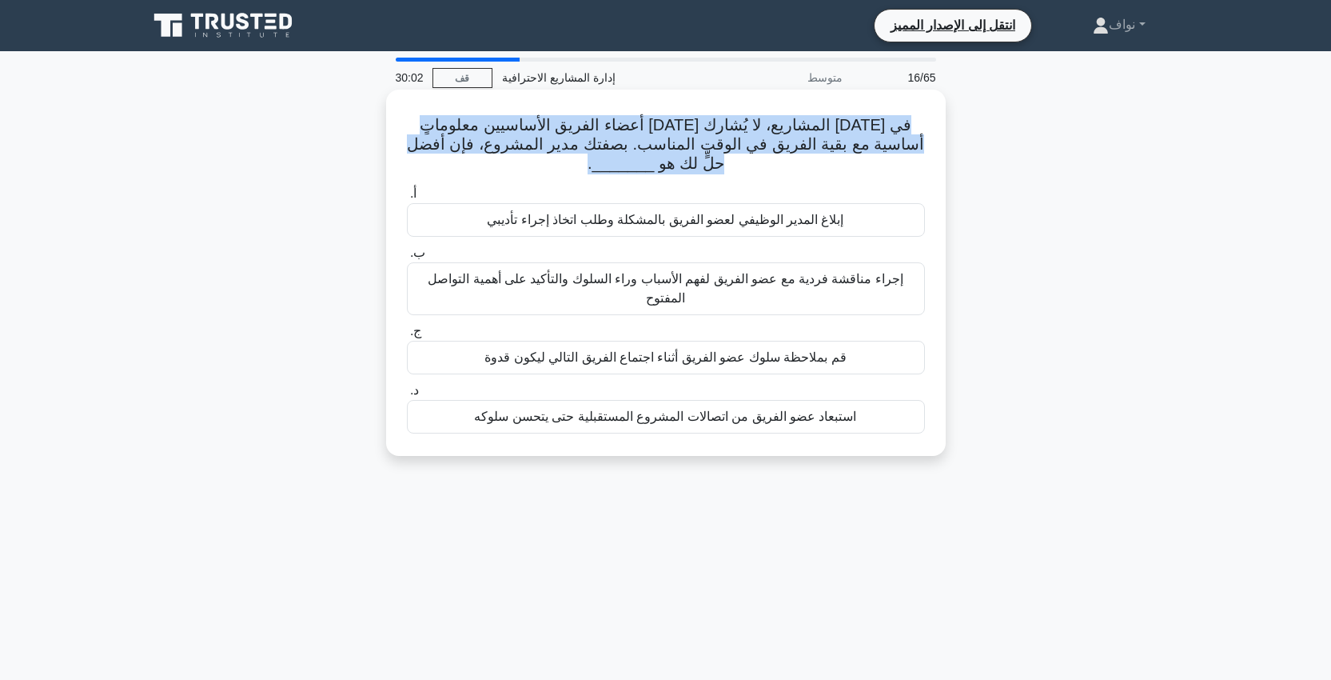
click at [810, 136] on font "في أحد المشاريع، لا يُشارك أحد أعضاء الفريق الأساسيين معلوماتٍ أساسية مع بقية ا…" at bounding box center [666, 144] width 518 height 56
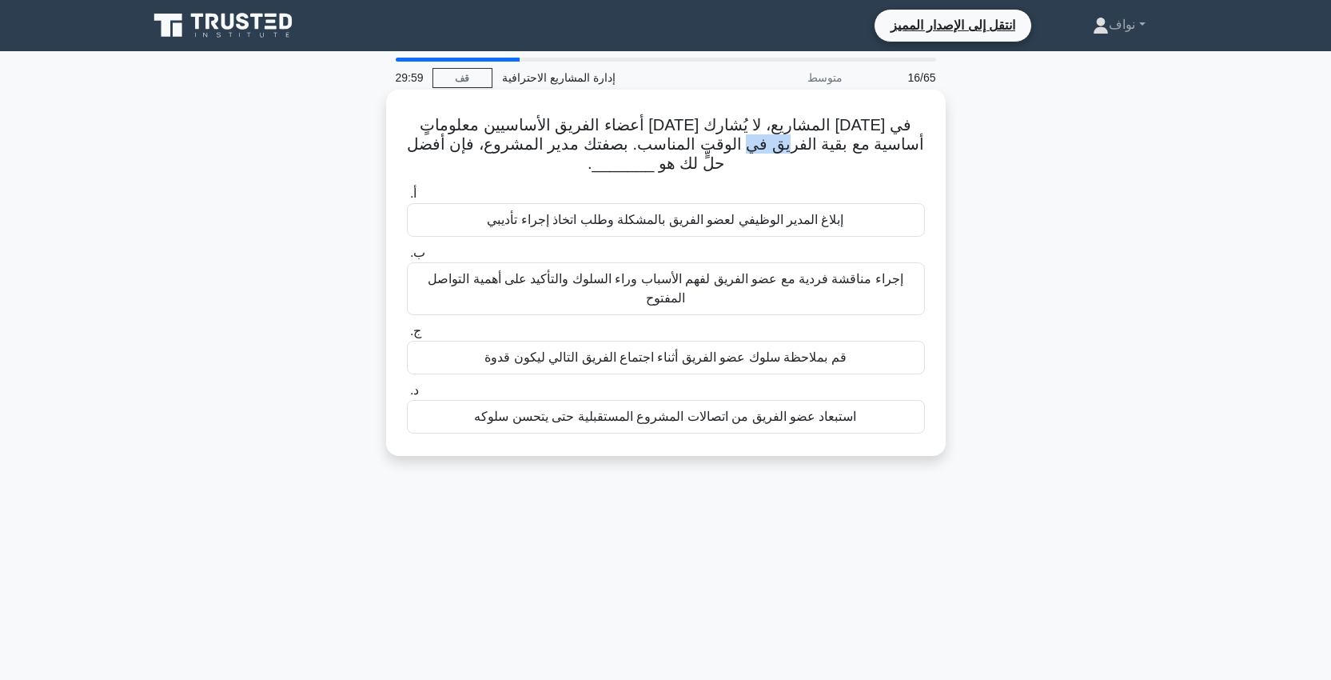
click at [810, 136] on font "في أحد المشاريع، لا يُشارك أحد أعضاء الفريق الأساسيين معلوماتٍ أساسية مع بقية ا…" at bounding box center [666, 144] width 518 height 56
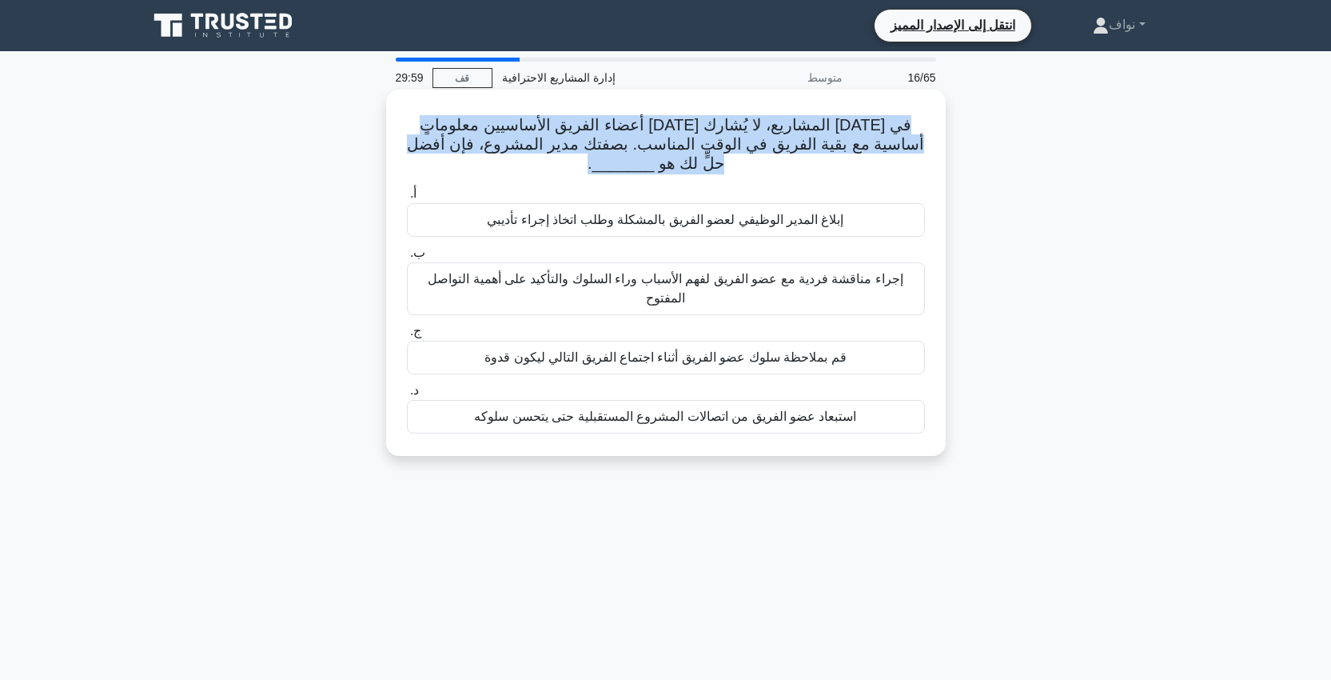
click at [810, 136] on font "في أحد المشاريع، لا يُشارك أحد أعضاء الفريق الأساسيين معلوماتٍ أساسية مع بقية ا…" at bounding box center [666, 144] width 518 height 56
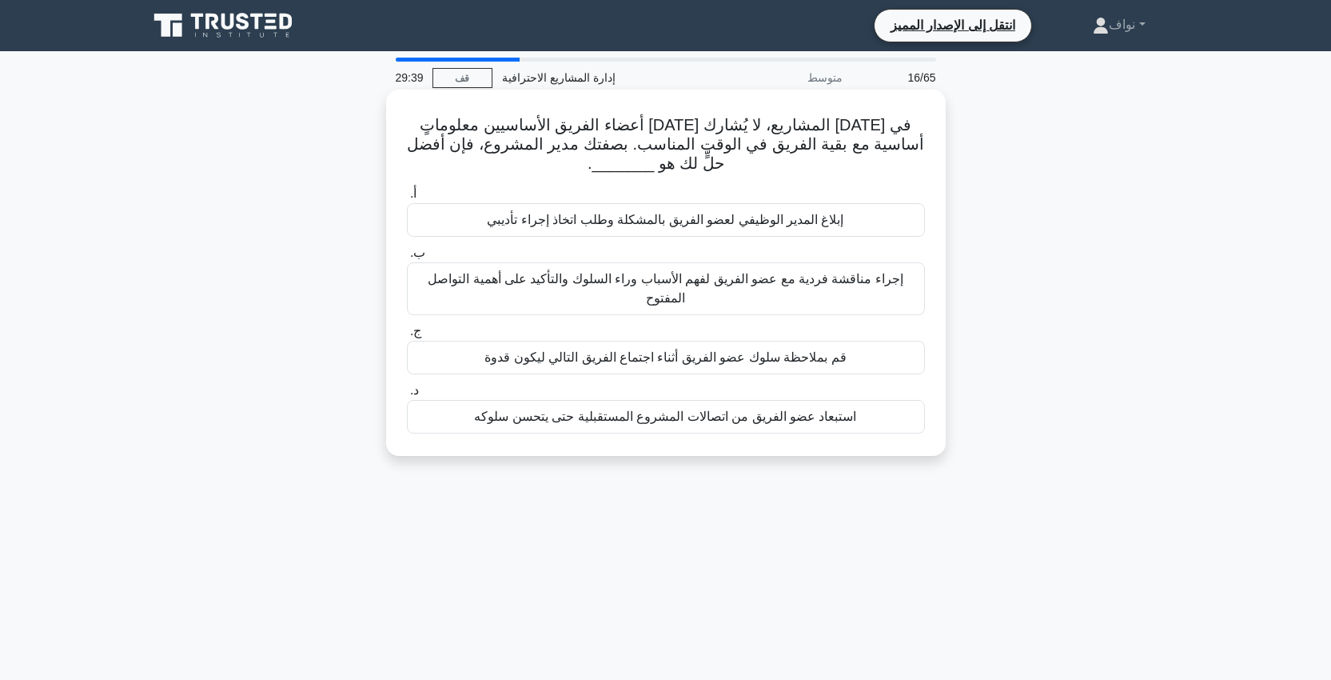
click at [750, 283] on font "إجراء مناقشة فردية مع عضو الفريق لفهم الأسباب وراء السلوك والتأكيد على أهمية ال…" at bounding box center [666, 288] width 476 height 33
click at [407, 258] on input "ب. إجراء مناقشة فردية مع عضو الفريق لفهم الأسباب وراء السلوك والتأكيد على أهمية…" at bounding box center [407, 253] width 0 height 10
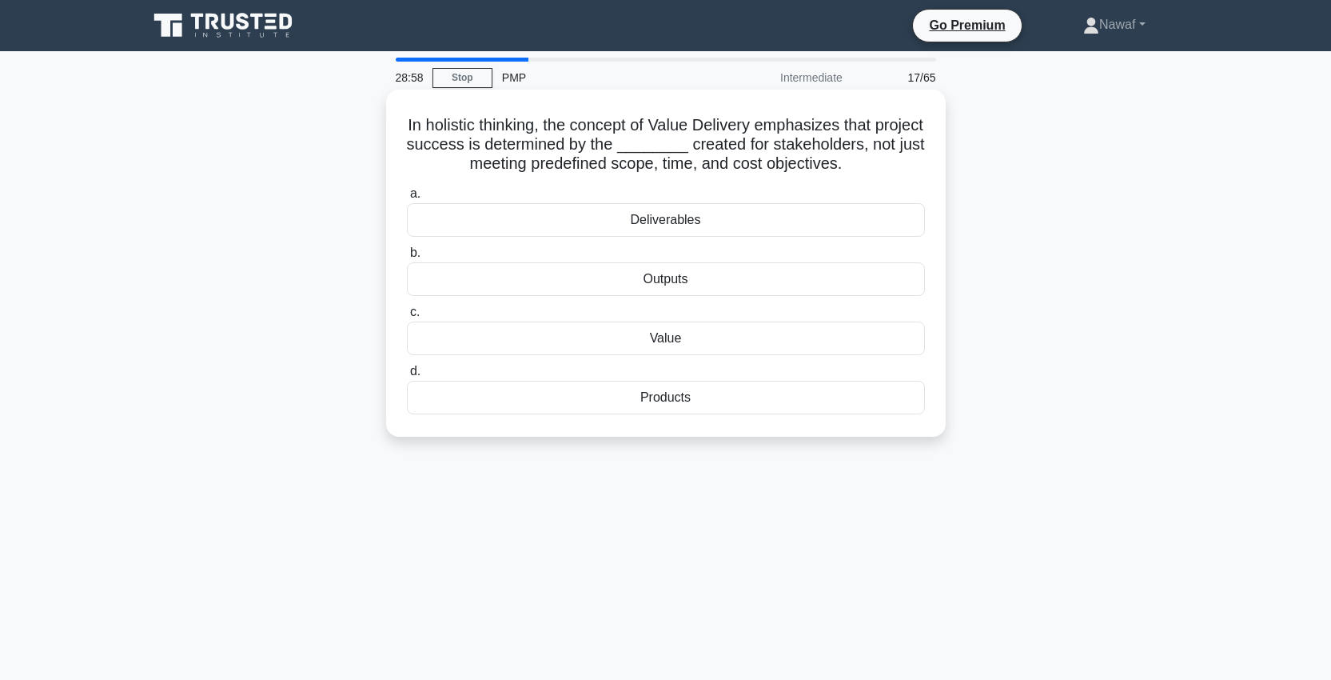
click at [706, 341] on div "Value" at bounding box center [666, 338] width 518 height 34
click at [407, 317] on input "c. Value" at bounding box center [407, 312] width 0 height 10
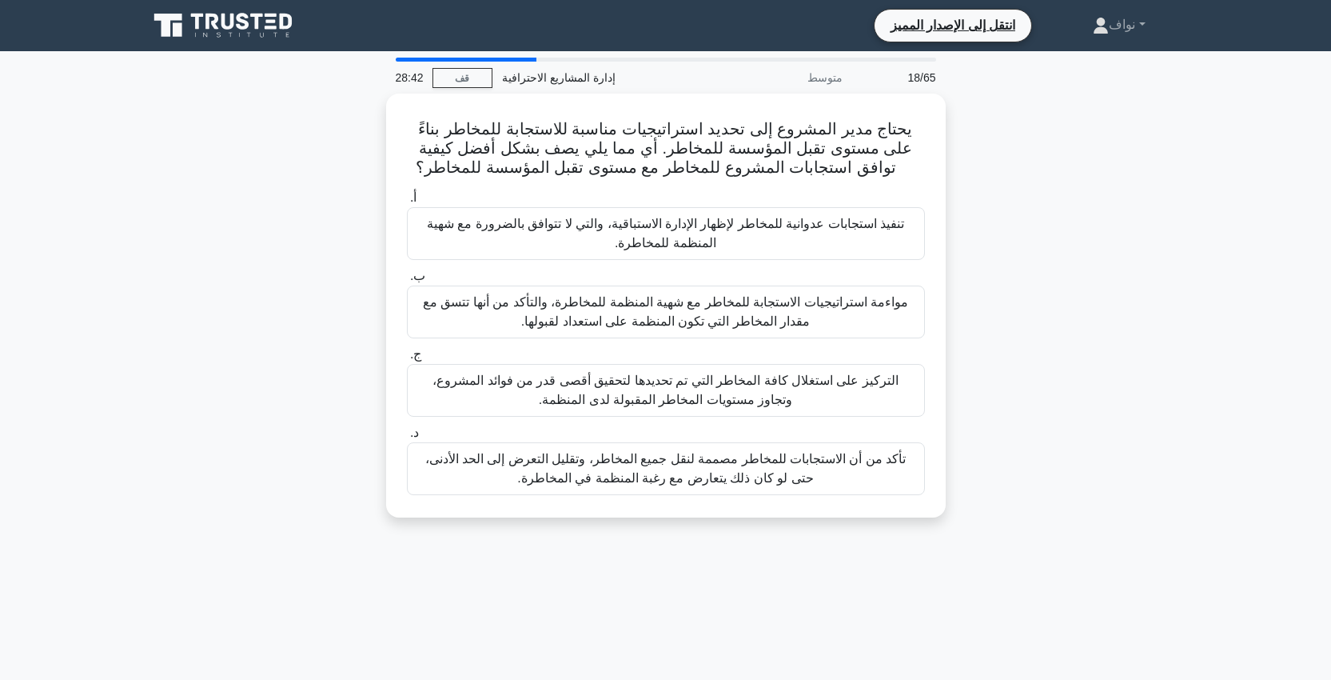
click at [451, 93] on div "28:42 قف إدارة المشاريع الاحترافية متوسط 18/65" at bounding box center [666, 78] width 560 height 32
click at [455, 78] on link "قف" at bounding box center [463, 78] width 60 height 20
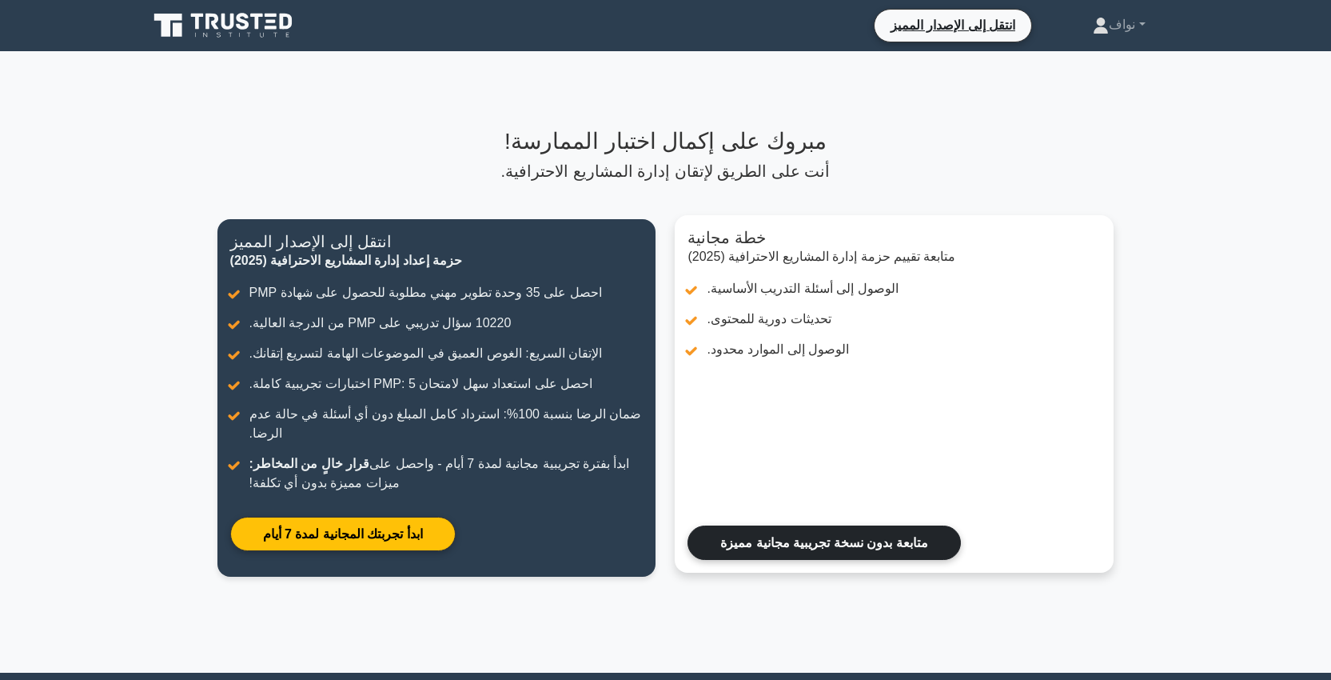
click at [830, 556] on link "متابعة بدون نسخة تجريبية مجانية مميزة" at bounding box center [824, 542] width 273 height 34
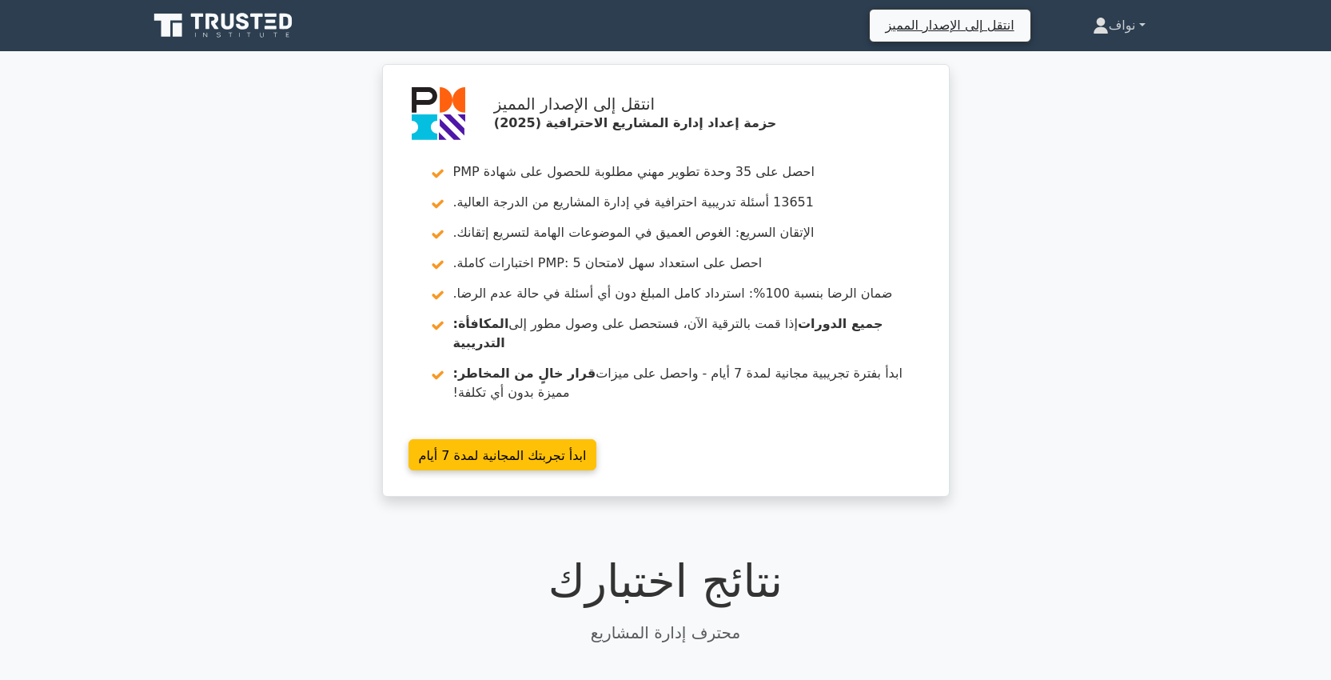
click at [1143, 26] on link "نواف" at bounding box center [1120, 26] width 130 height 32
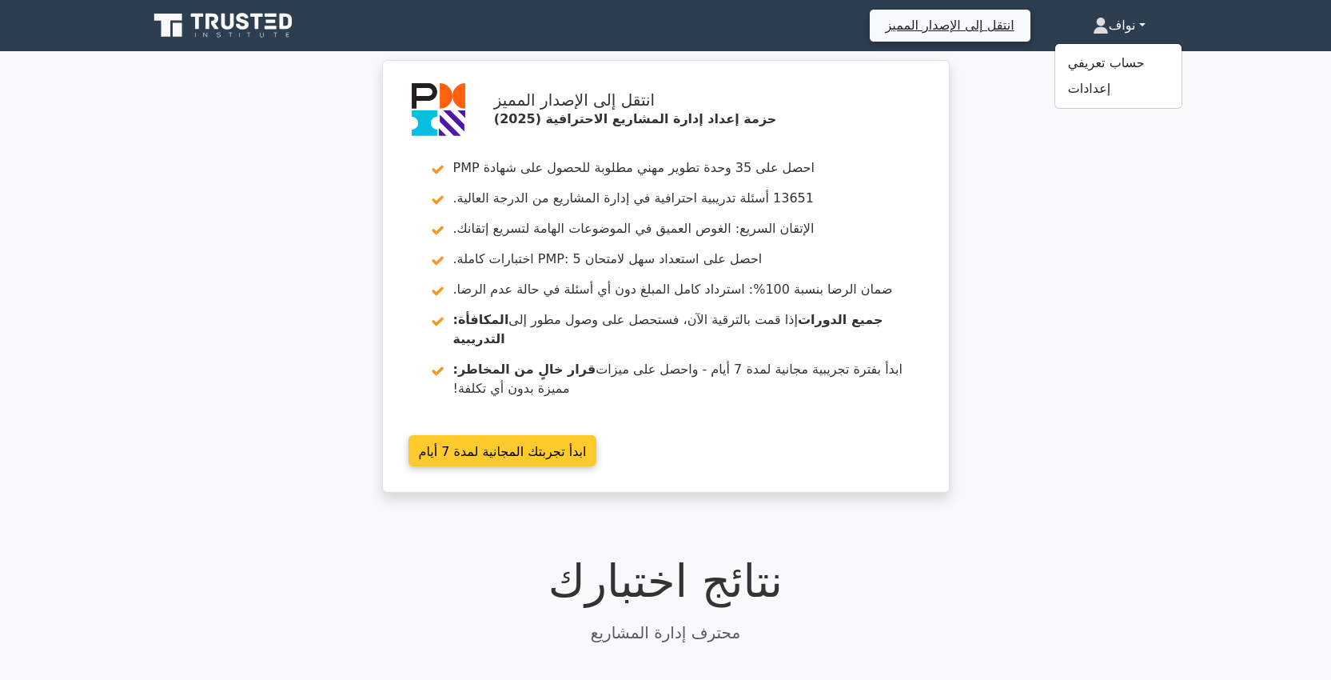
click at [597, 435] on link "ابدأ تجربتك المجانية لمدة 7 أيام" at bounding box center [503, 450] width 189 height 31
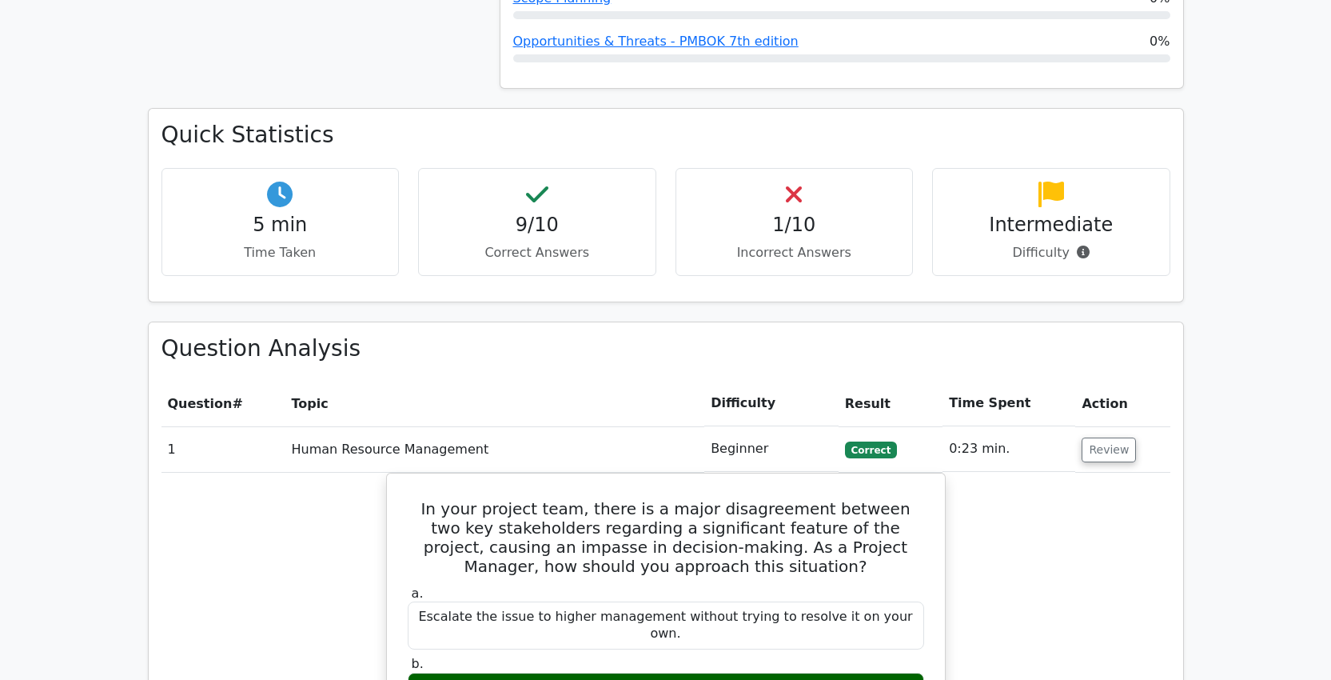
scroll to position [1006, 0]
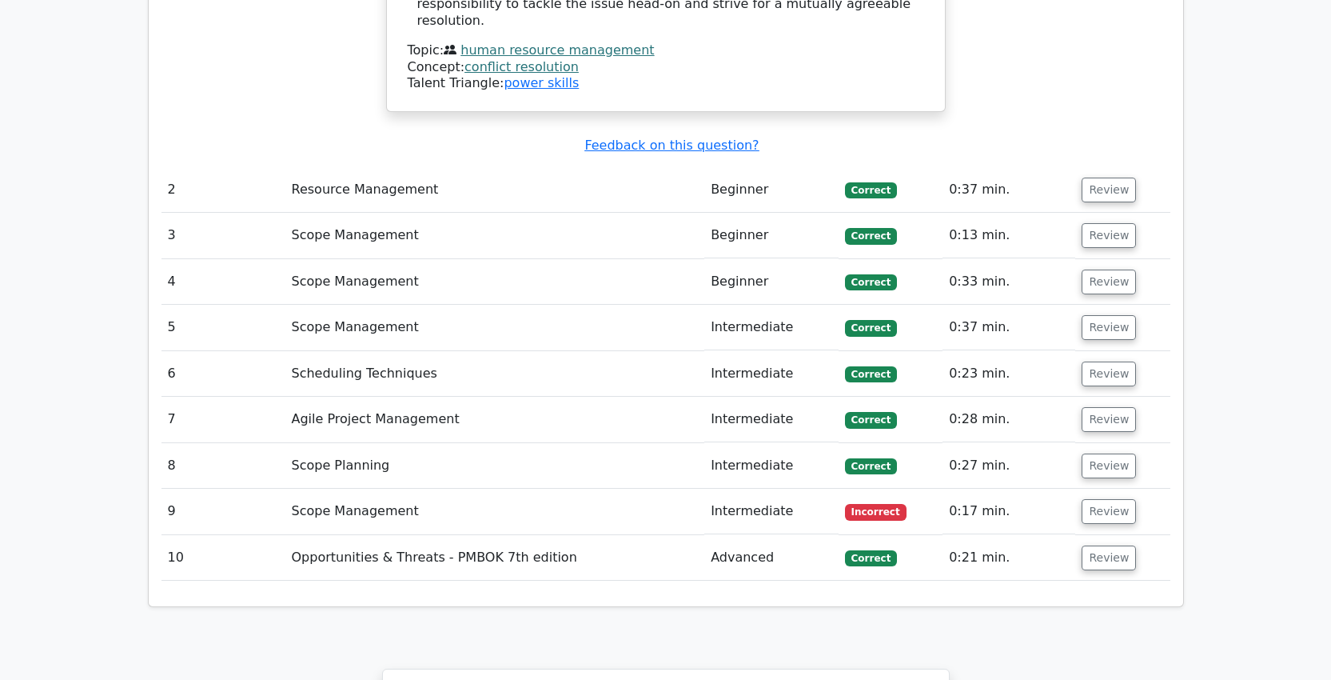
scroll to position [2178, 0]
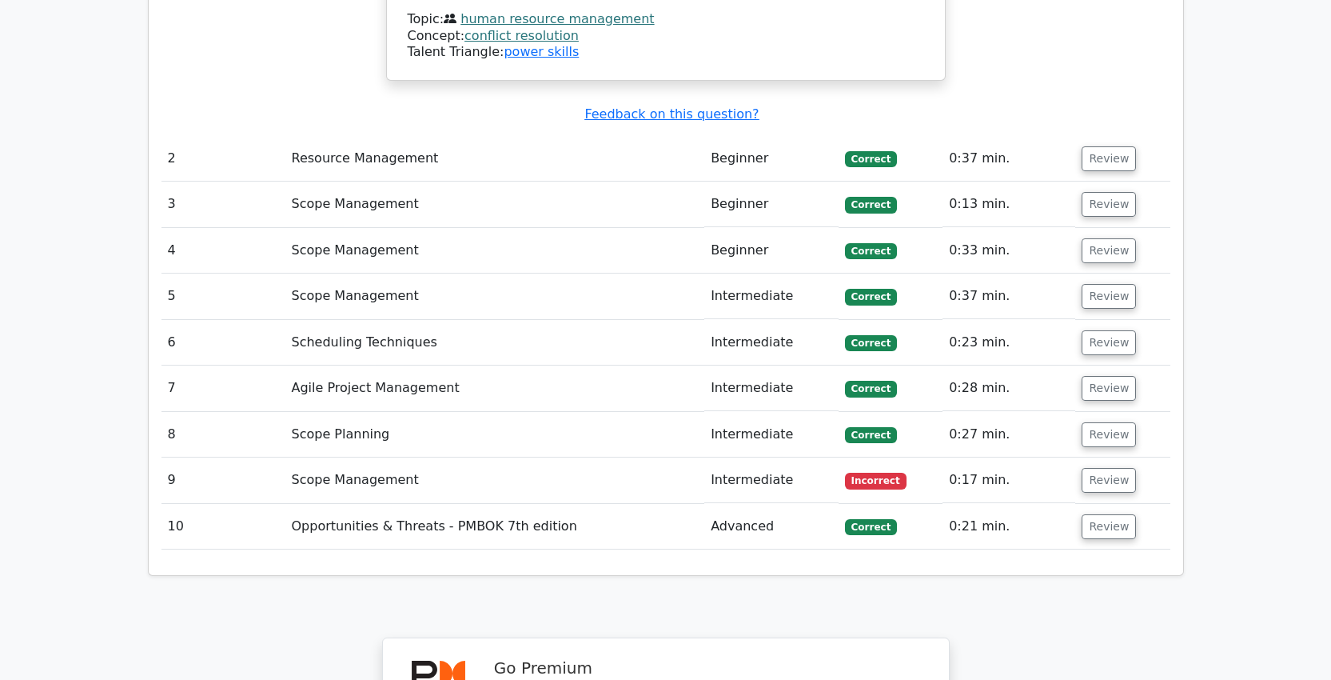
drag, startPoint x: 486, startPoint y: 450, endPoint x: 539, endPoint y: 452, distance: 52.8
click at [1107, 468] on button "Review" at bounding box center [1109, 480] width 54 height 25
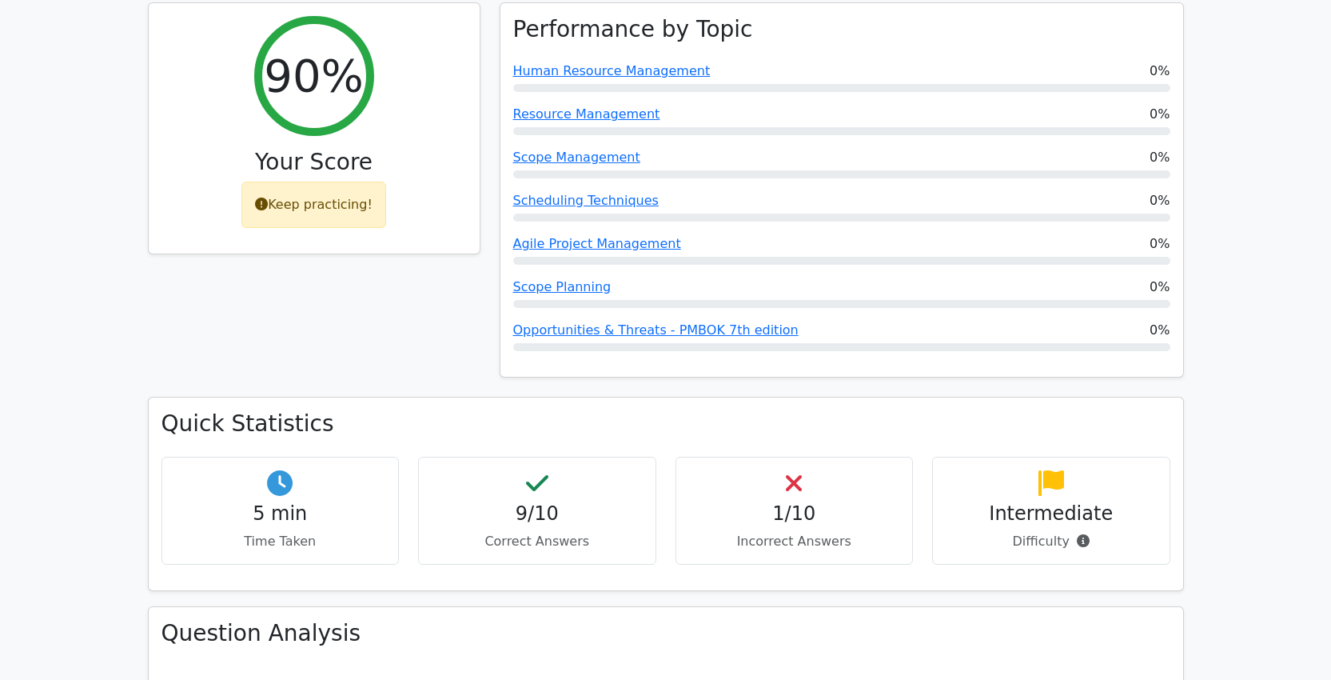
scroll to position [0, 0]
